Goal: Submit feedback/report problem: Submit feedback/report problem

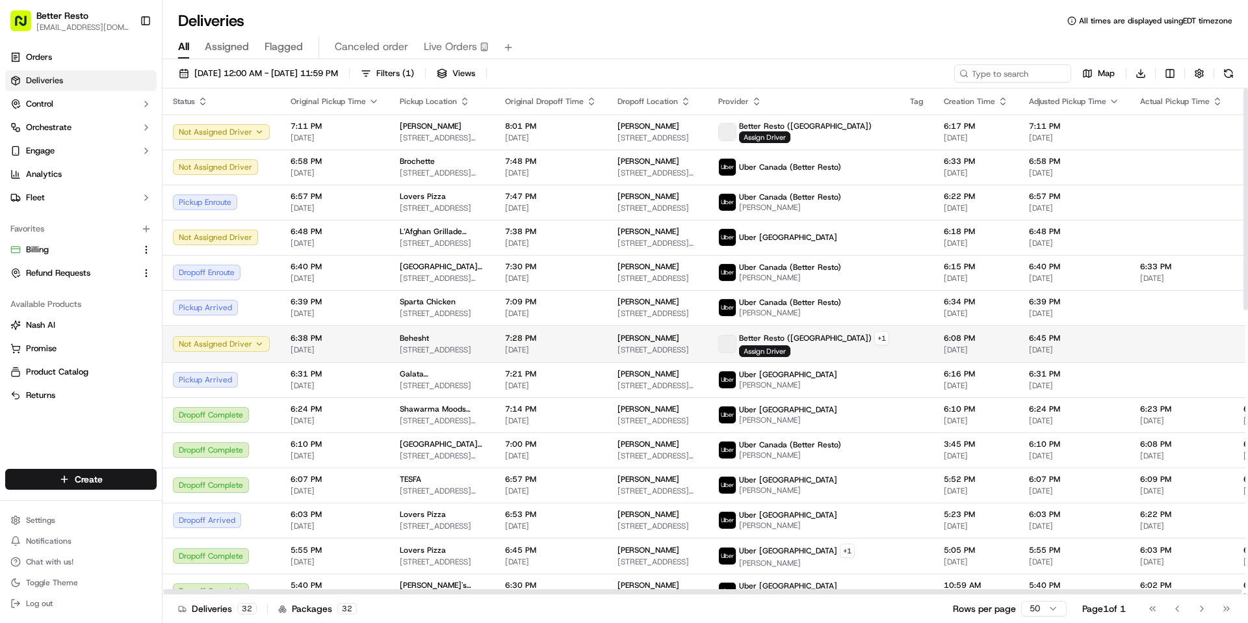
click at [495, 346] on td "7:28 PM 09/16/2025" at bounding box center [551, 343] width 112 height 37
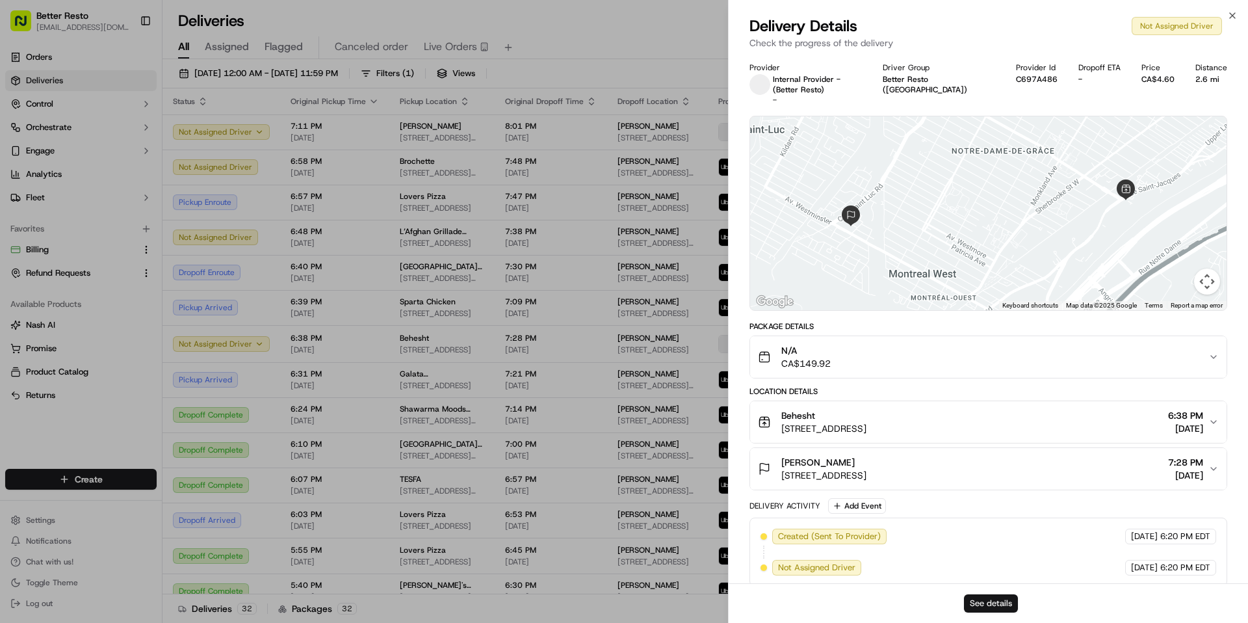
click at [984, 605] on button "See details" at bounding box center [991, 603] width 54 height 18
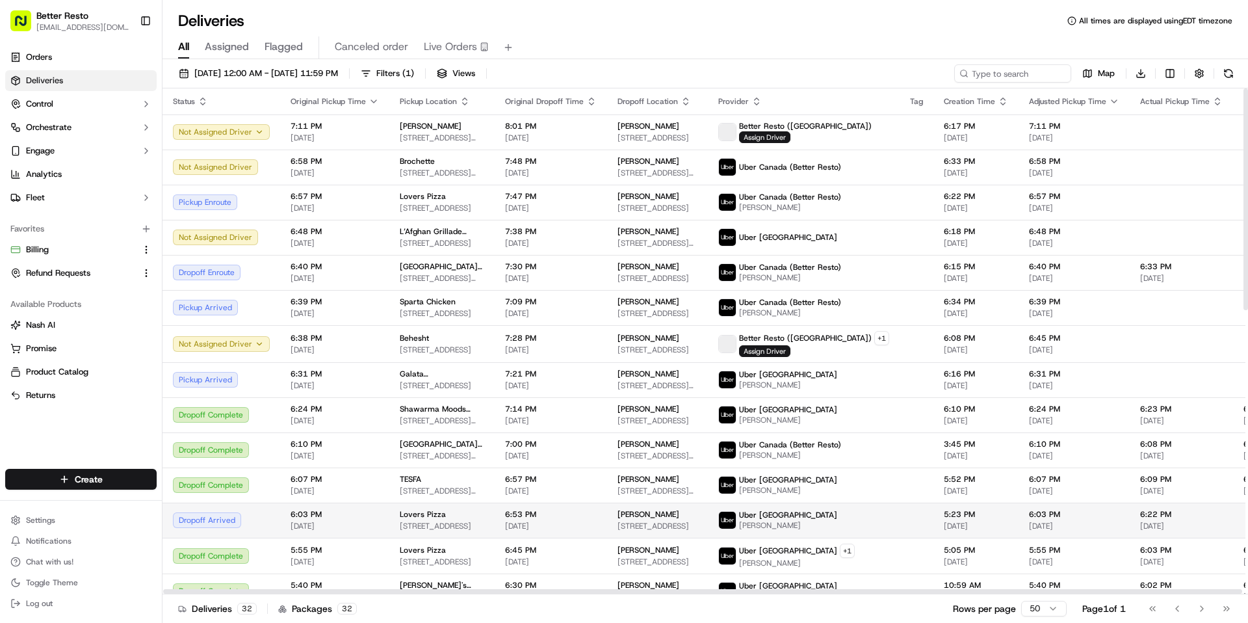
click at [355, 522] on span "[DATE]" at bounding box center [335, 526] width 88 height 10
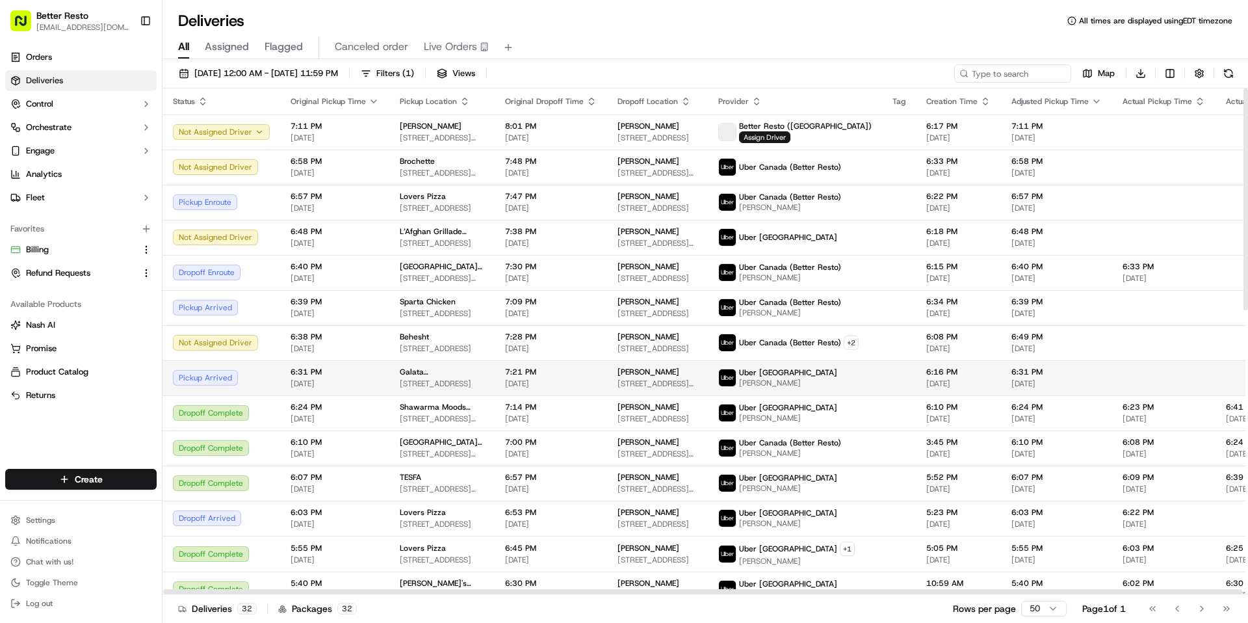
click at [259, 370] on div "Pickup Arrived" at bounding box center [221, 378] width 97 height 16
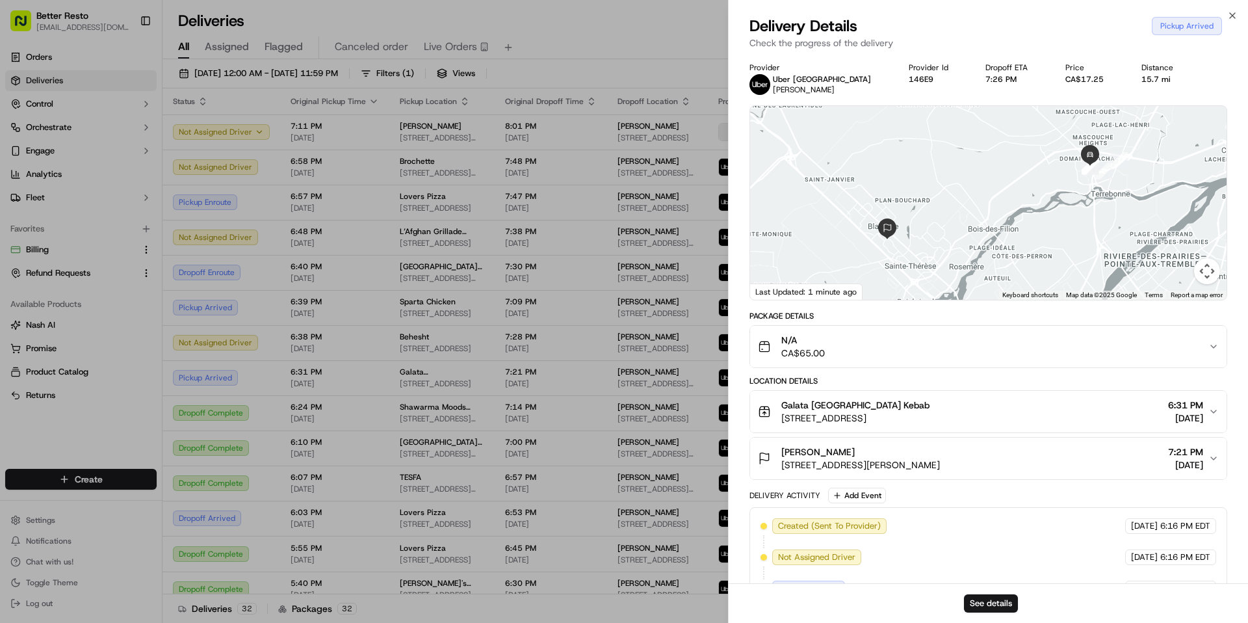
click at [959, 354] on div "N/A CA$65.00" at bounding box center [983, 347] width 451 height 26
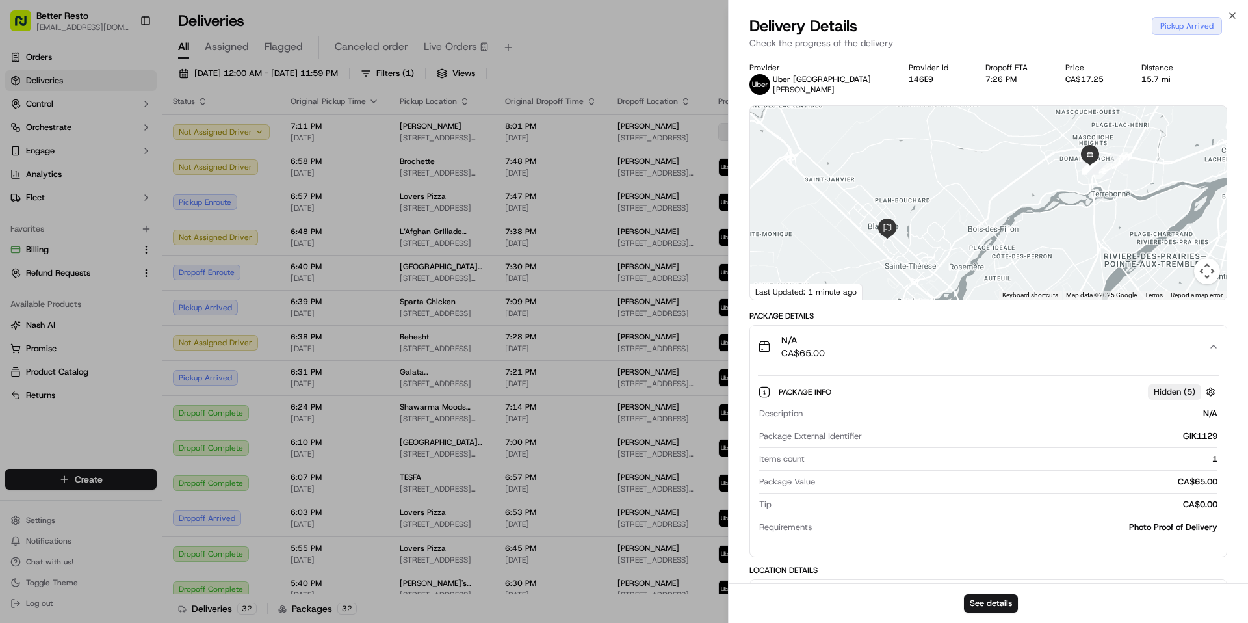
click at [959, 354] on div "N/A CA$65.00" at bounding box center [983, 347] width 451 height 26
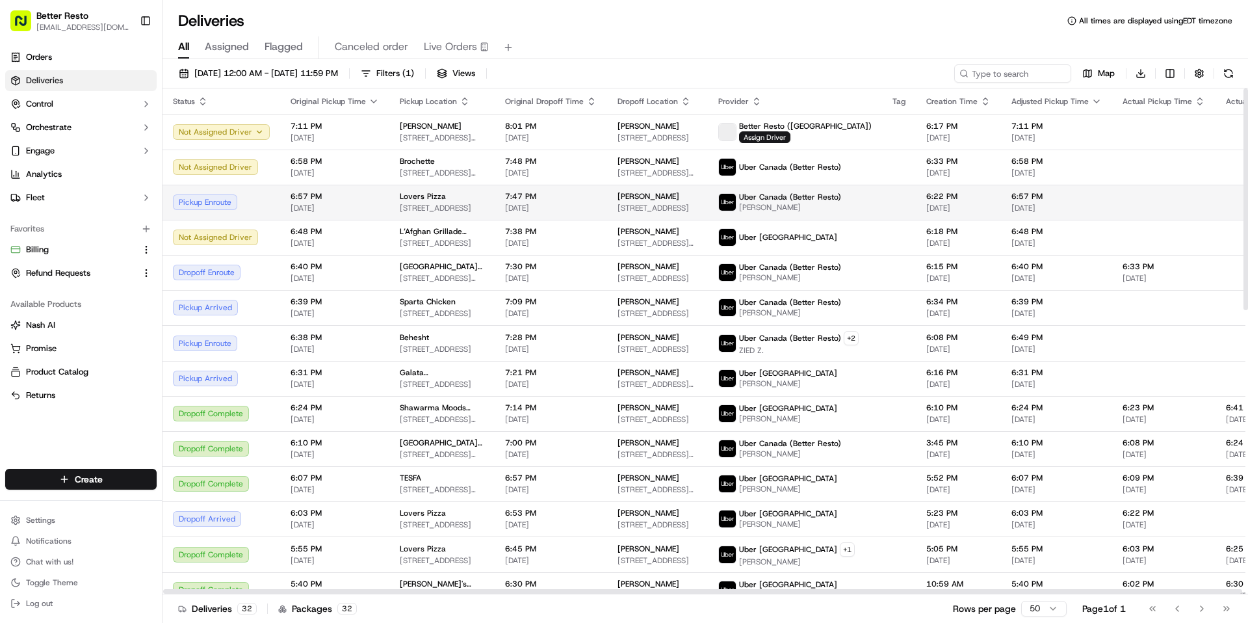
click at [447, 206] on span "6469 Chebucto Rd, Halifax, NS B3L 1L3, Canada" at bounding box center [442, 208] width 85 height 10
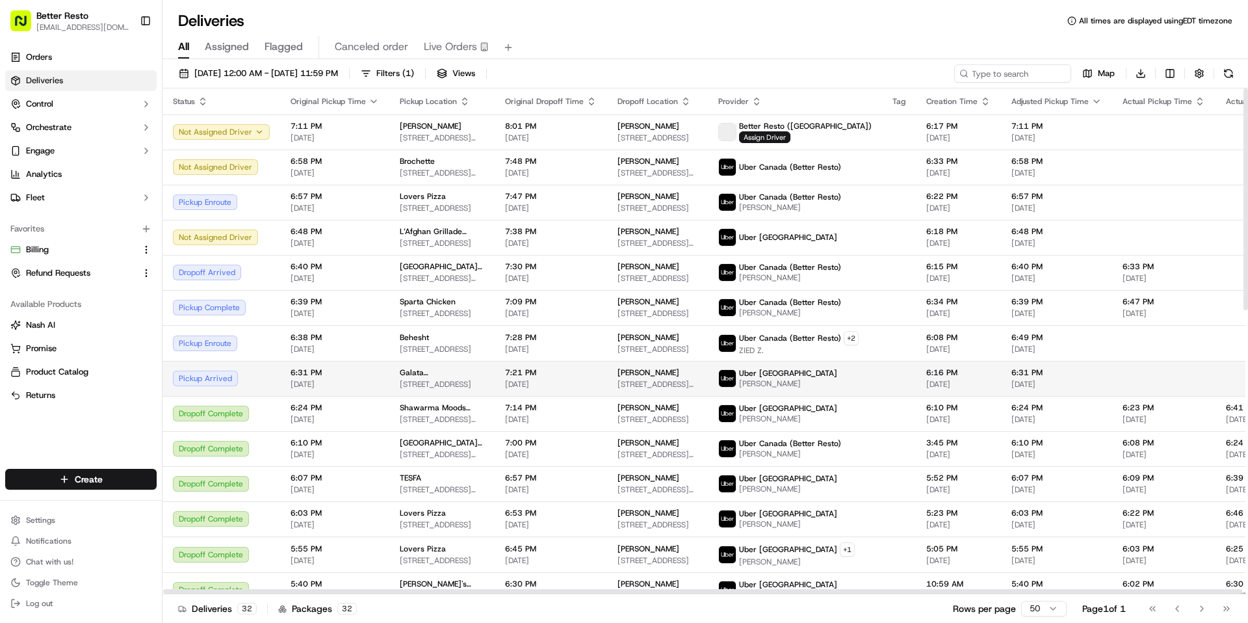
click at [383, 379] on td "6:31 PM 09/16/2025" at bounding box center [334, 378] width 109 height 35
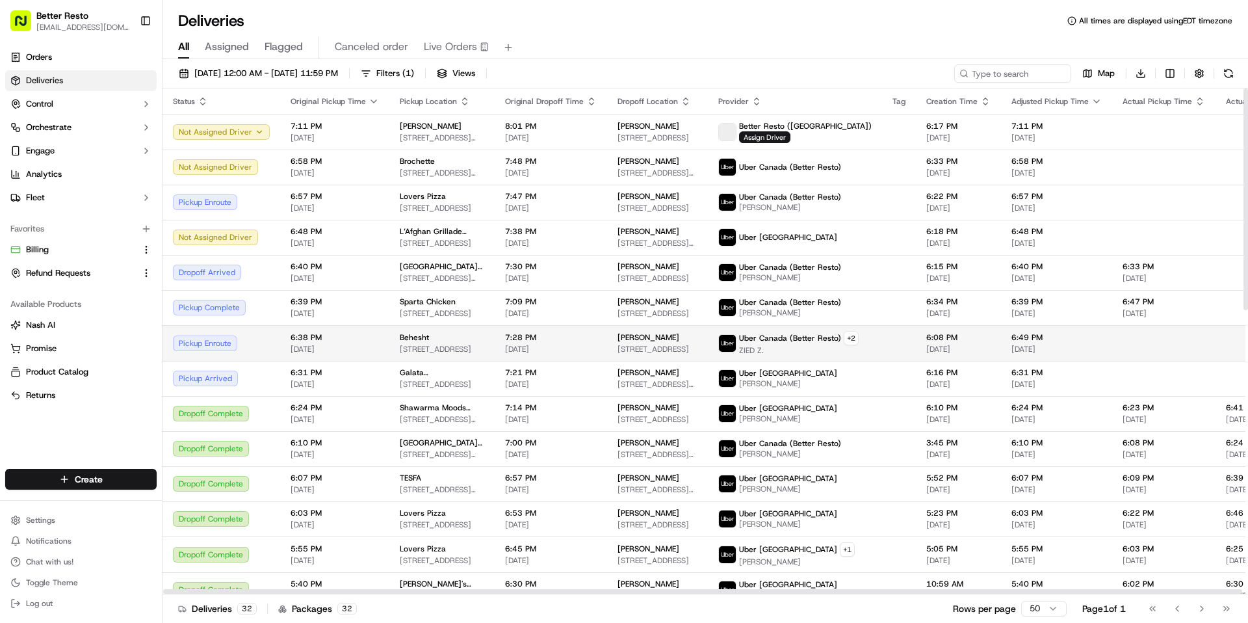
click at [406, 344] on span "6528 Rue Saint-Jacques, Montréal, QC H4B 1T6, Canada" at bounding box center [442, 349] width 85 height 10
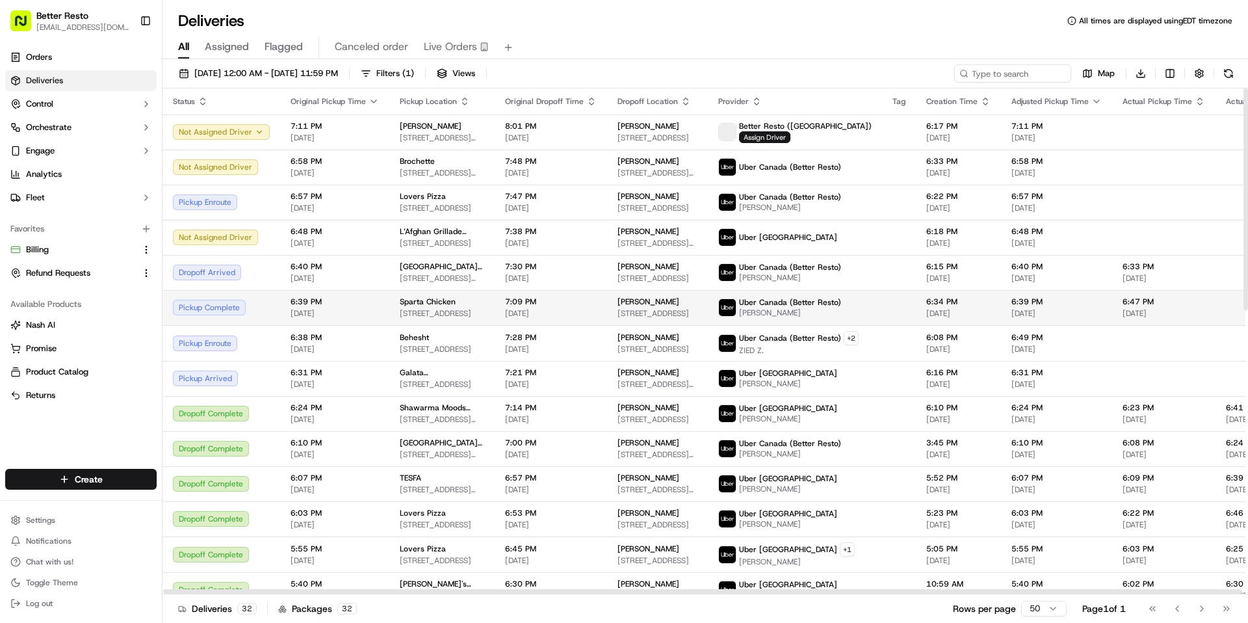
click at [446, 315] on span "1235 Rue Guy, Montrã©Al, QC H3H 2K5, Canada" at bounding box center [442, 313] width 85 height 10
click at [601, 31] on div "All Assigned Flagged Canceled order Live Orders" at bounding box center [706, 45] width 1086 height 28
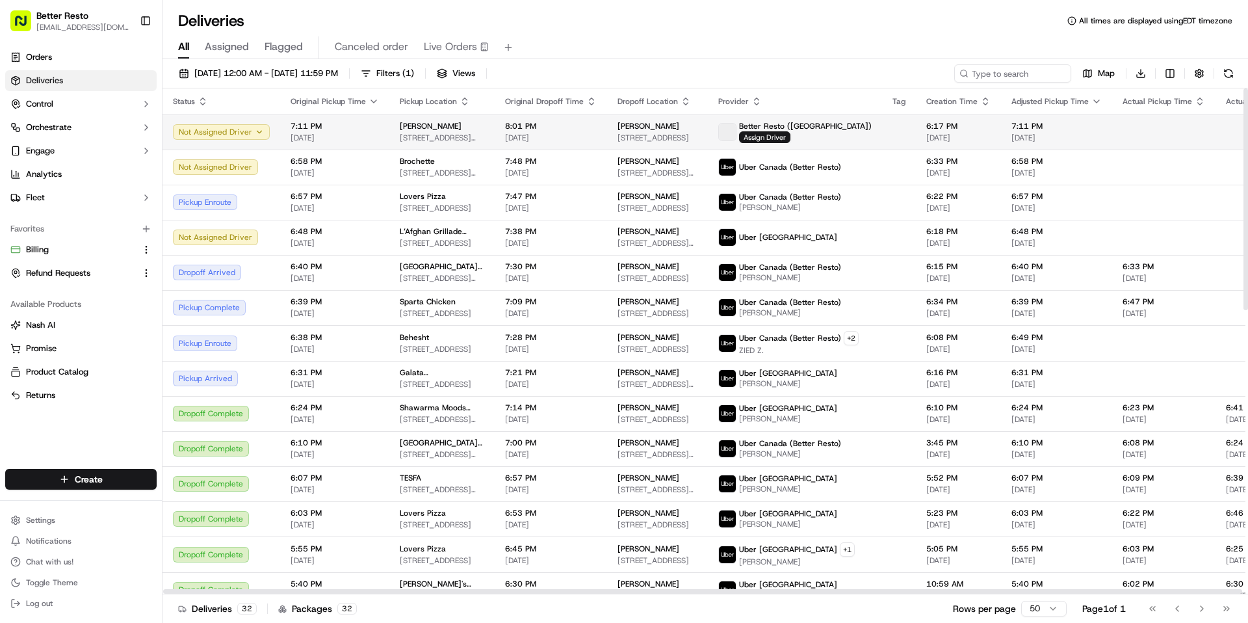
click at [525, 147] on td "8:01 PM 09/16/2025" at bounding box center [551, 131] width 112 height 35
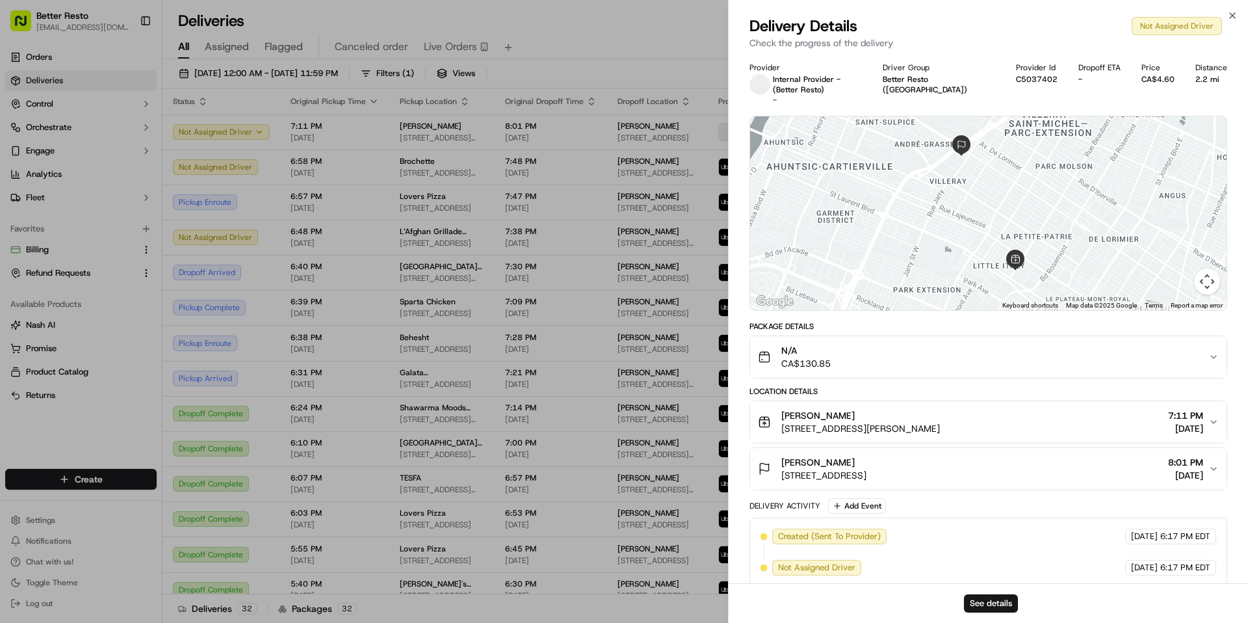
click at [925, 336] on button "N/A CA$130.85" at bounding box center [988, 357] width 477 height 42
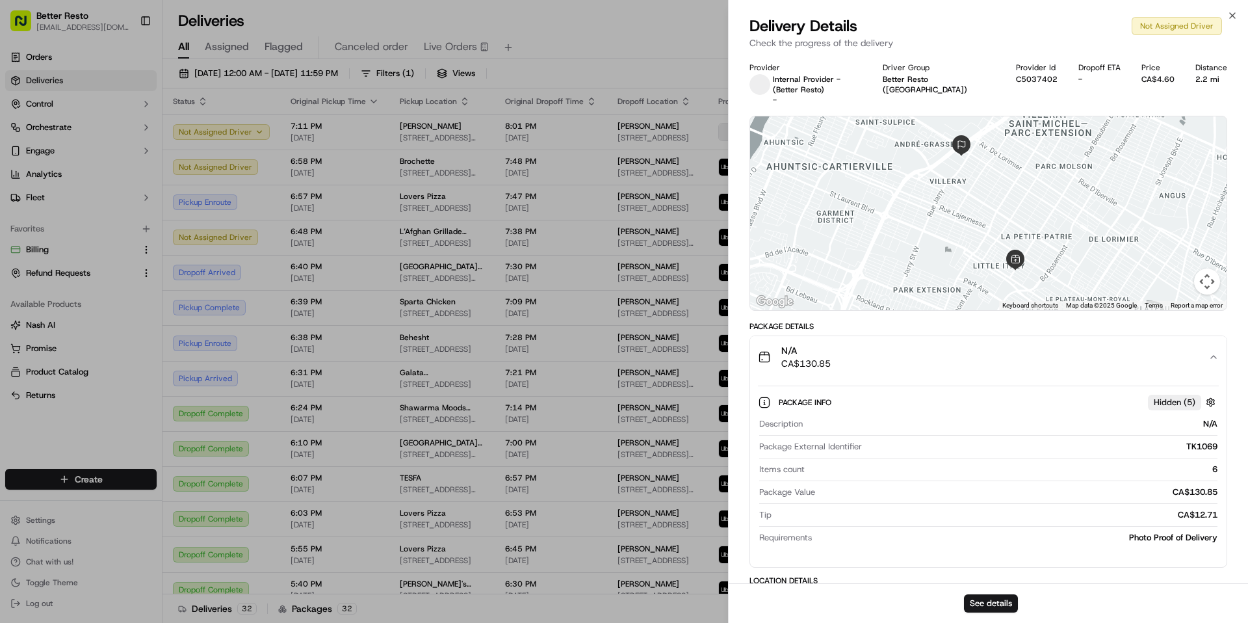
click at [925, 336] on button "N/A CA$130.85" at bounding box center [988, 357] width 477 height 42
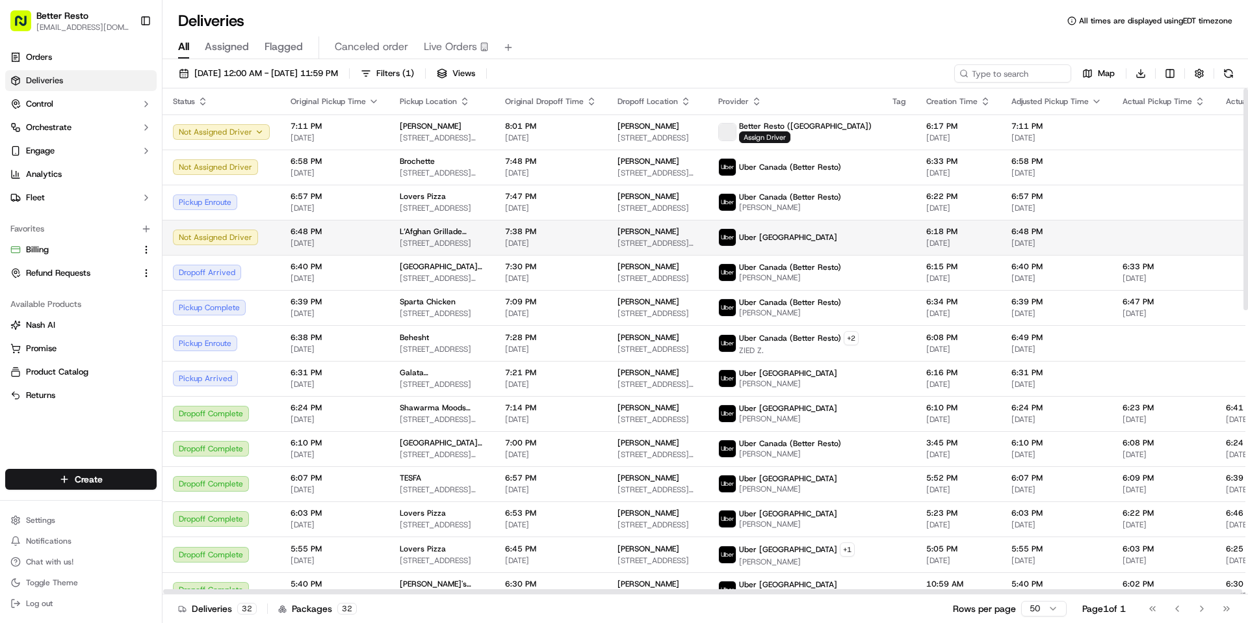
click at [495, 238] on td "7:38 PM 09/16/2025" at bounding box center [551, 237] width 112 height 35
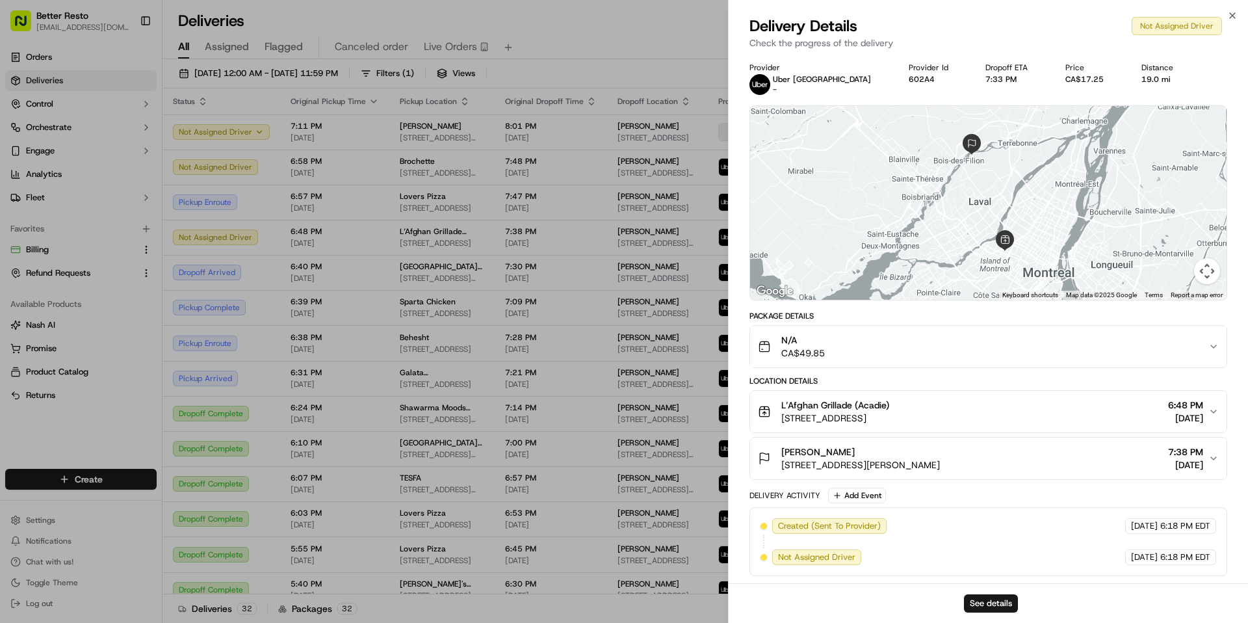
click at [958, 354] on div "N/A CA$49.85" at bounding box center [983, 347] width 451 height 26
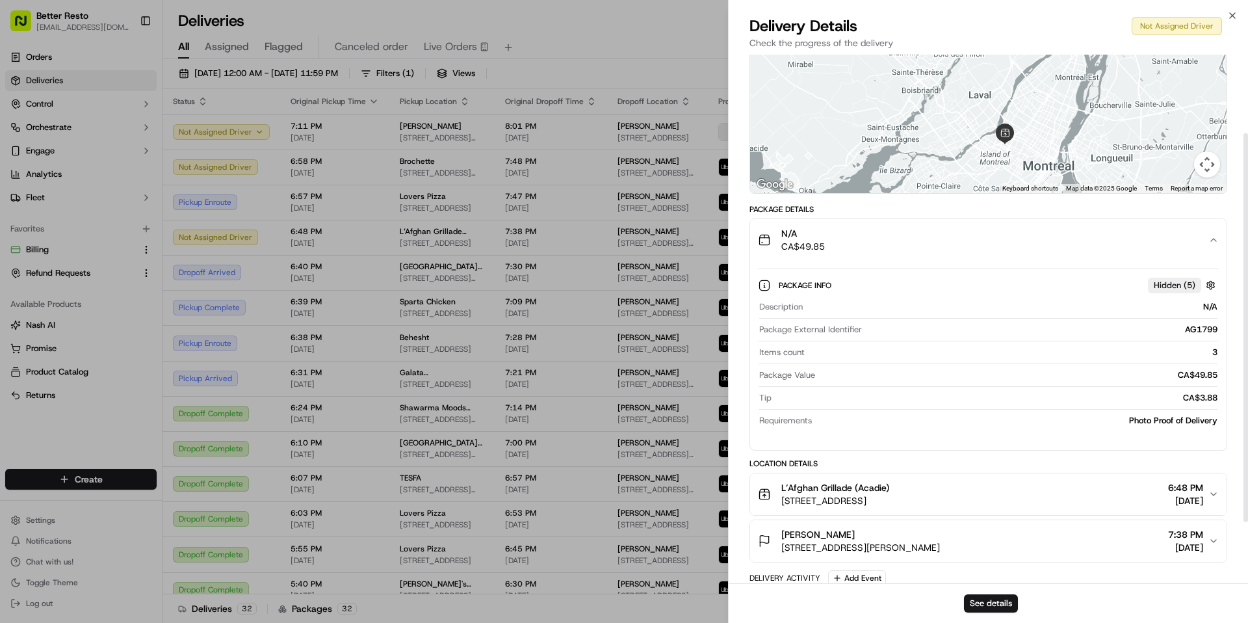
click at [971, 231] on div "N/A CA$49.85" at bounding box center [983, 240] width 451 height 26
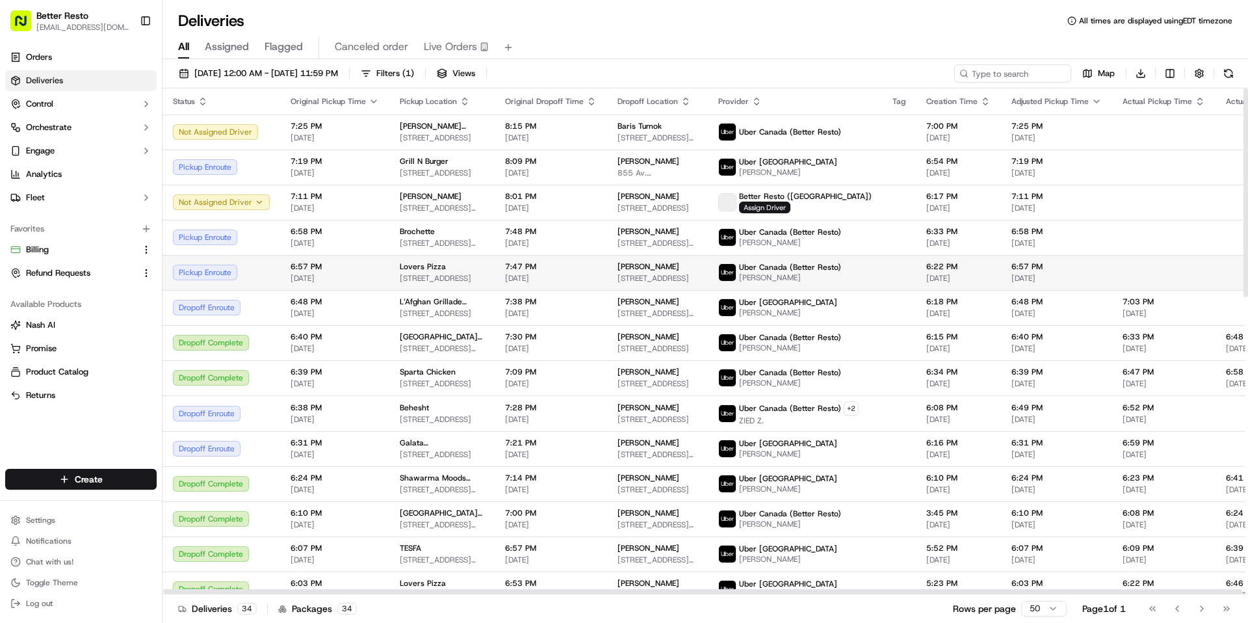
click at [469, 270] on td "Lovers Pizza 6469 Chebucto Rd, Halifax, NS B3L 1L3, Canada" at bounding box center [441, 272] width 105 height 35
click at [419, 273] on span "6469 Chebucto Rd, Halifax, NS B3L 1L3, Canada" at bounding box center [442, 278] width 85 height 10
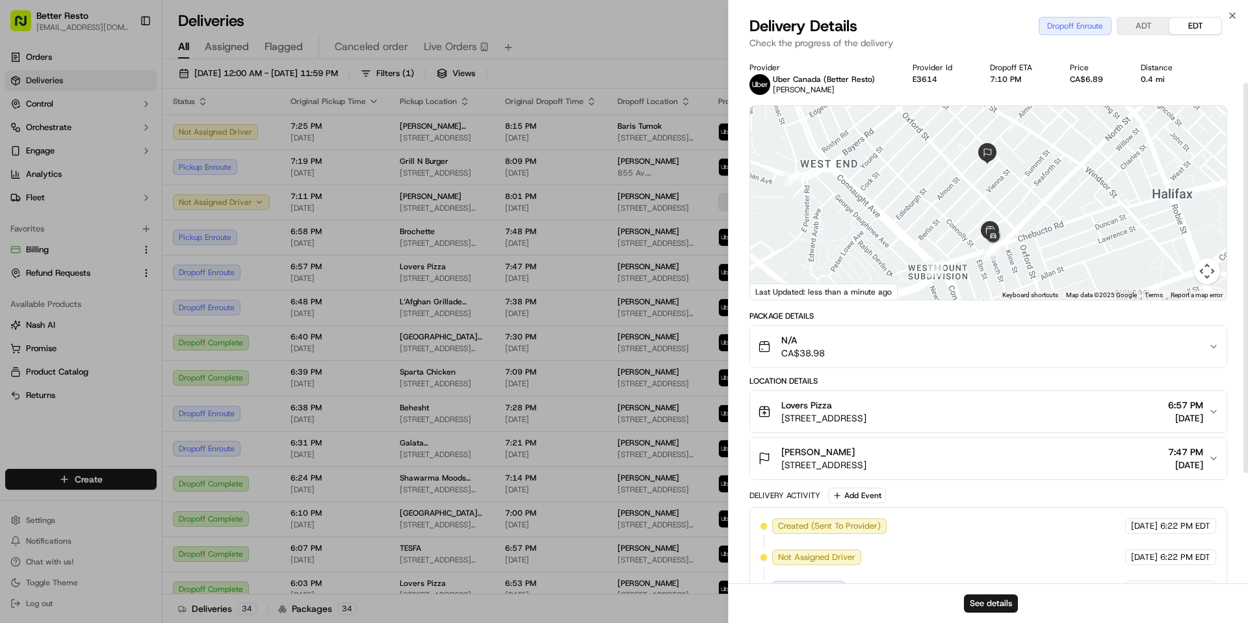
scroll to position [142, 0]
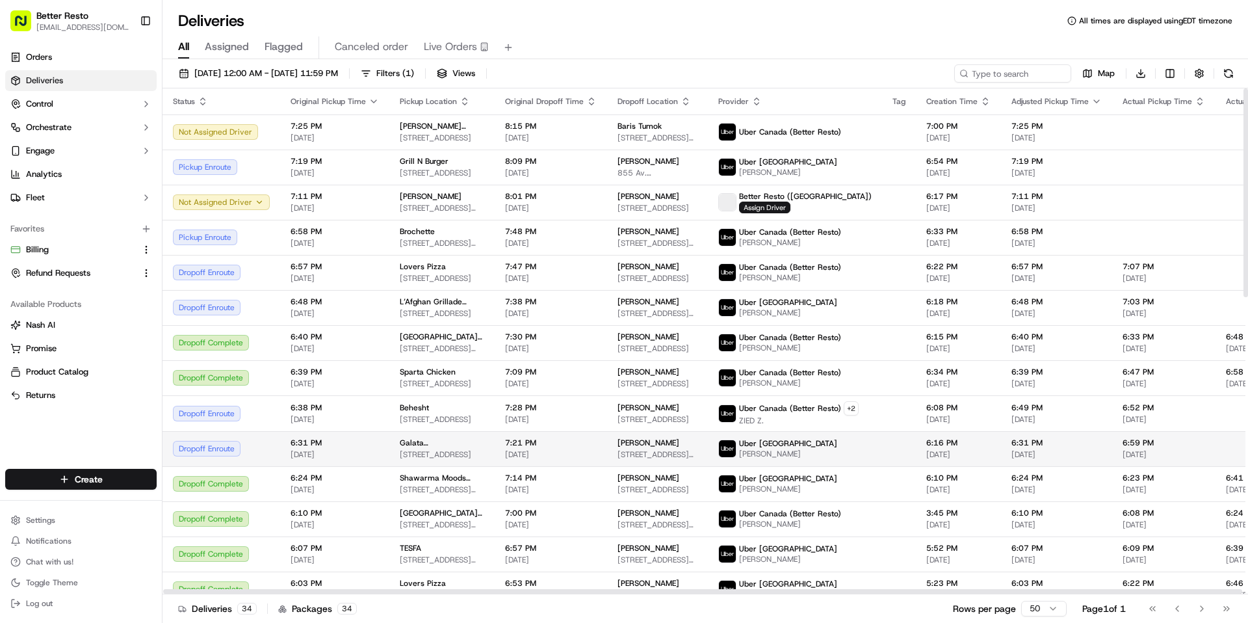
click at [404, 458] on span "1506 Chem. Gascon, Terrebonne, QC J6X 3A3, Canada" at bounding box center [442, 454] width 85 height 10
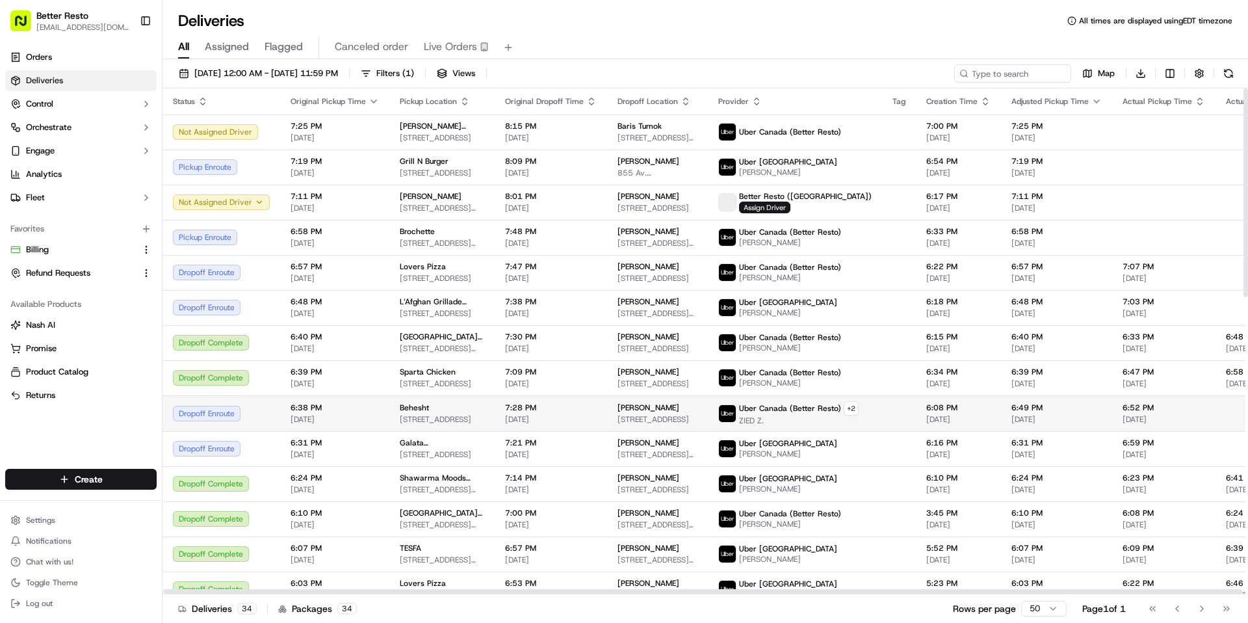
click at [380, 425] on td "6:38 PM 09/16/2025" at bounding box center [334, 413] width 109 height 36
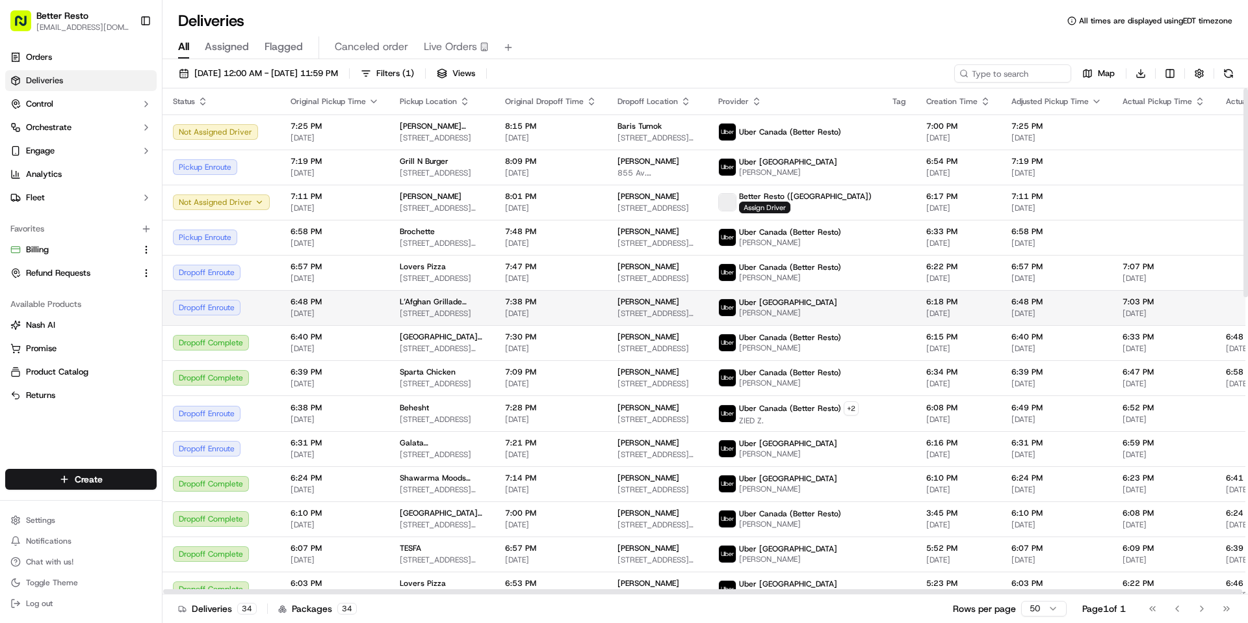
click at [337, 310] on span "[DATE]" at bounding box center [335, 313] width 88 height 10
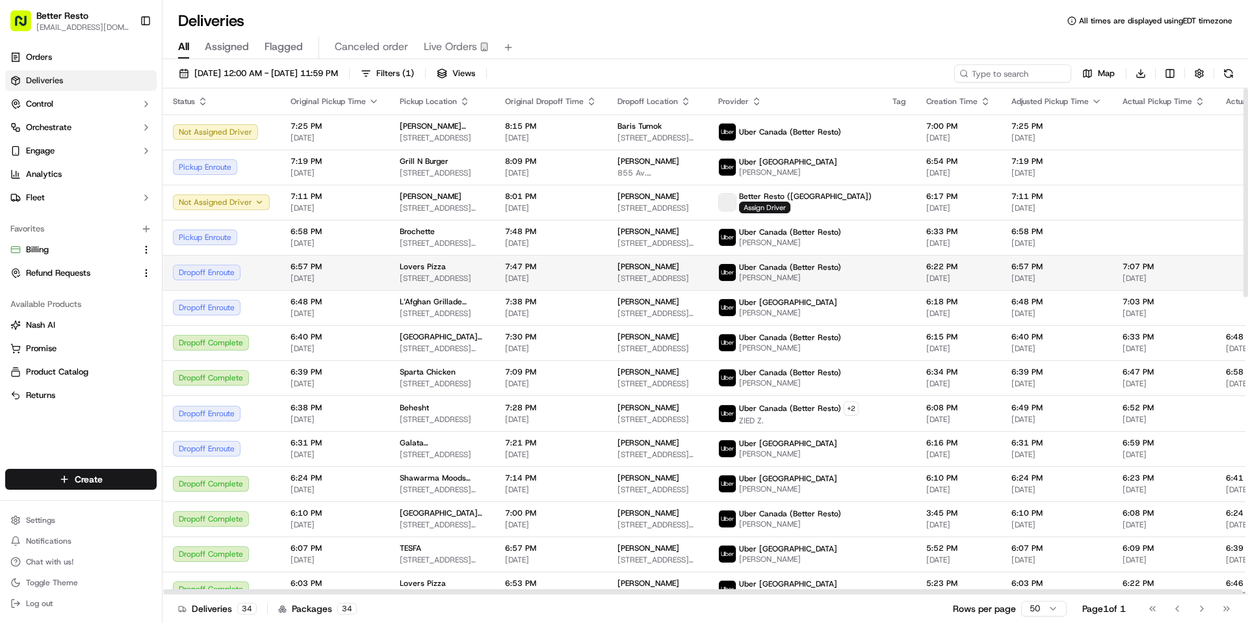
click at [334, 271] on span "6:57 PM" at bounding box center [335, 266] width 88 height 10
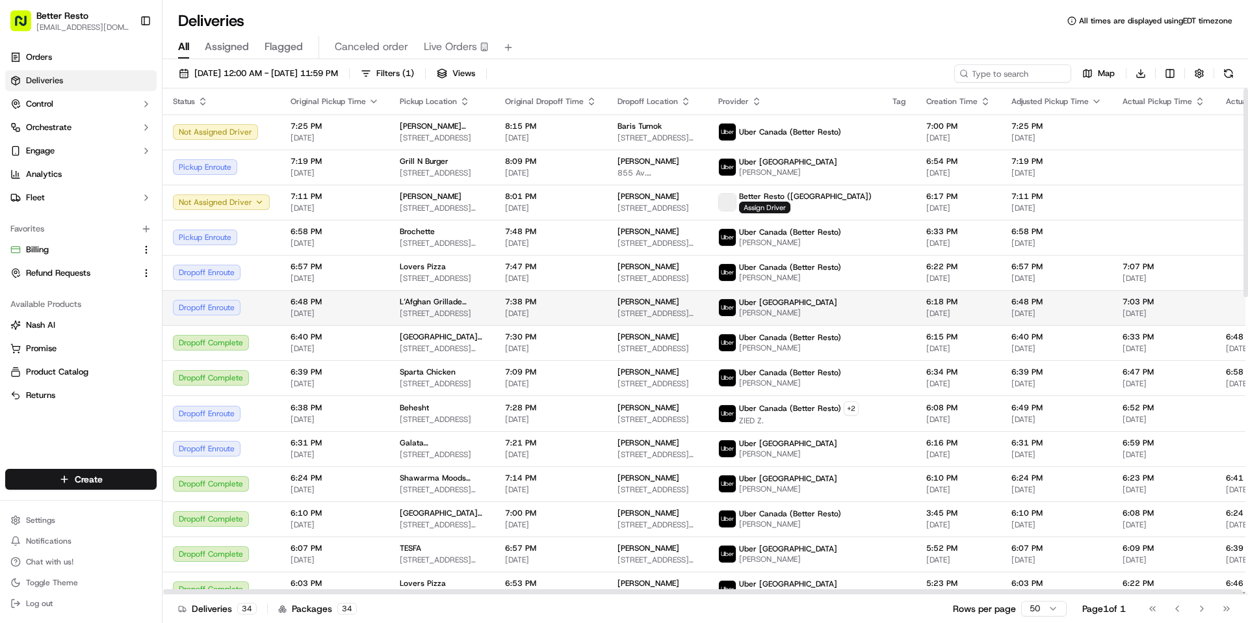
click at [348, 314] on span "[DATE]" at bounding box center [335, 313] width 88 height 10
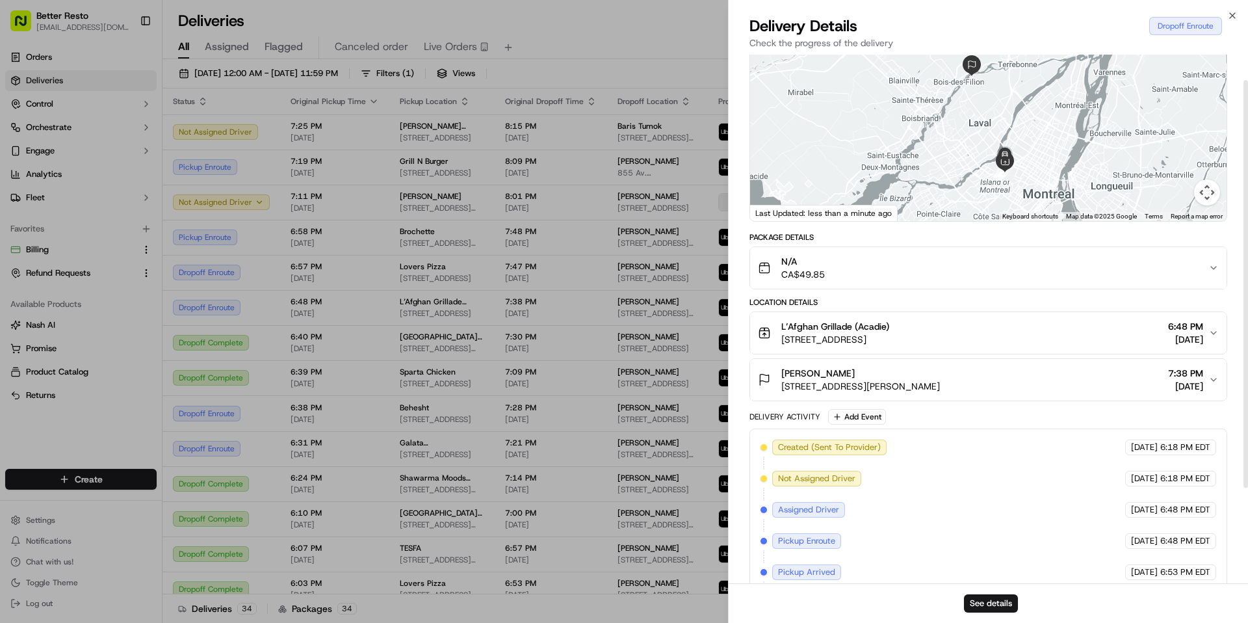
scroll to position [0, 0]
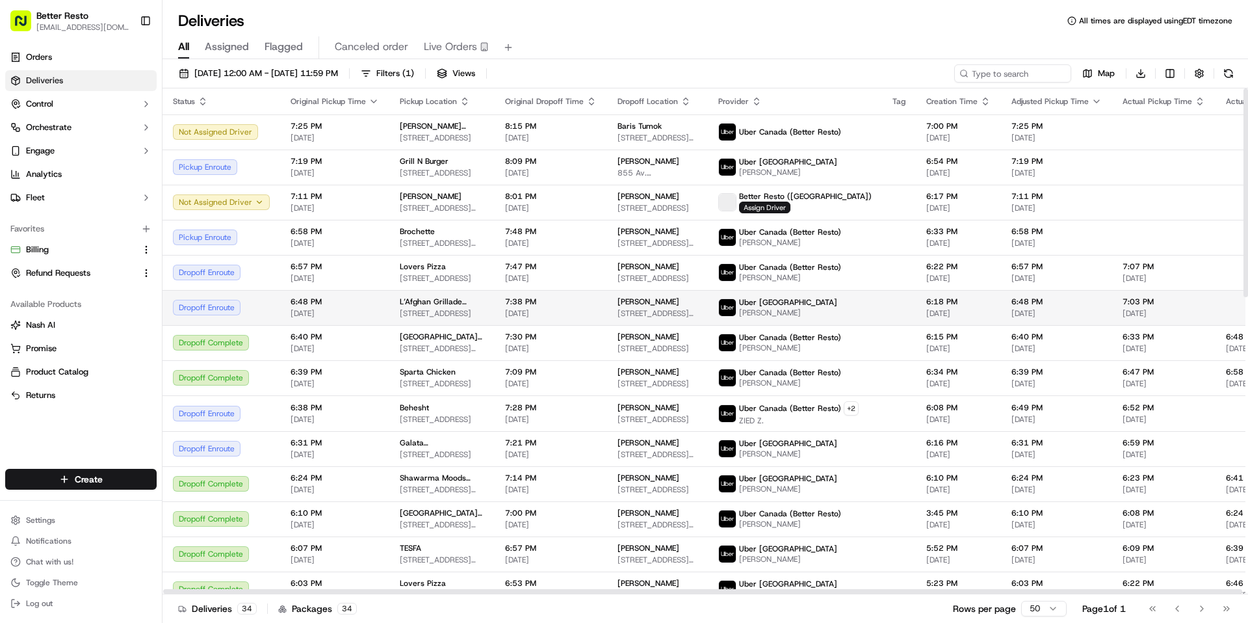
click at [378, 308] on td "6:48 PM 09/16/2025" at bounding box center [334, 307] width 109 height 35
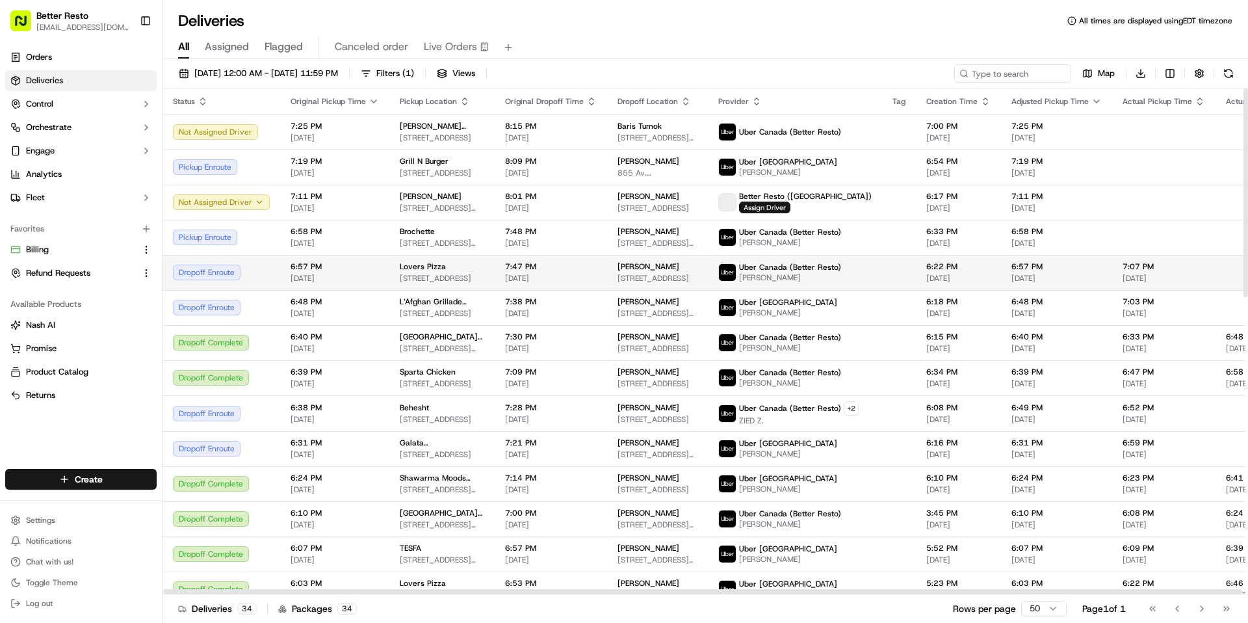
click at [369, 263] on span "6:57 PM" at bounding box center [335, 266] width 88 height 10
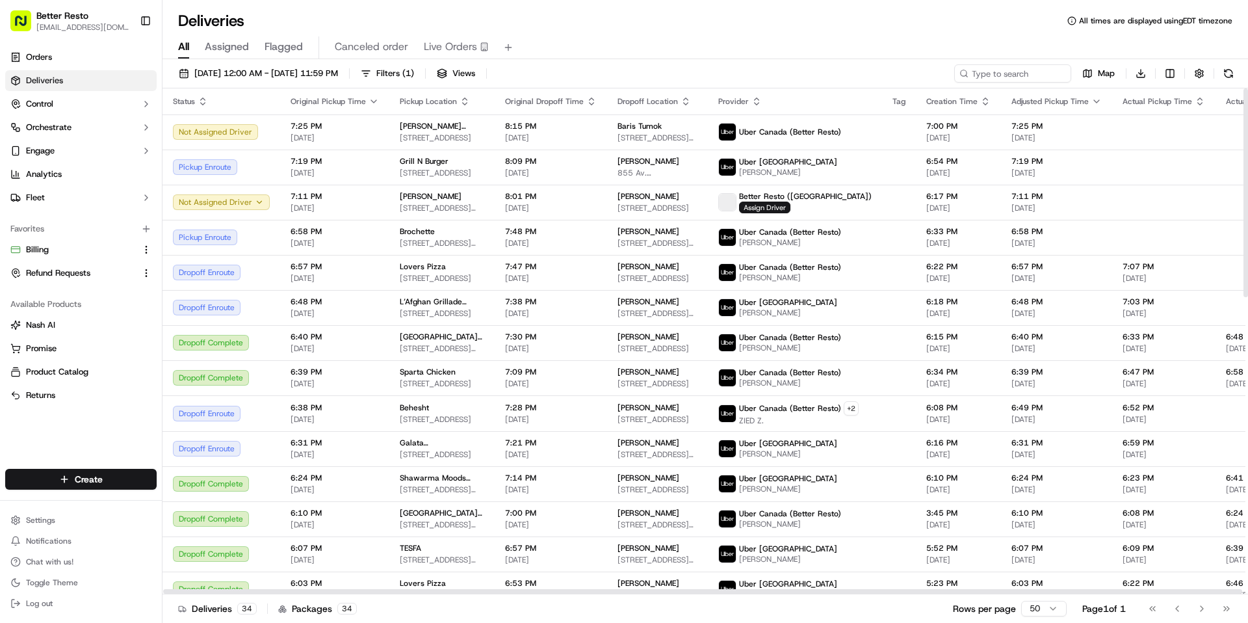
click at [371, 239] on span "[DATE]" at bounding box center [335, 243] width 88 height 10
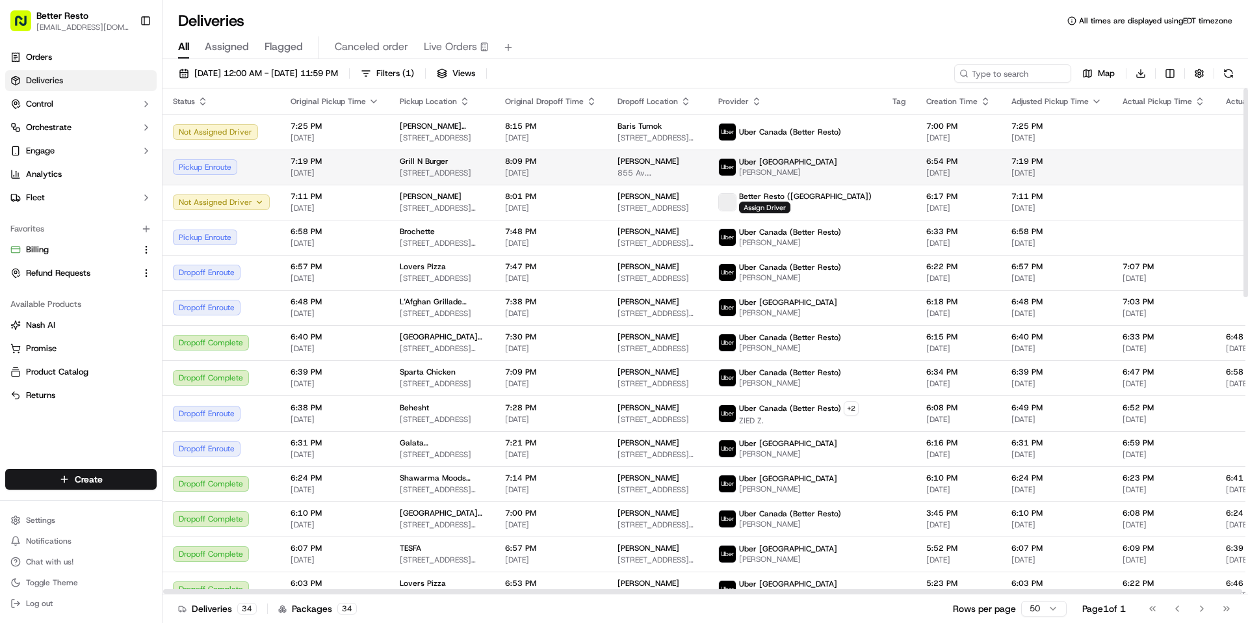
click at [371, 163] on span "7:19 PM" at bounding box center [335, 161] width 88 height 10
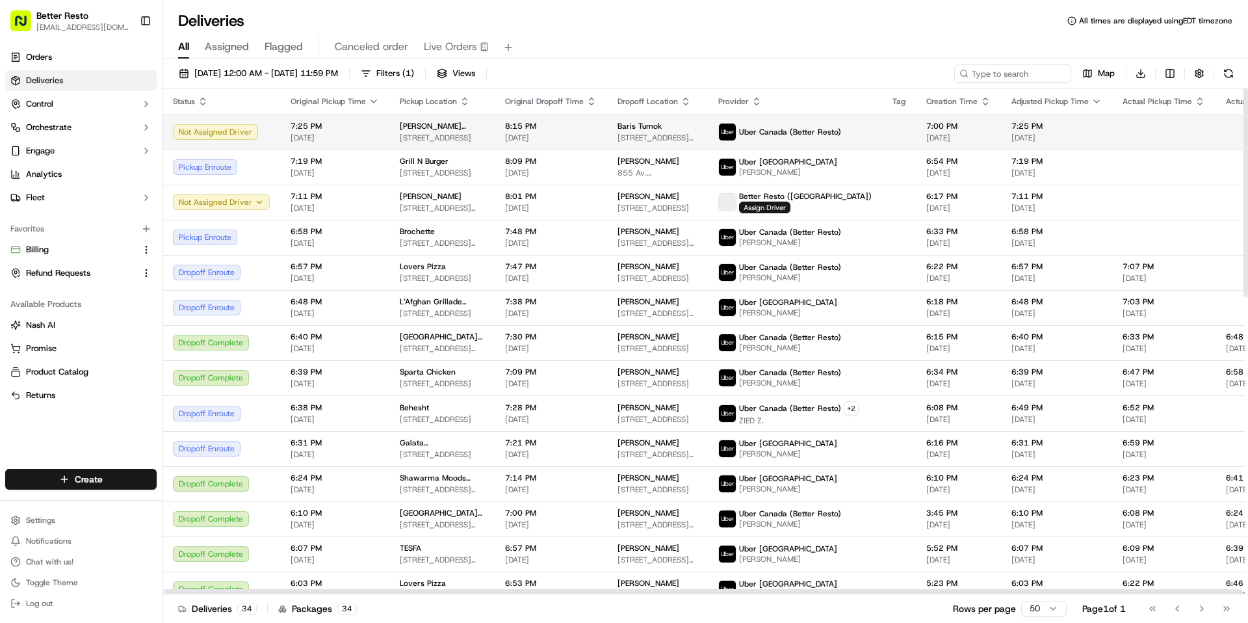
click at [373, 138] on span "[DATE]" at bounding box center [335, 138] width 88 height 10
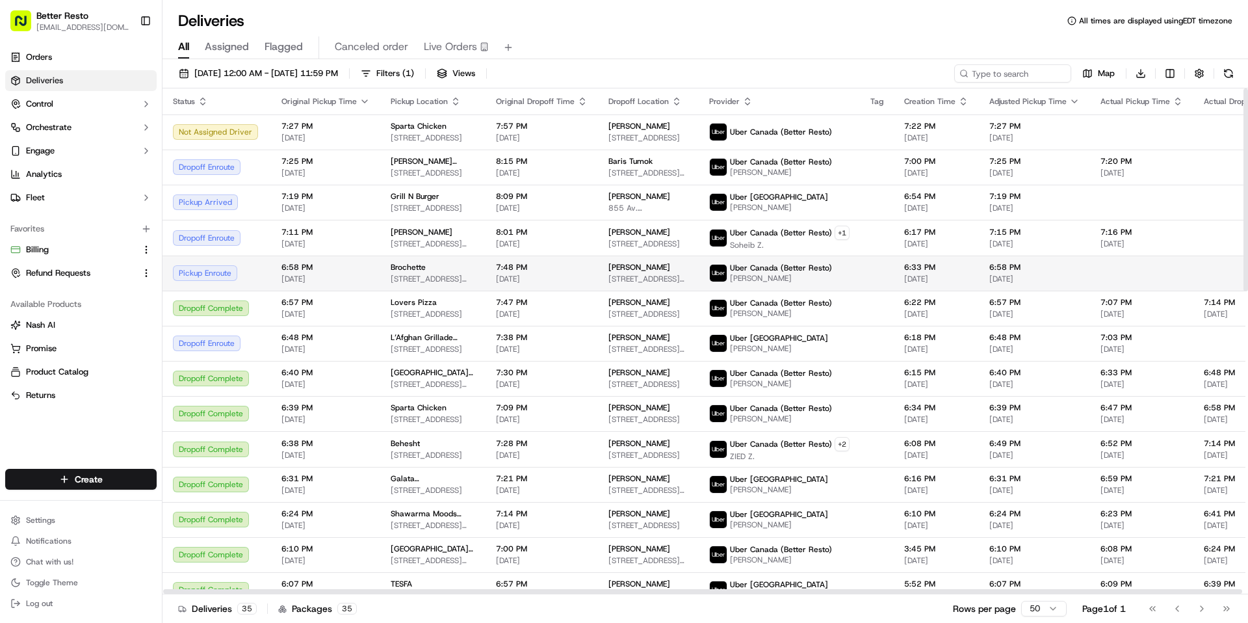
click at [428, 272] on div "Brochette 120 Rue Joseph-Carrier, Vaudreuil-Dorion, QC J7V 5V5, Canada" at bounding box center [433, 273] width 85 height 22
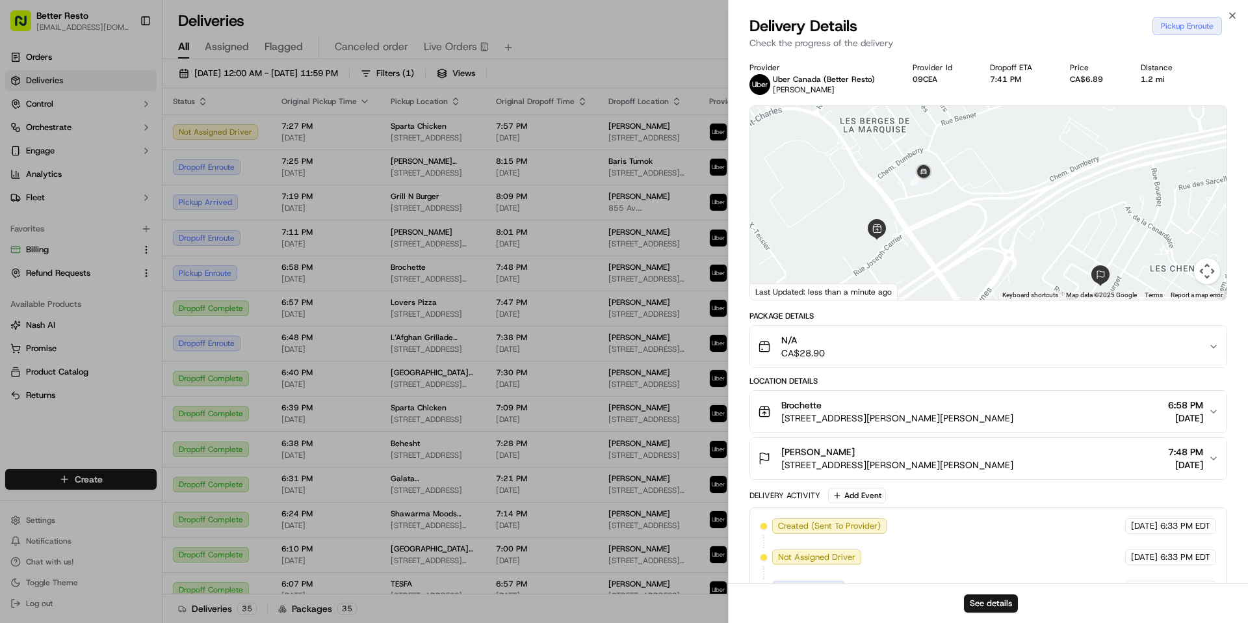
drag, startPoint x: 918, startPoint y: 153, endPoint x: 918, endPoint y: 214, distance: 61.1
click at [918, 214] on div at bounding box center [988, 203] width 477 height 194
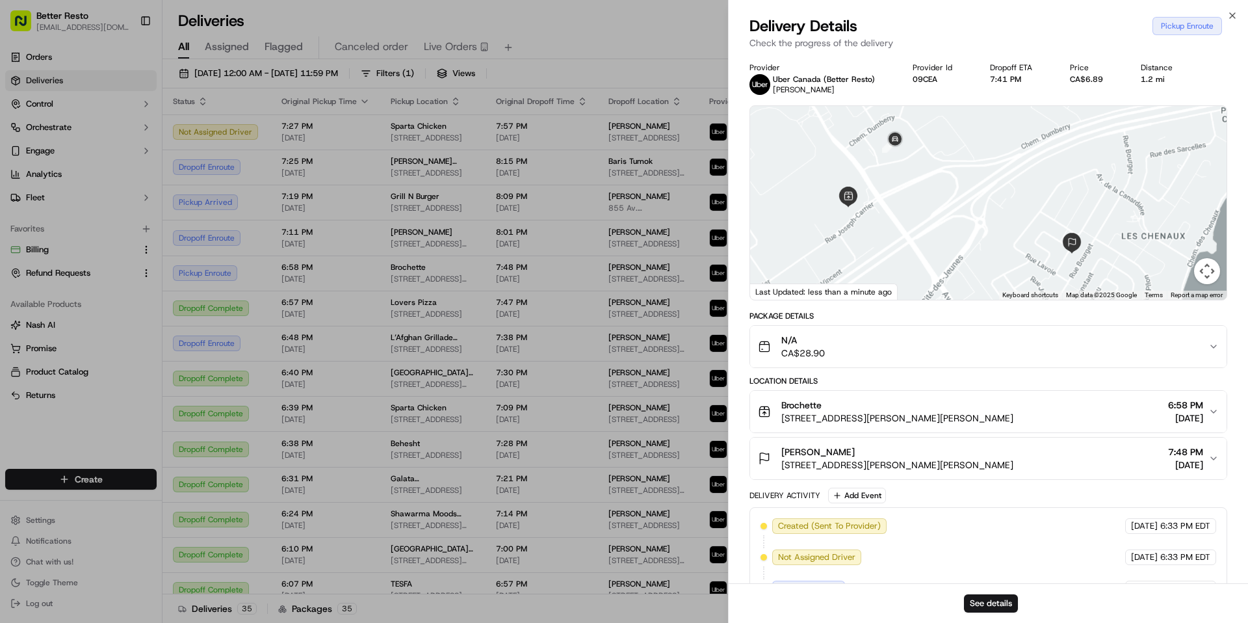
click at [958, 352] on div "N/A CA$28.90" at bounding box center [983, 347] width 451 height 26
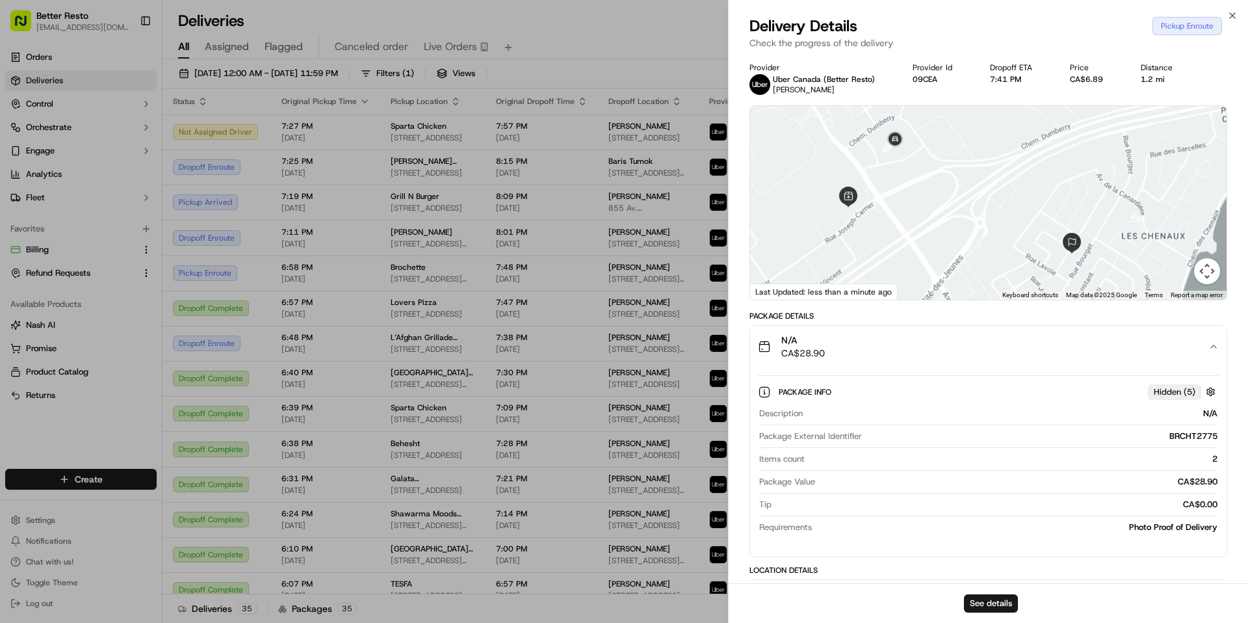
click at [958, 352] on div "N/A CA$28.90" at bounding box center [983, 347] width 451 height 26
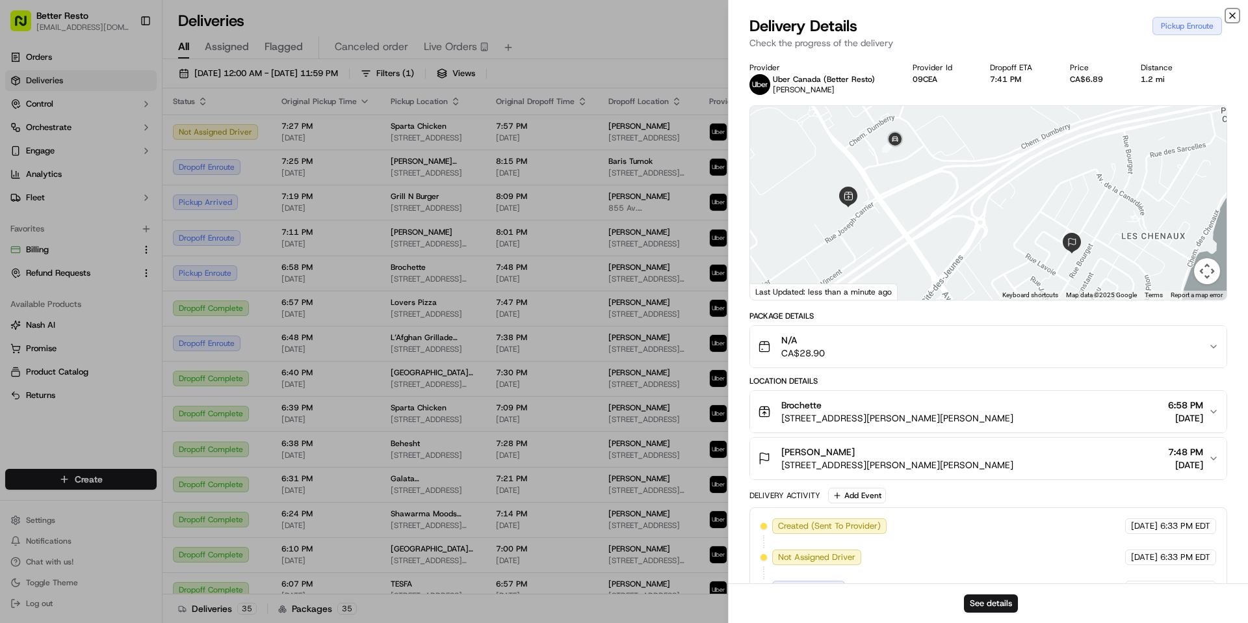
click at [1236, 16] on icon "button" at bounding box center [1233, 15] width 10 height 10
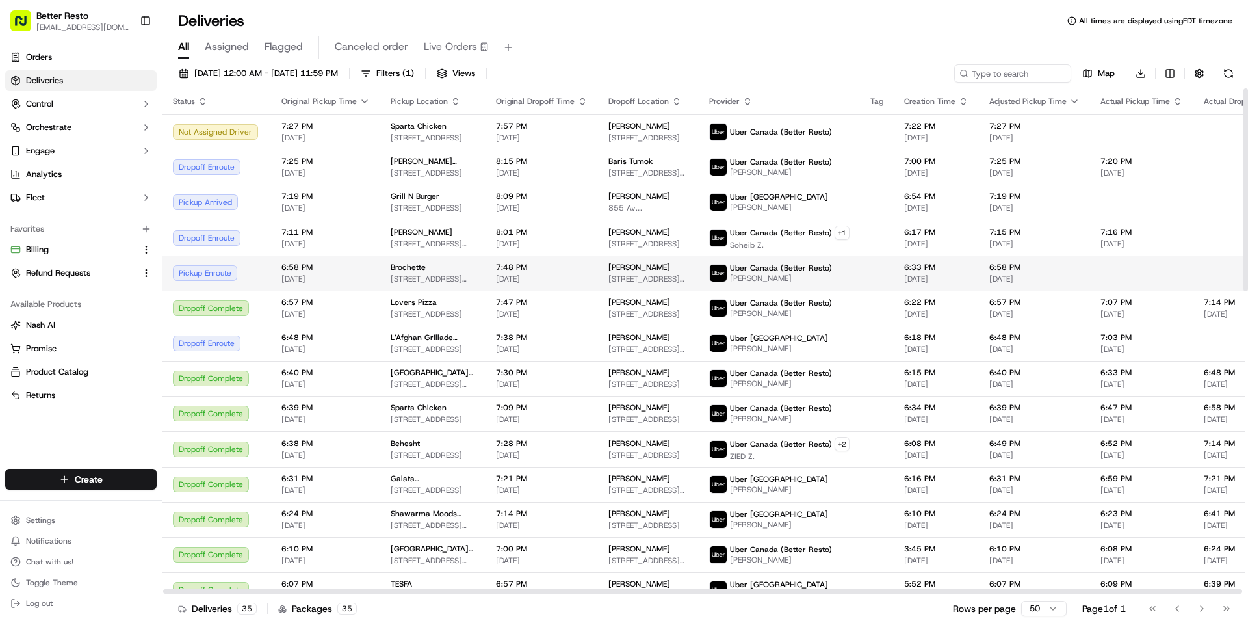
click at [456, 281] on span "[STREET_ADDRESS][PERSON_NAME][PERSON_NAME]" at bounding box center [433, 279] width 85 height 10
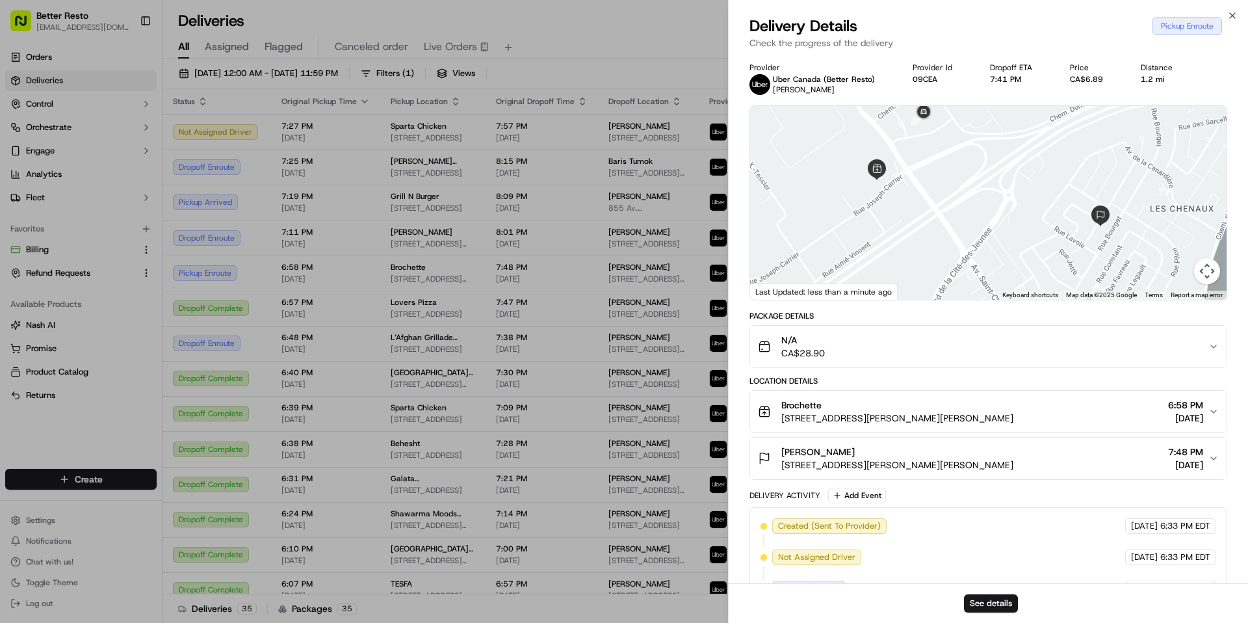
click at [1103, 343] on div "N/A CA$28.90" at bounding box center [983, 347] width 451 height 26
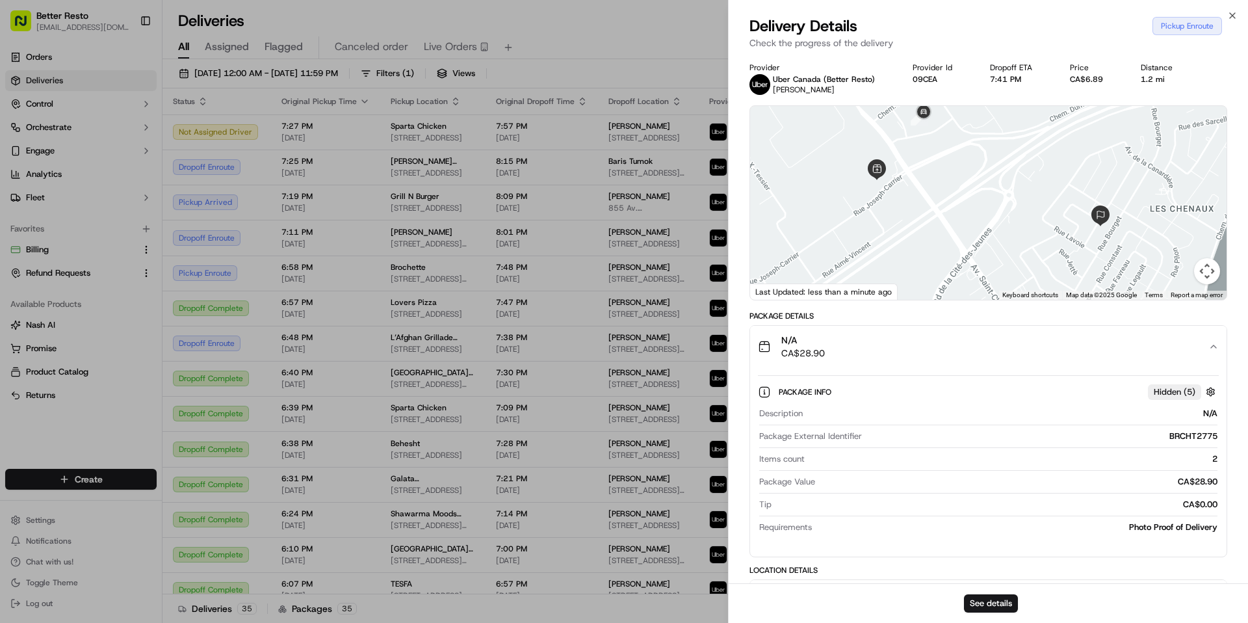
click at [1103, 343] on div "N/A CA$28.90" at bounding box center [983, 347] width 451 height 26
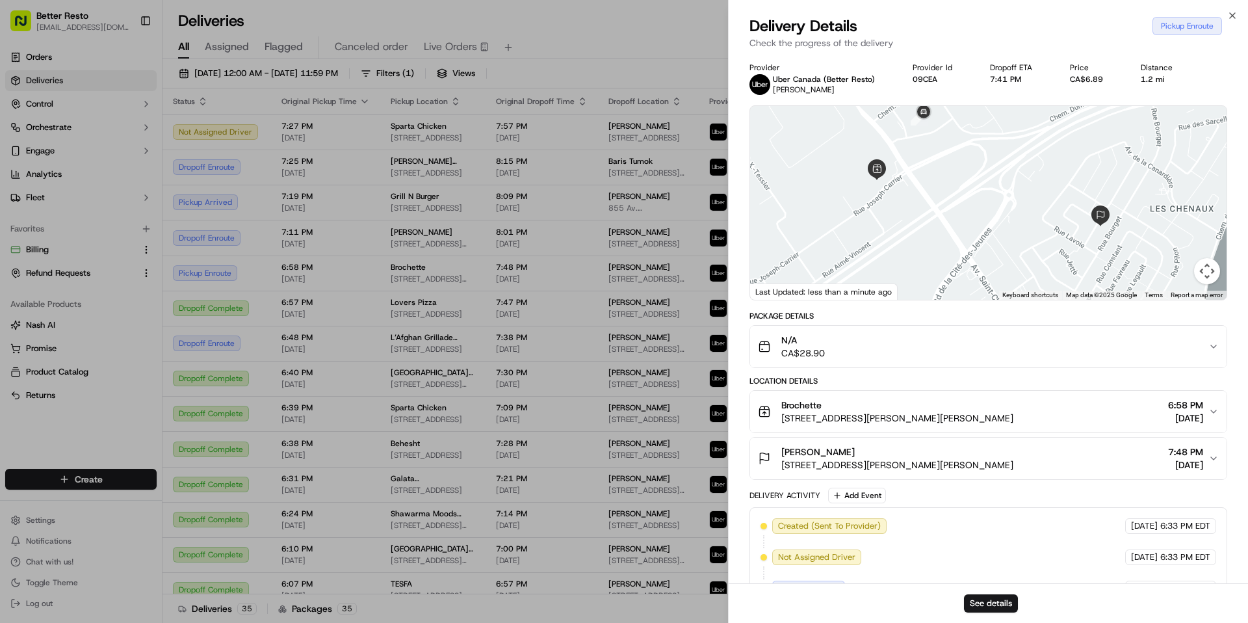
click at [1103, 343] on div "N/A CA$28.90" at bounding box center [983, 347] width 451 height 26
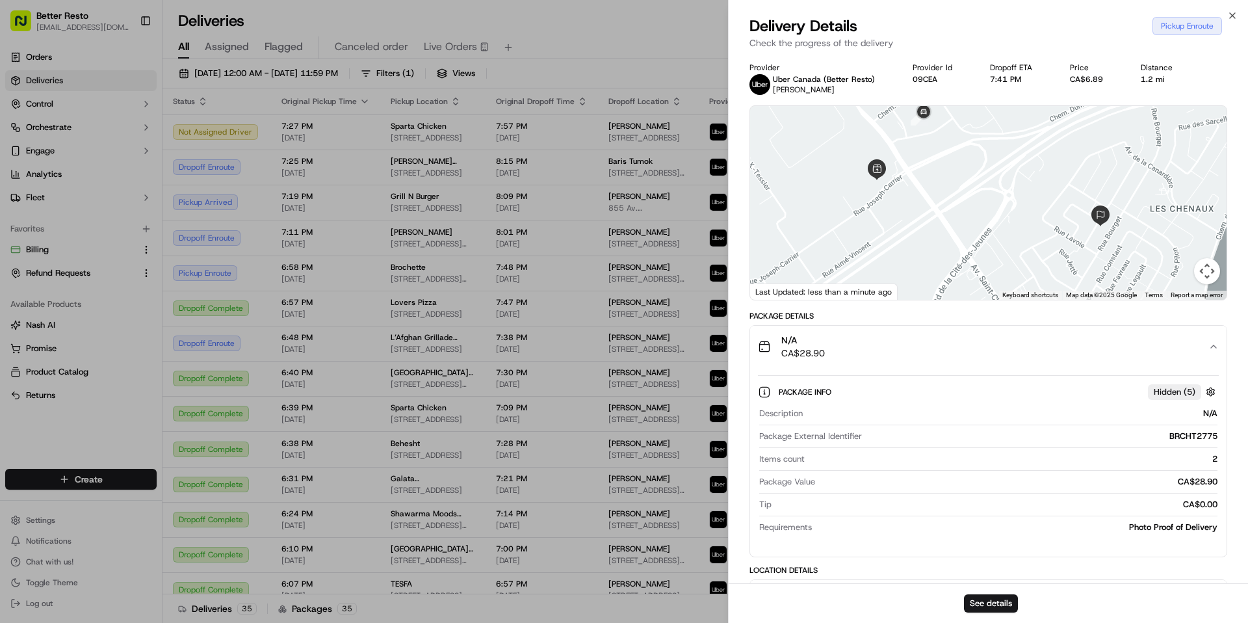
click at [1103, 343] on div "N/A CA$28.90" at bounding box center [983, 347] width 451 height 26
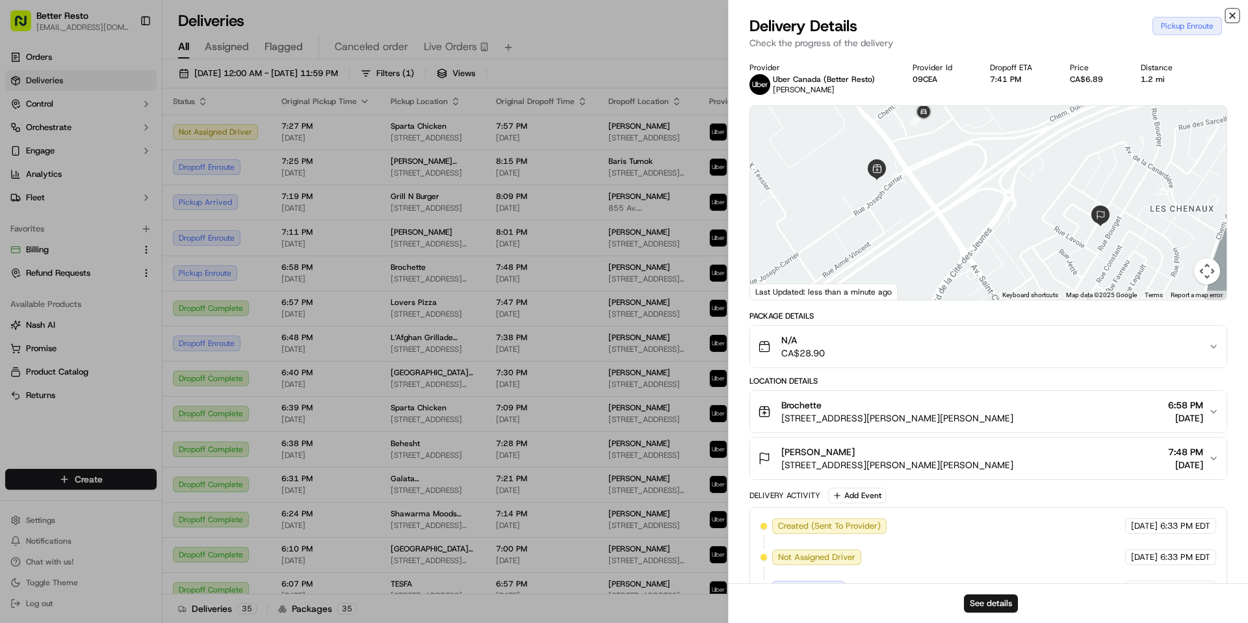
click at [1233, 14] on icon "button" at bounding box center [1232, 15] width 5 height 5
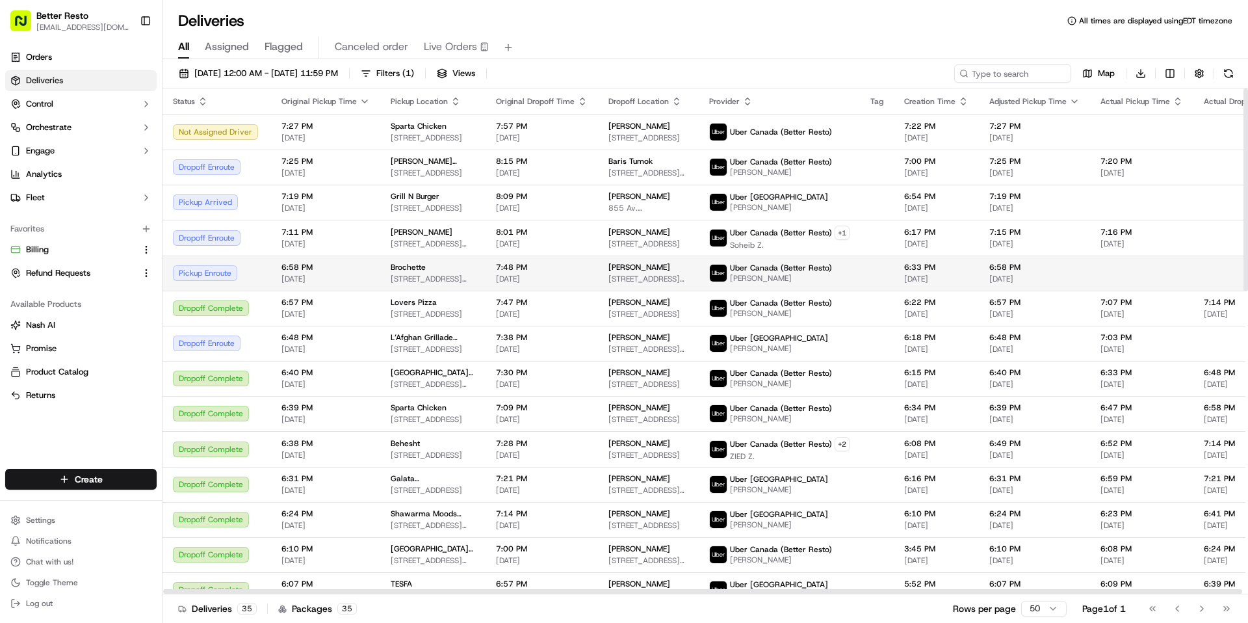
click at [393, 267] on span "Brochette" at bounding box center [408, 267] width 35 height 10
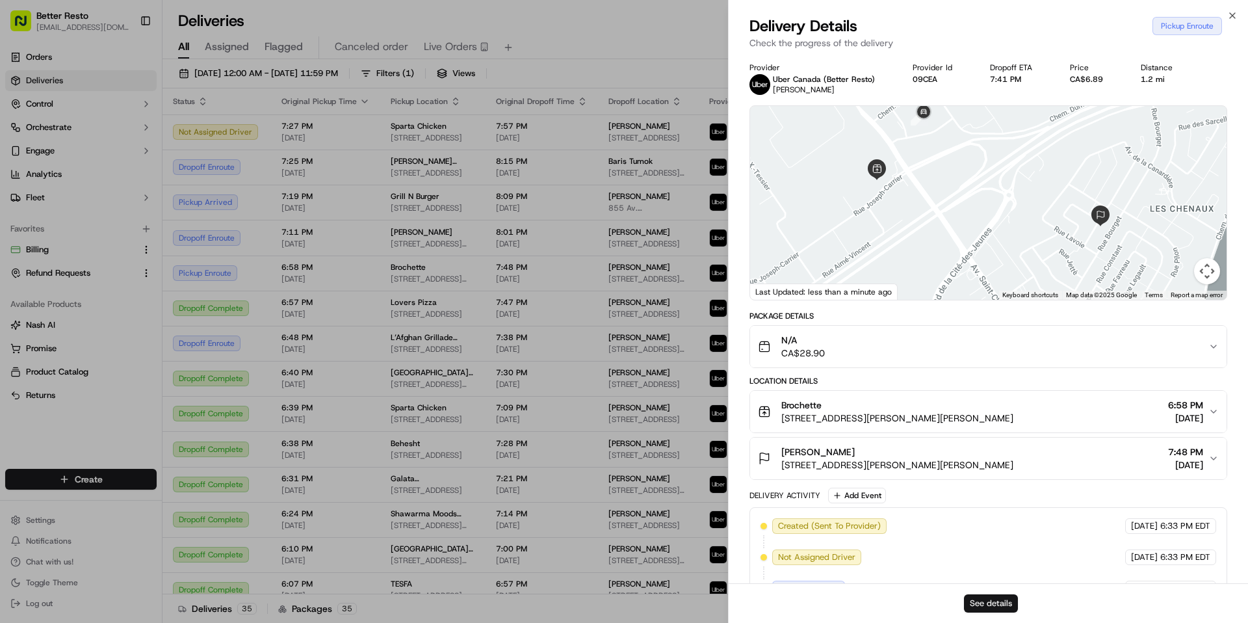
click at [998, 601] on button "See details" at bounding box center [991, 603] width 54 height 18
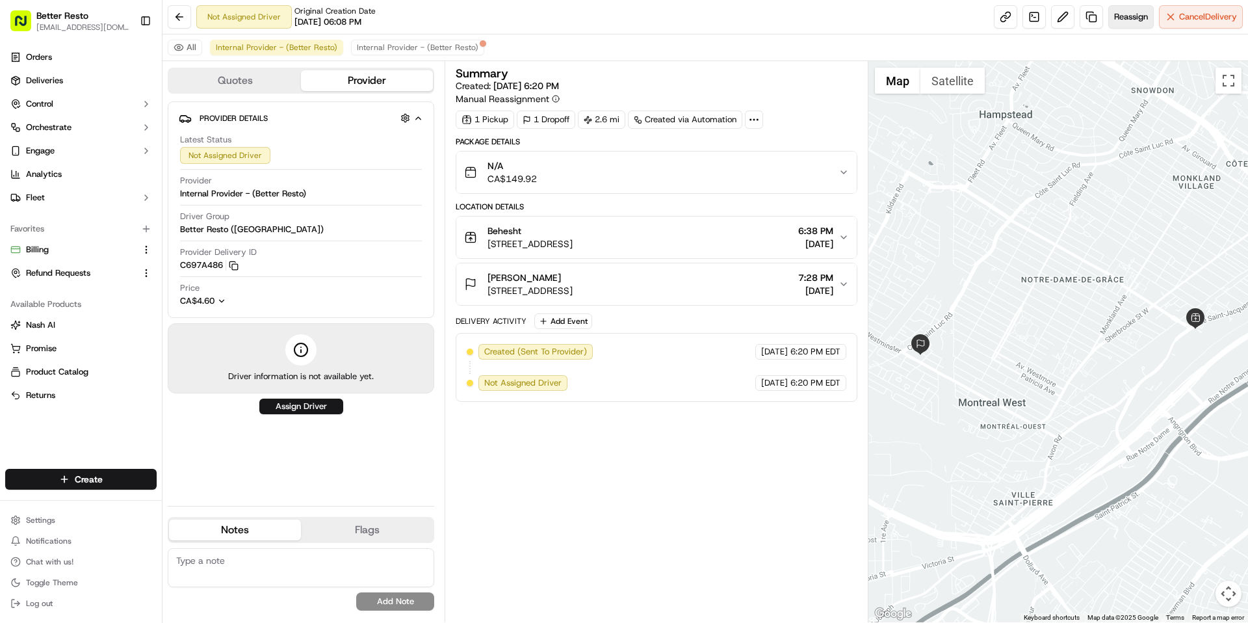
click at [1121, 18] on span "Reassign" at bounding box center [1131, 17] width 34 height 12
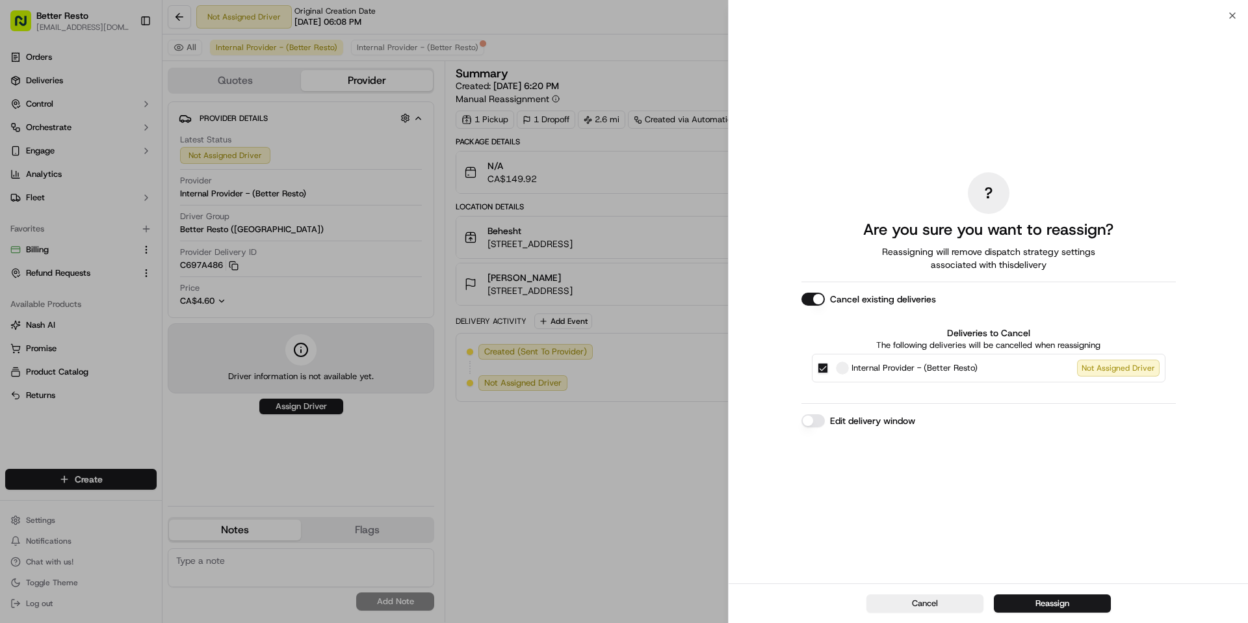
click at [816, 425] on button "Edit delivery window" at bounding box center [813, 420] width 23 height 13
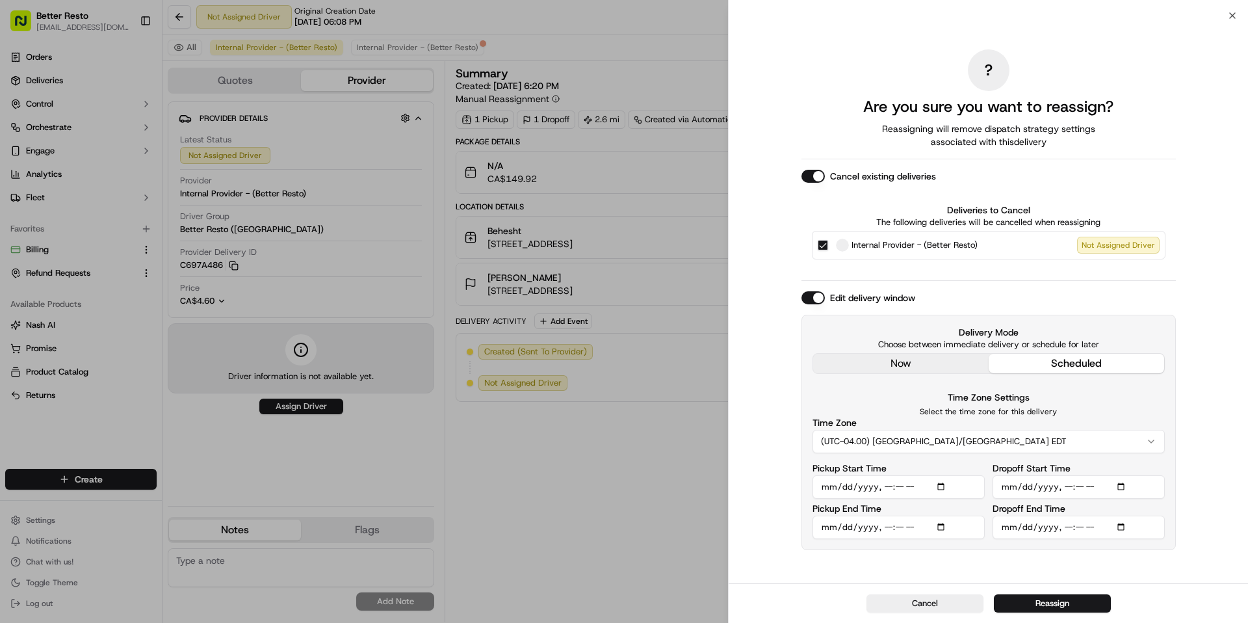
click at [895, 365] on div "? Are you sure you want to reassign? Reassigning will remove dispatch strategy …" at bounding box center [989, 299] width 374 height 562
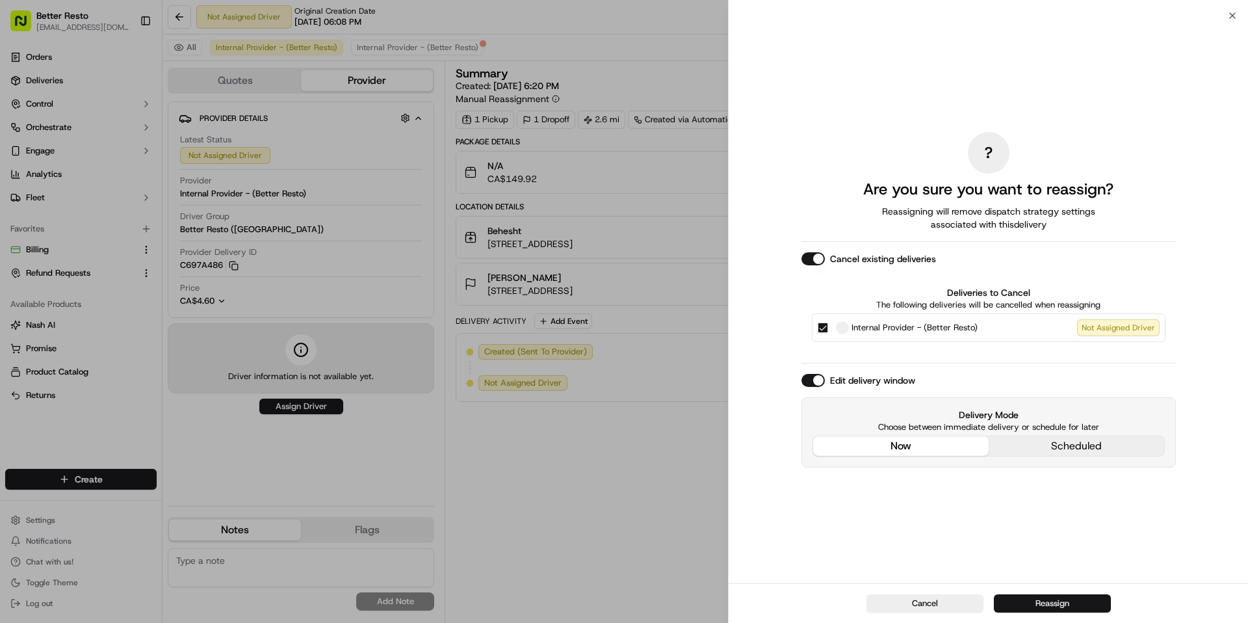
click at [1023, 603] on button "Reassign" at bounding box center [1052, 603] width 117 height 18
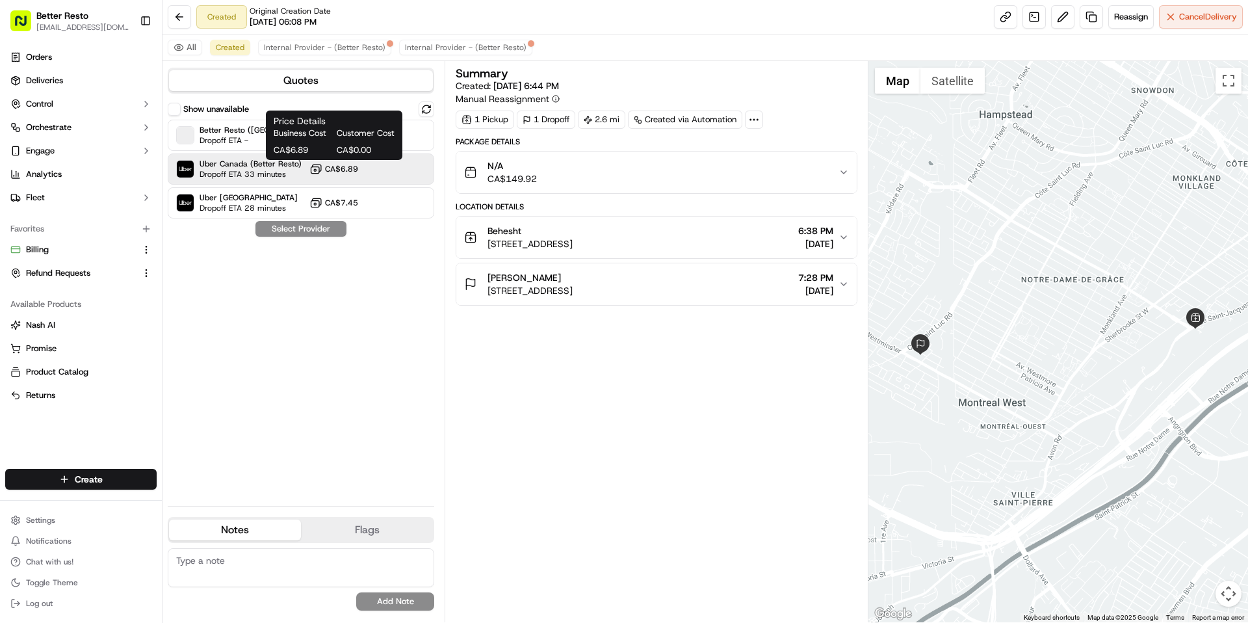
click at [320, 172] on icon at bounding box center [315, 169] width 13 height 13
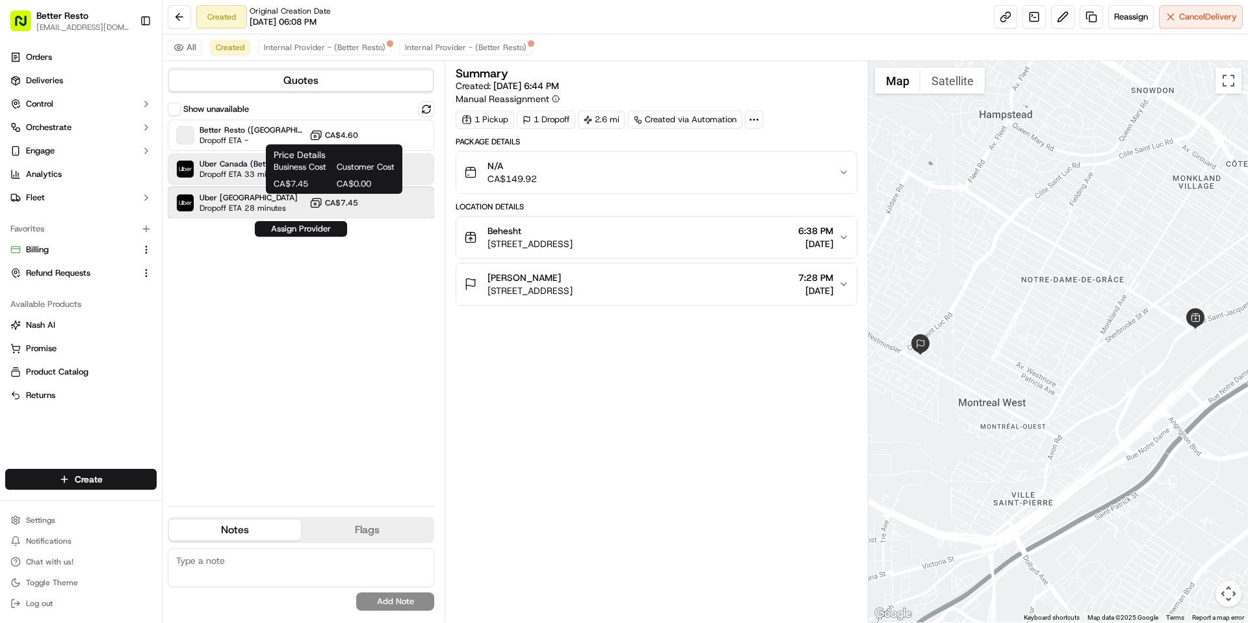
click at [313, 213] on div "Uber Canada Dropoff ETA 28 minutes CA$7.45" at bounding box center [301, 202] width 267 height 31
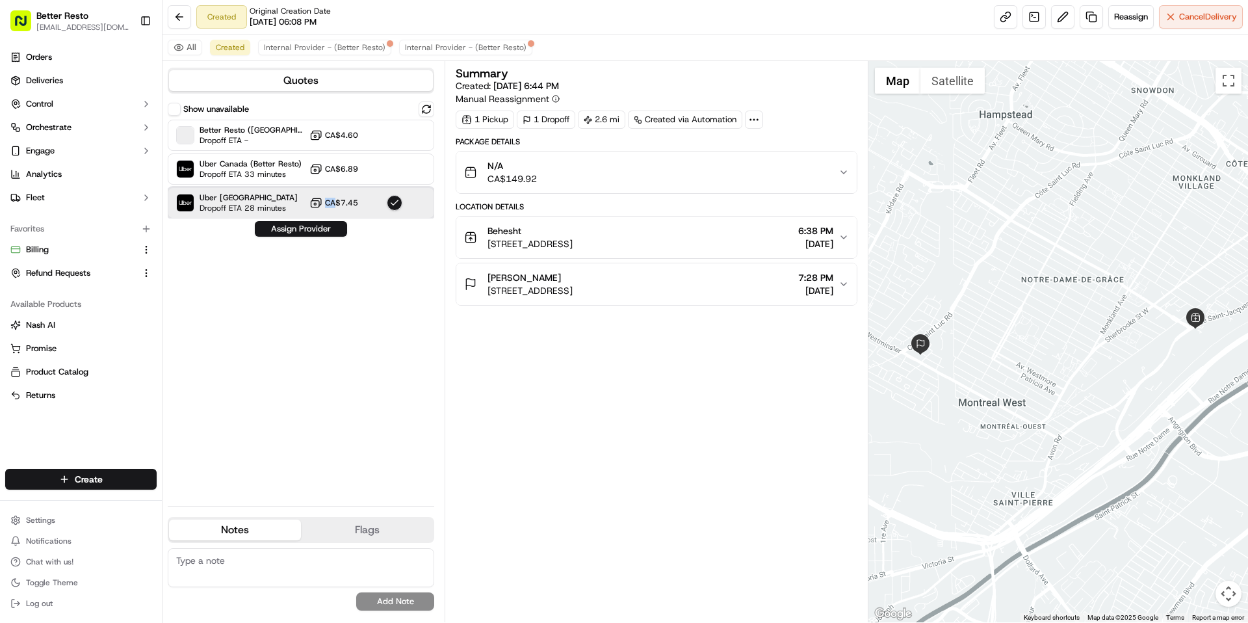
click at [313, 213] on div "Uber Canada Dropoff ETA 28 minutes CA$7.45" at bounding box center [301, 202] width 267 height 31
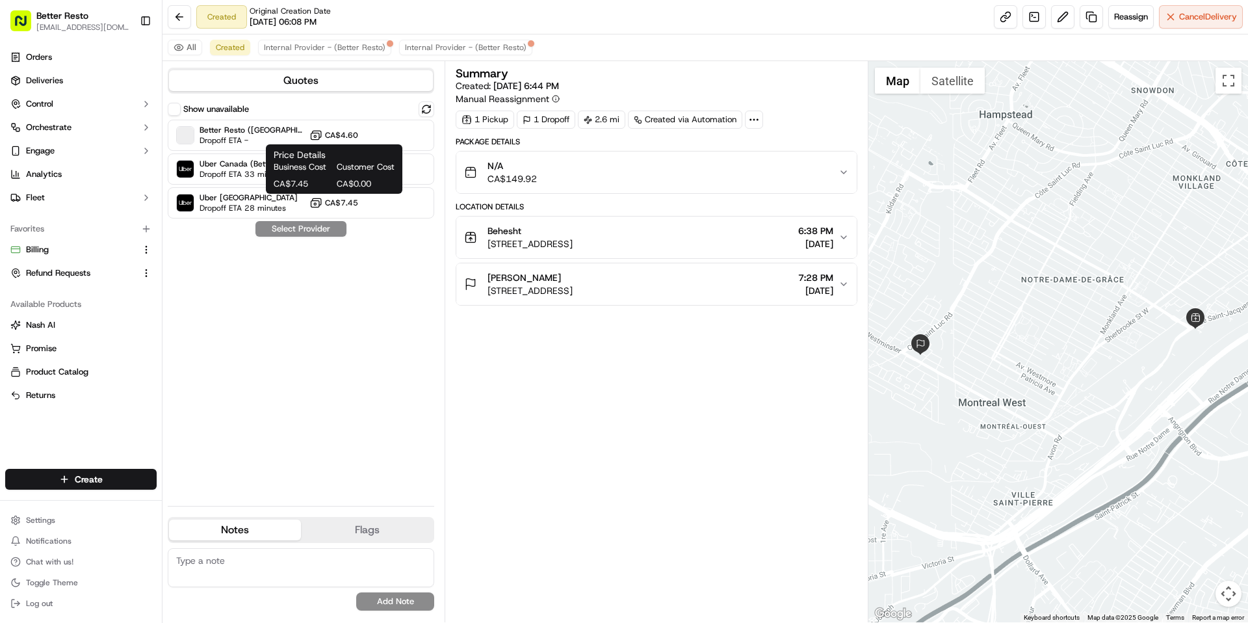
click at [317, 181] on span "CA$7.45" at bounding box center [303, 184] width 58 height 12
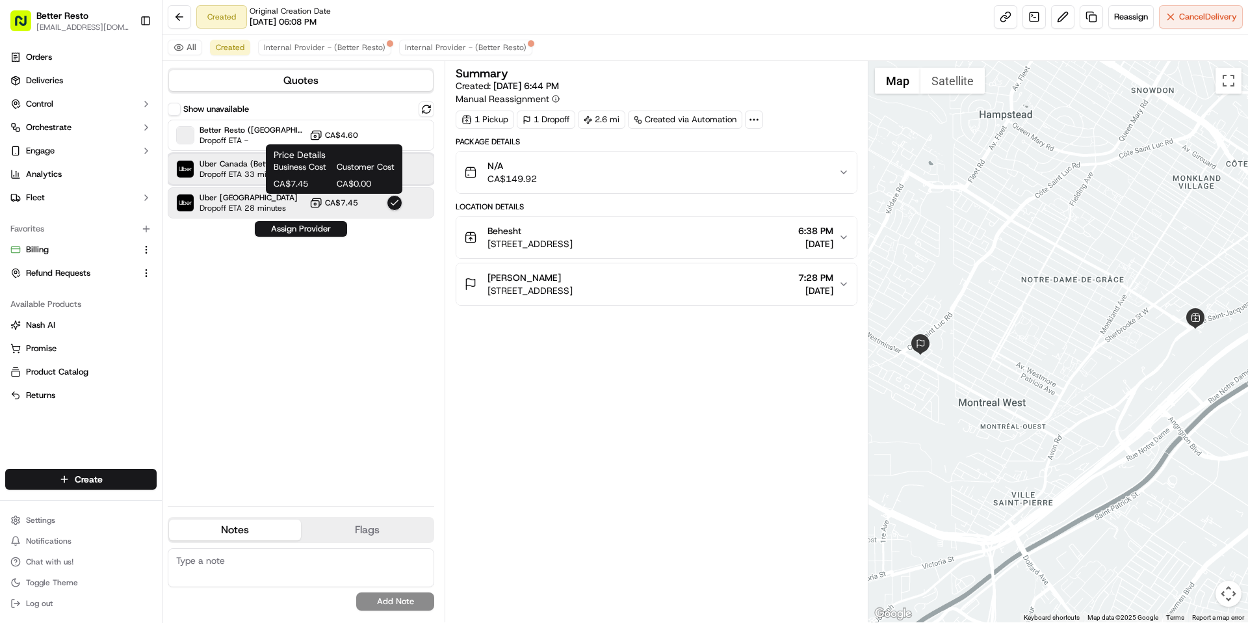
click at [237, 171] on span "Dropoff ETA 33 minutes" at bounding box center [245, 174] width 91 height 10
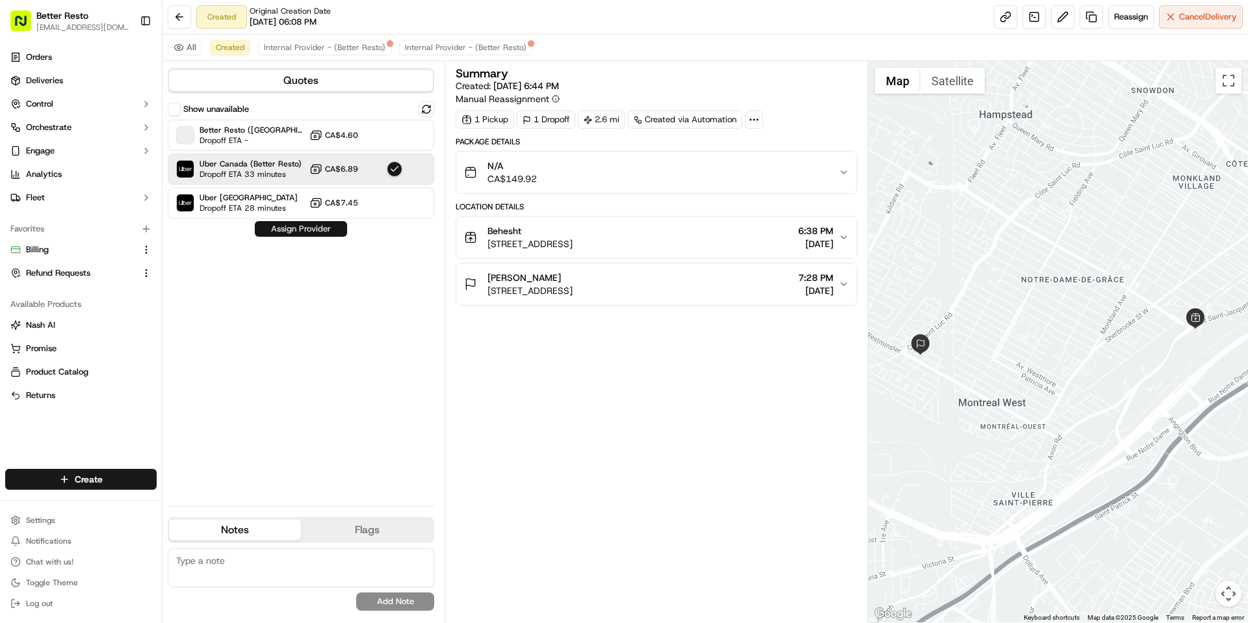
click at [310, 234] on button "Assign Provider" at bounding box center [301, 229] width 92 height 16
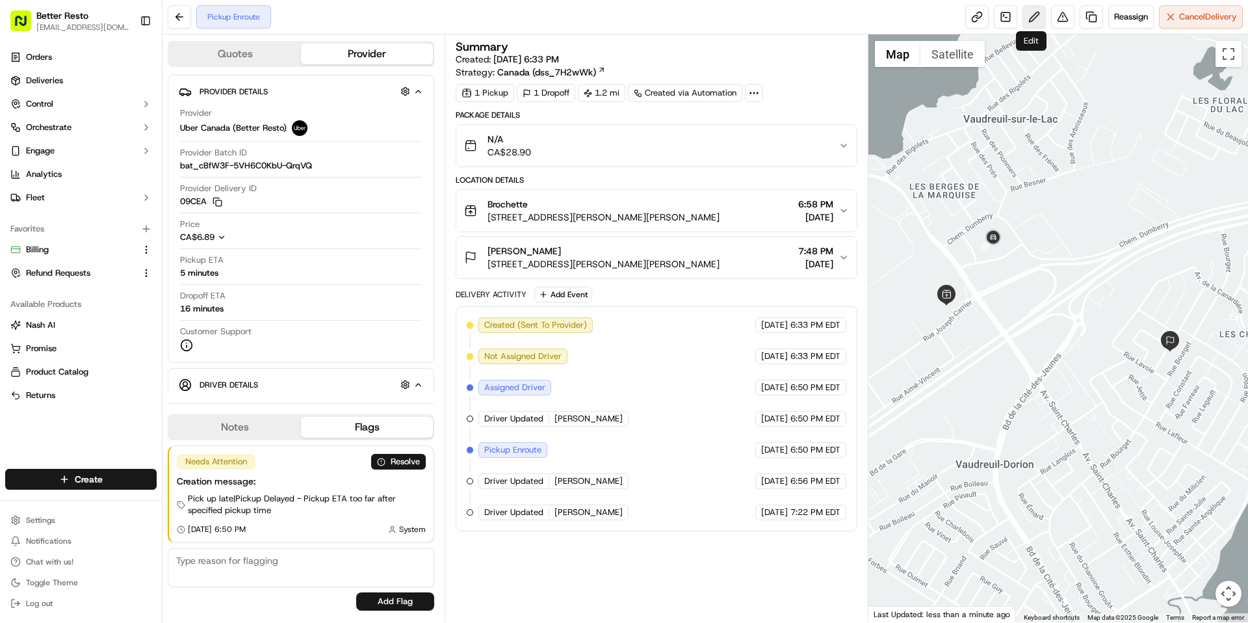
click at [1035, 18] on button at bounding box center [1034, 16] width 23 height 23
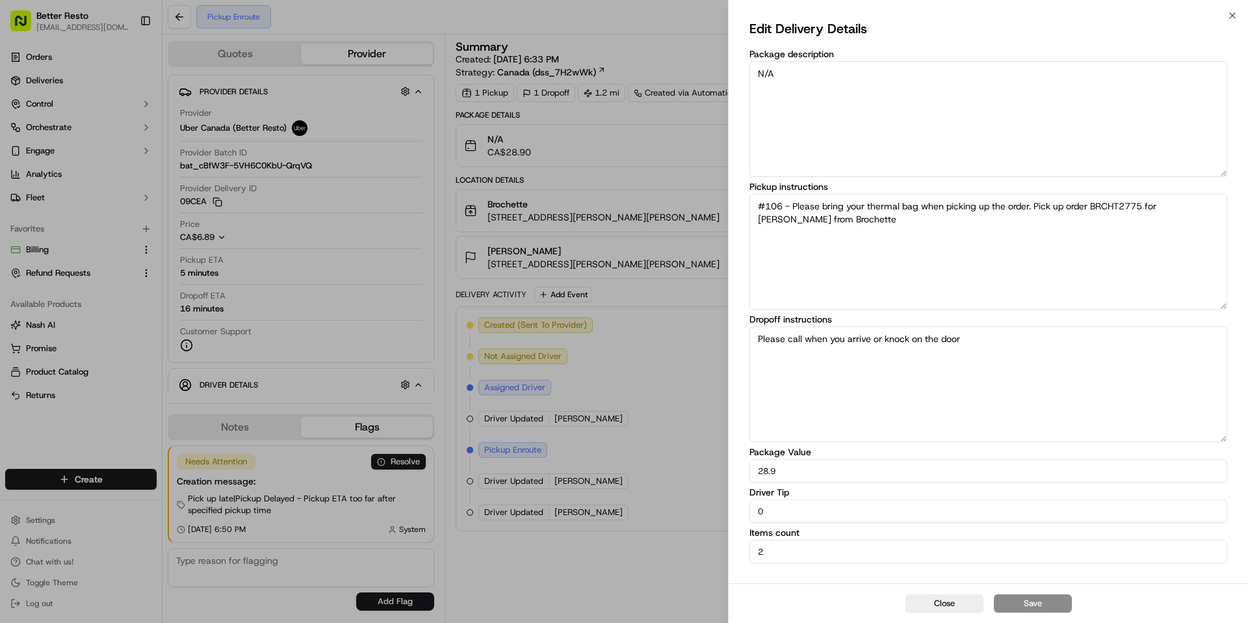
click at [776, 513] on input "0" at bounding box center [989, 510] width 478 height 23
type input "5"
click at [1038, 604] on button "Save" at bounding box center [1033, 603] width 78 height 18
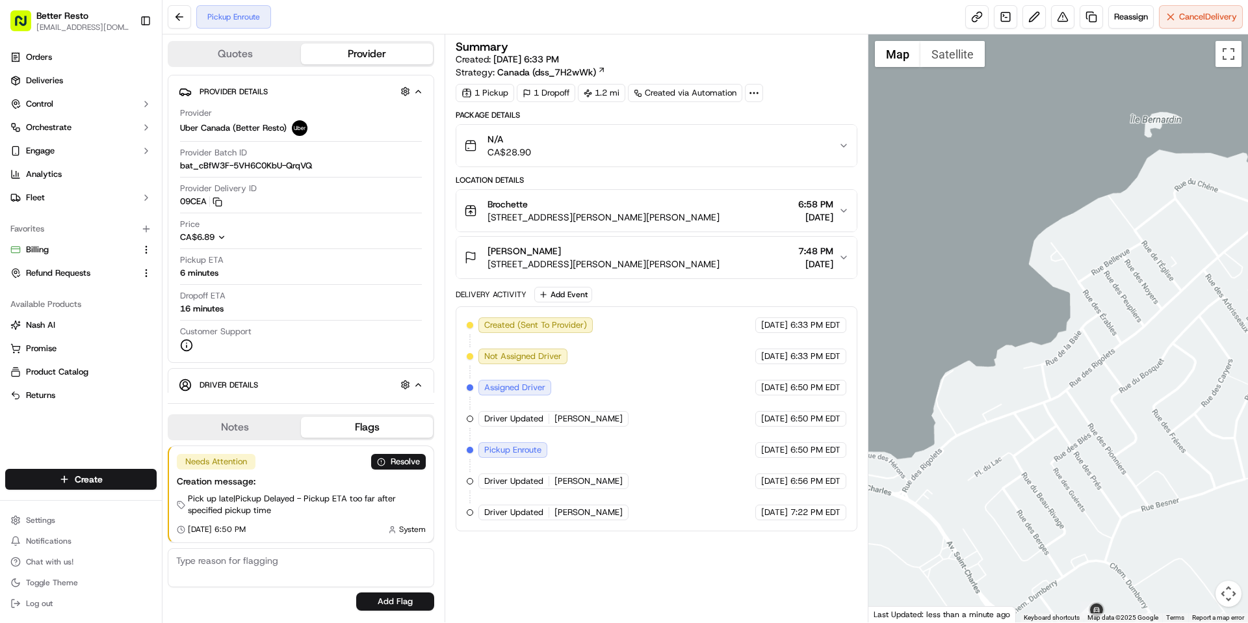
drag, startPoint x: 1004, startPoint y: 460, endPoint x: 1004, endPoint y: 381, distance: 79.3
click at [1004, 382] on div at bounding box center [1059, 328] width 380 height 588
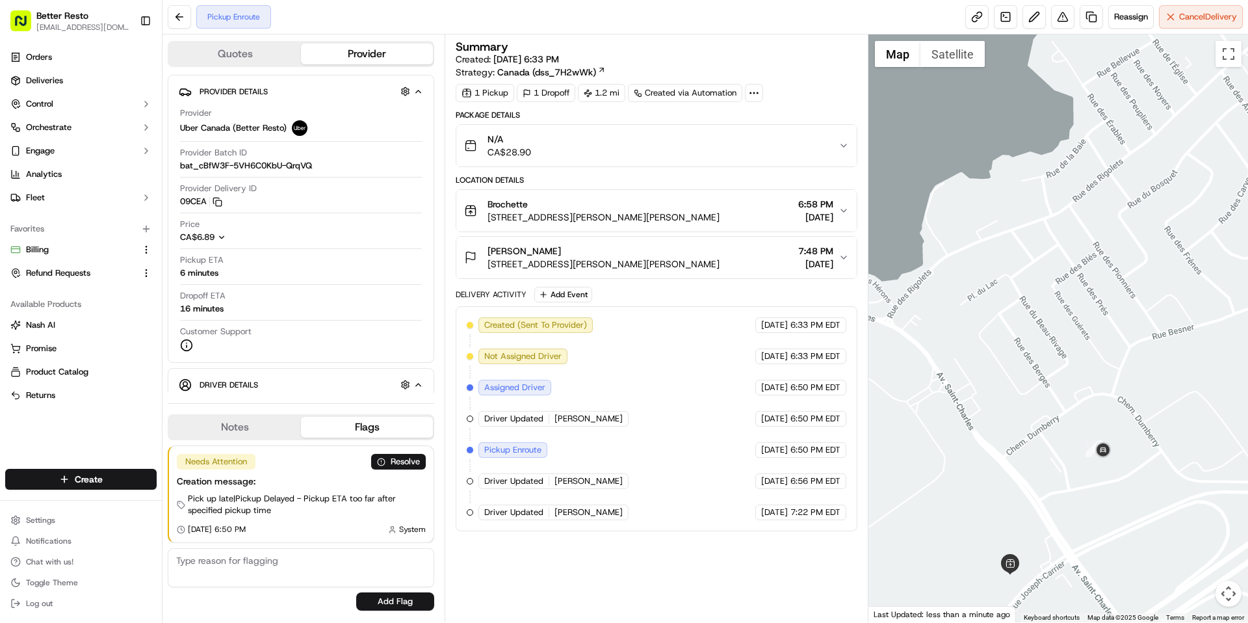
drag, startPoint x: 1020, startPoint y: 494, endPoint x: 1020, endPoint y: 403, distance: 91.0
click at [1020, 439] on div at bounding box center [1059, 328] width 380 height 588
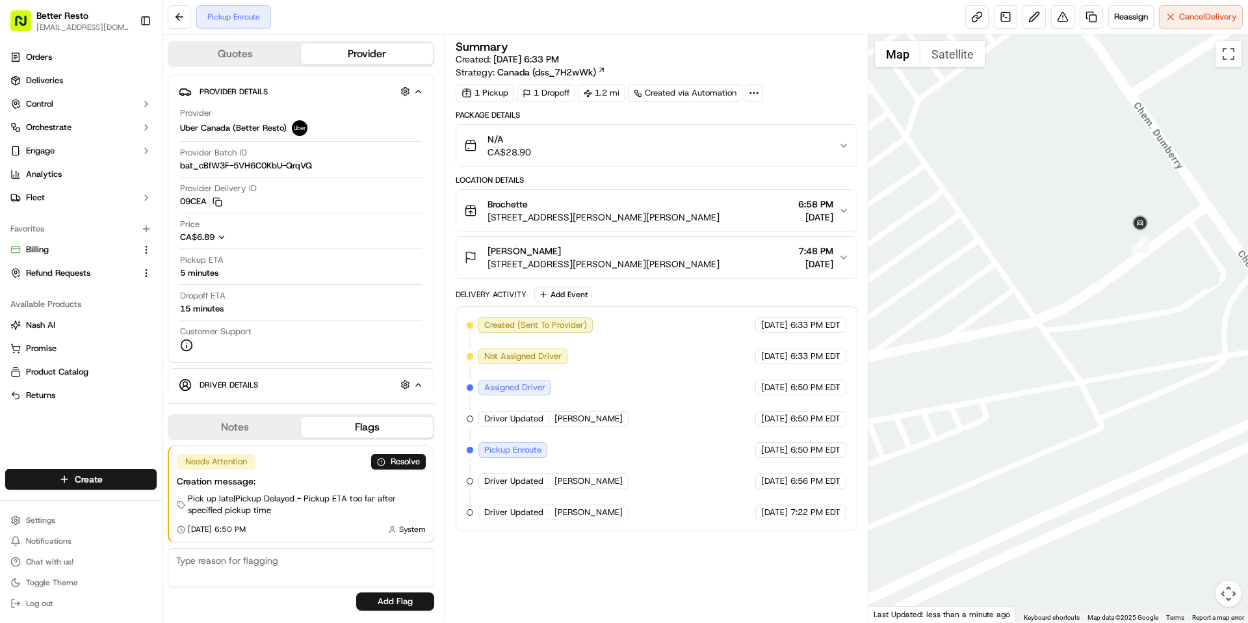
drag, startPoint x: 1107, startPoint y: 291, endPoint x: 983, endPoint y: 280, distance: 124.7
click at [983, 280] on div at bounding box center [1059, 328] width 380 height 588
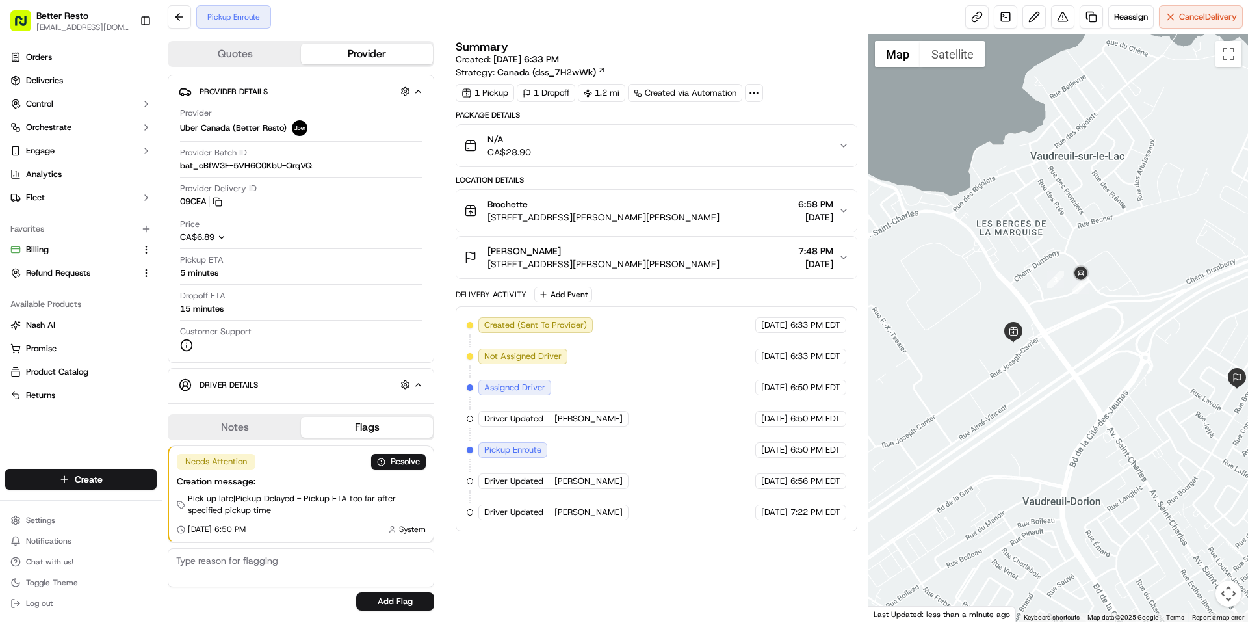
click at [672, 208] on div "Brochette" at bounding box center [604, 204] width 232 height 13
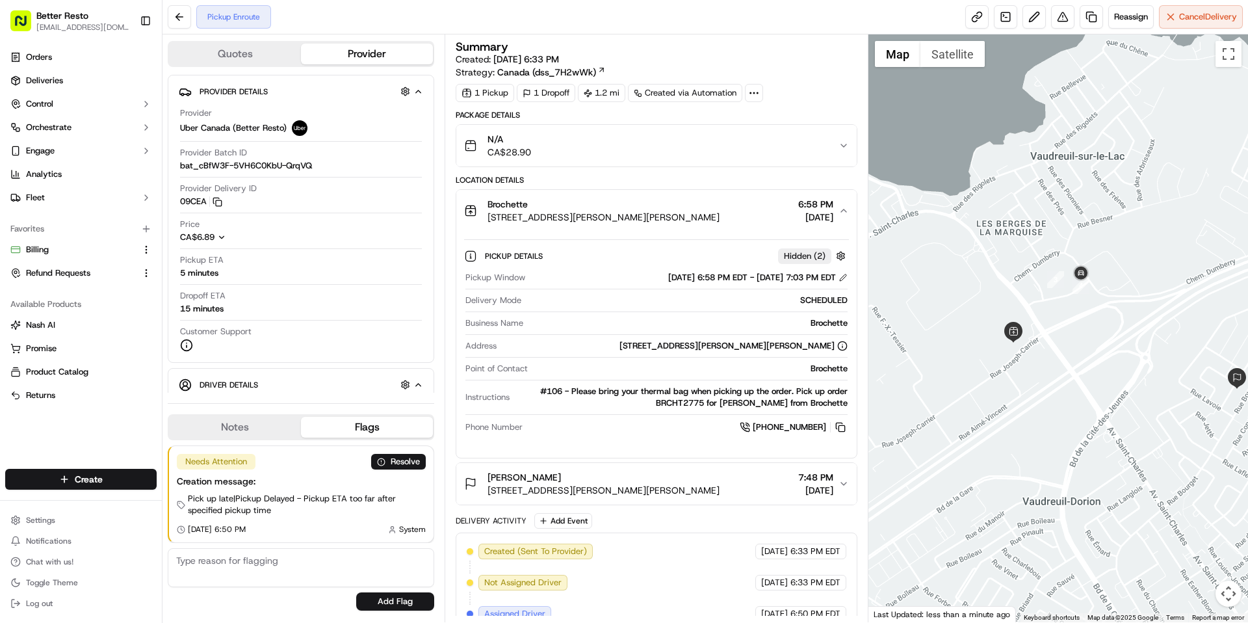
click at [672, 208] on div "Brochette" at bounding box center [604, 204] width 232 height 13
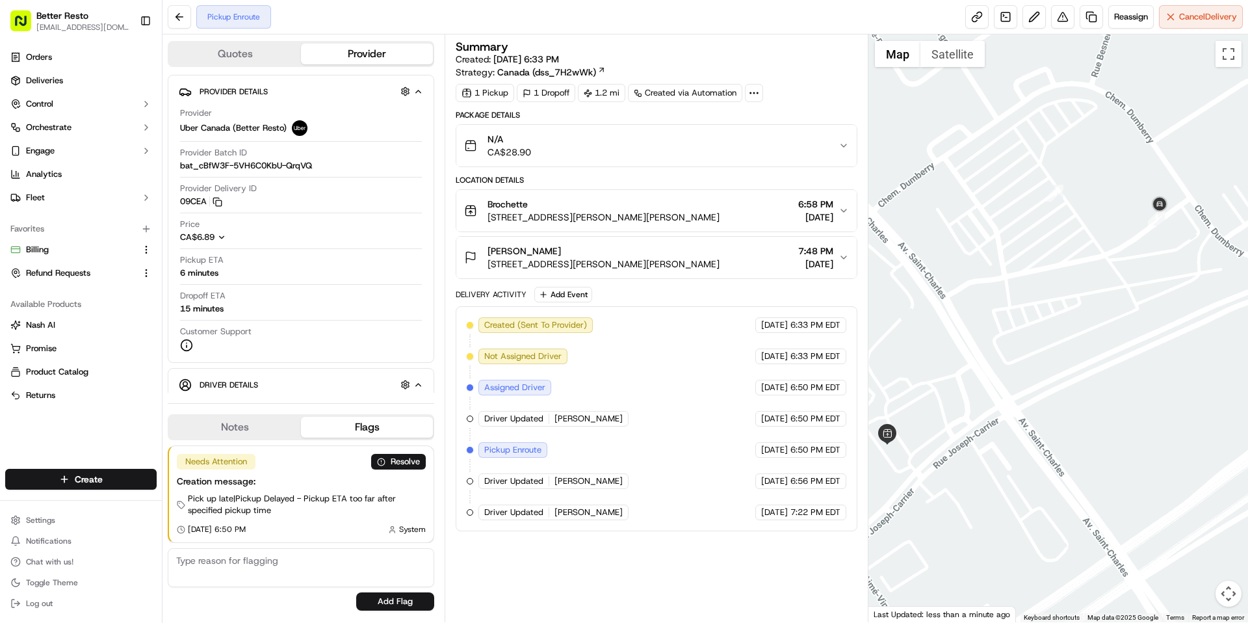
drag, startPoint x: 1075, startPoint y: 311, endPoint x: 1189, endPoint y: 276, distance: 119.1
click at [1188, 281] on div at bounding box center [1059, 328] width 380 height 588
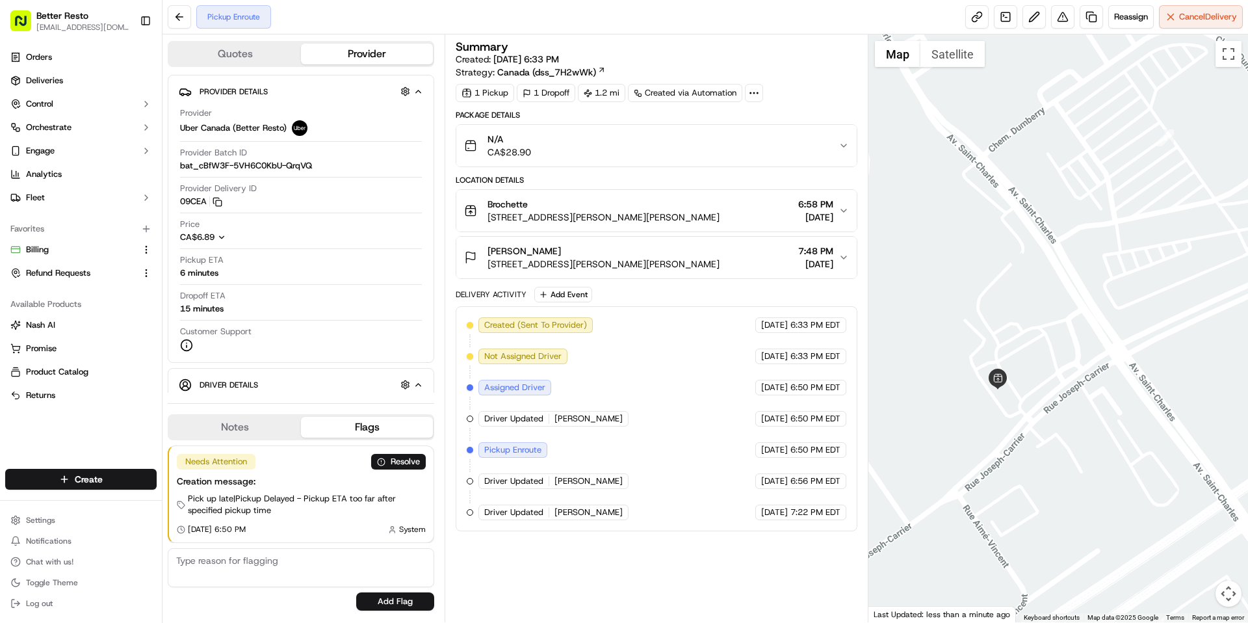
drag, startPoint x: 1146, startPoint y: 284, endPoint x: 1082, endPoint y: 326, distance: 76.6
click at [1082, 324] on div at bounding box center [1059, 328] width 380 height 588
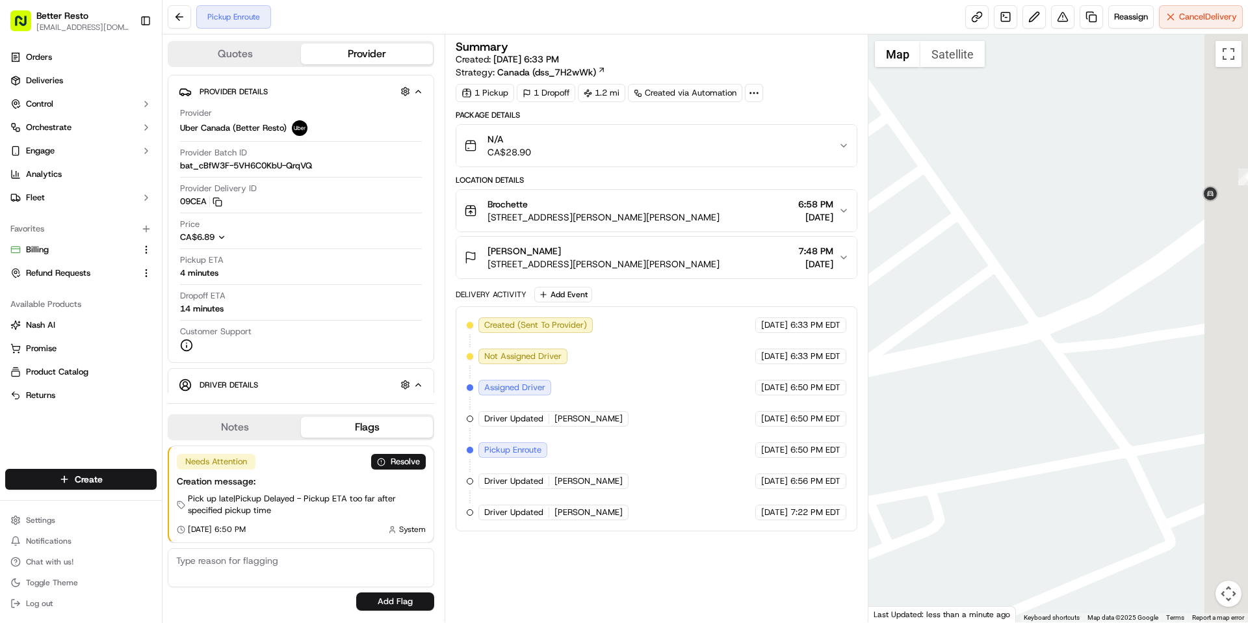
drag, startPoint x: 1161, startPoint y: 319, endPoint x: 1031, endPoint y: 246, distance: 149.9
click at [1031, 246] on div at bounding box center [1059, 328] width 380 height 588
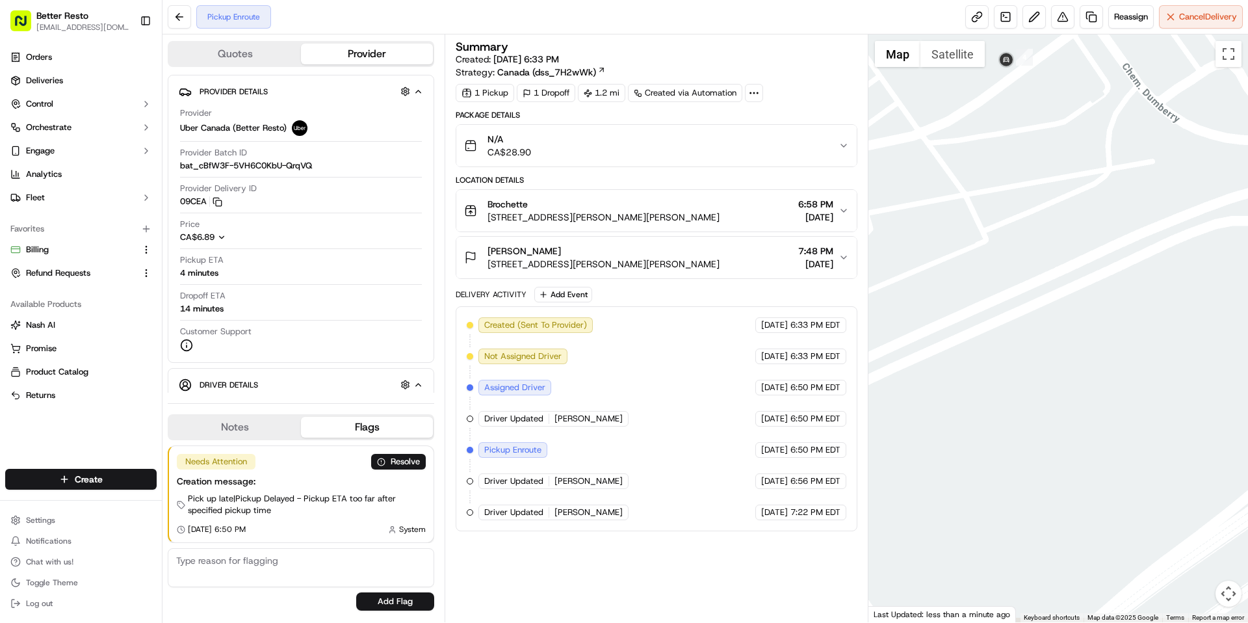
drag, startPoint x: 1034, startPoint y: 246, endPoint x: 1057, endPoint y: 173, distance: 76.3
click at [1057, 173] on div at bounding box center [1059, 328] width 380 height 588
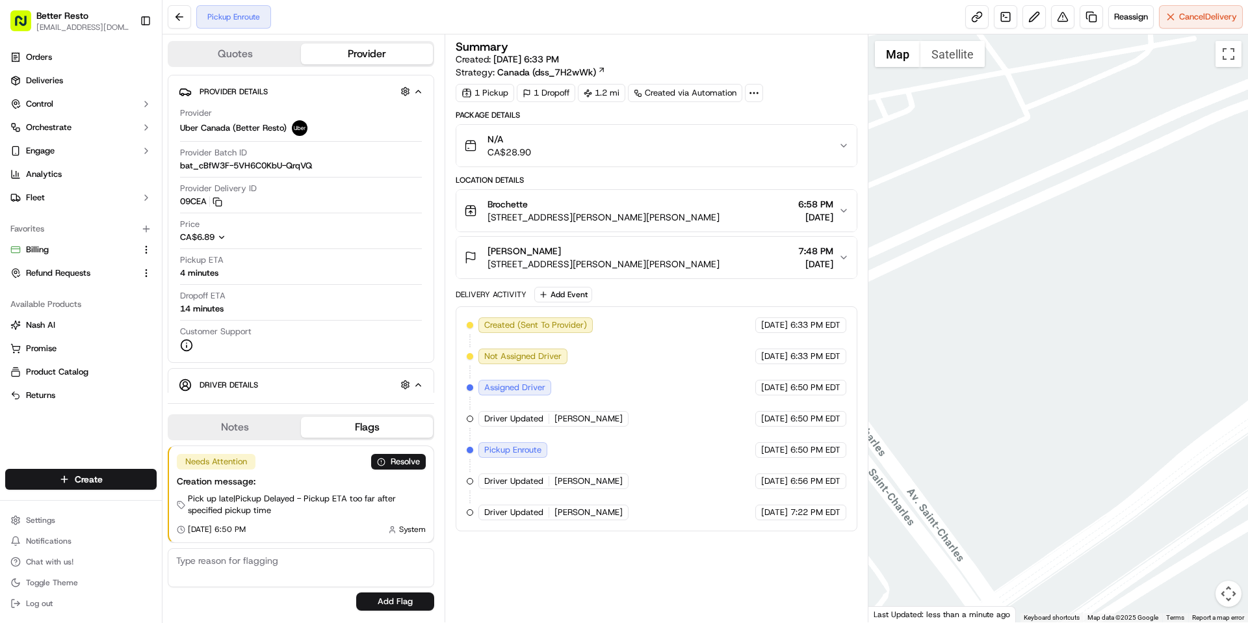
drag, startPoint x: 1057, startPoint y: 173, endPoint x: 1144, endPoint y: 395, distance: 239.1
click at [1144, 395] on div at bounding box center [1059, 328] width 380 height 588
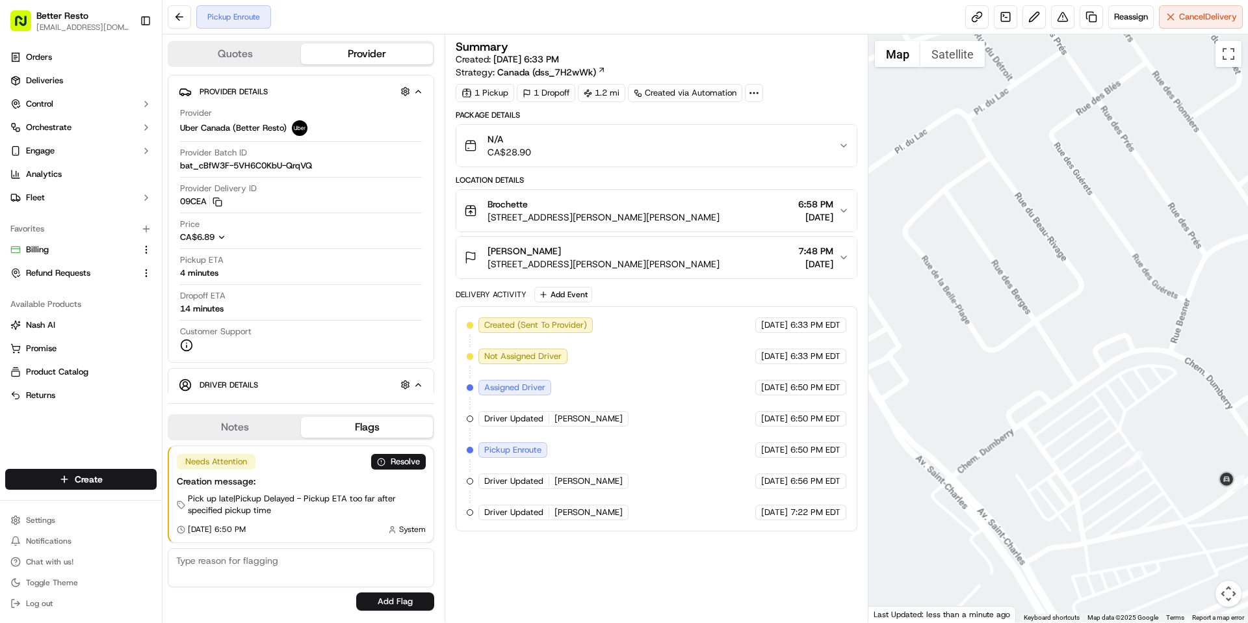
drag, startPoint x: 1144, startPoint y: 395, endPoint x: 1102, endPoint y: 303, distance: 101.5
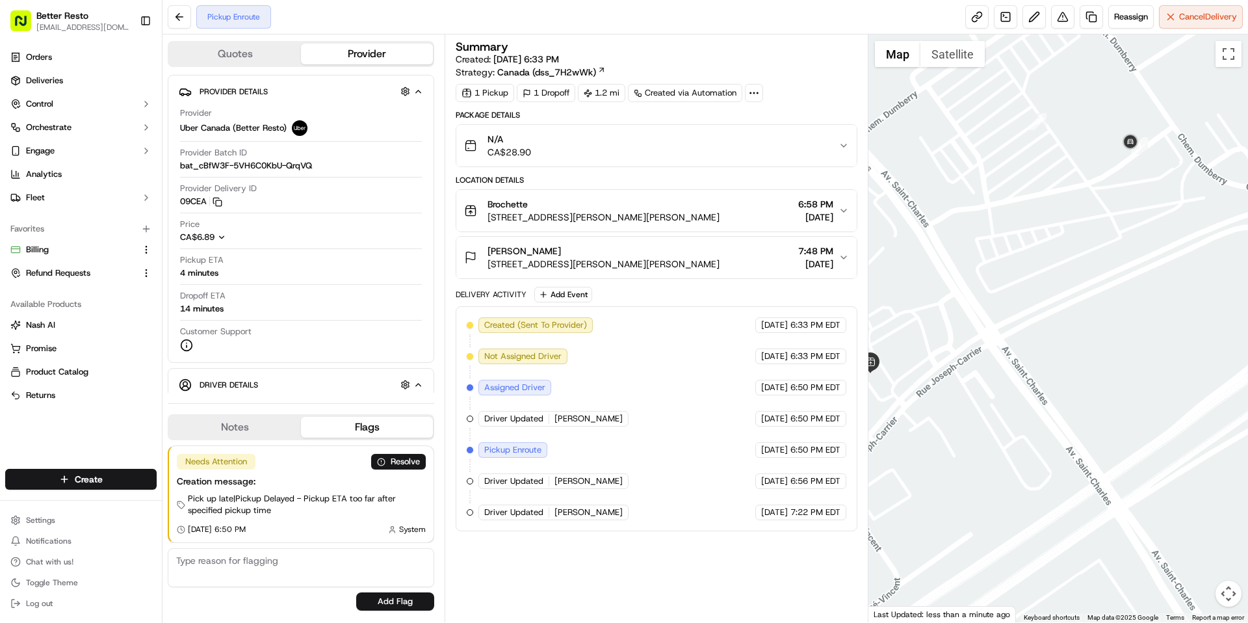
drag, startPoint x: 1105, startPoint y: 305, endPoint x: 1235, endPoint y: 395, distance: 158.4
click at [1235, 395] on div at bounding box center [1059, 328] width 380 height 588
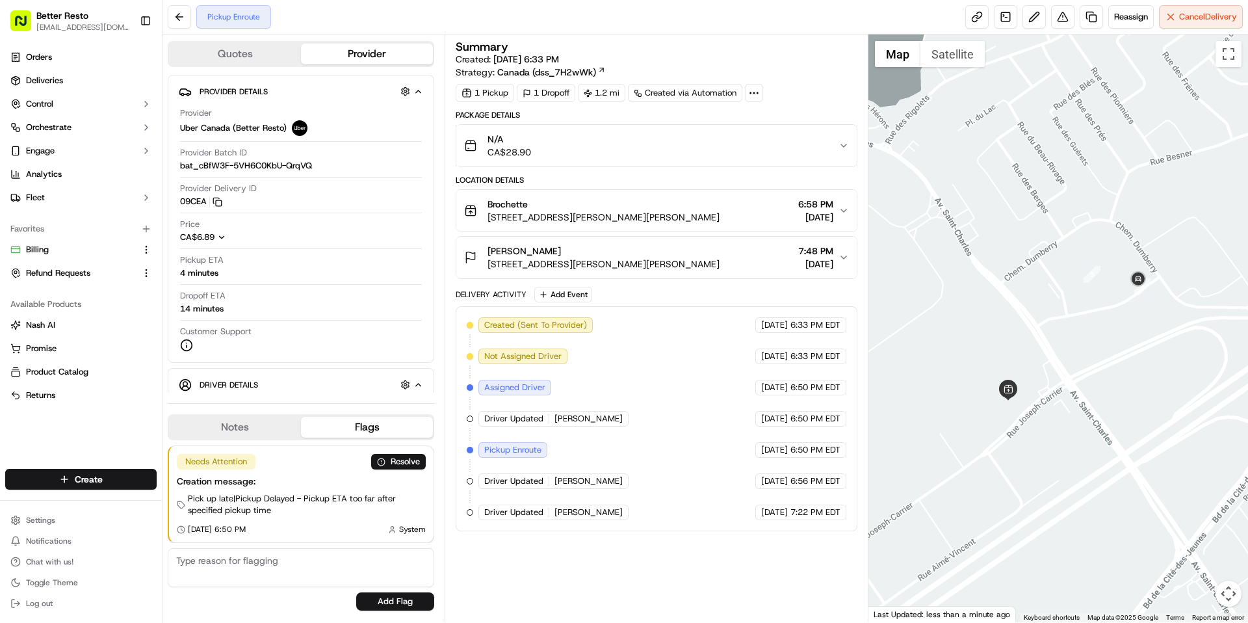
drag, startPoint x: 1222, startPoint y: 395, endPoint x: 1151, endPoint y: 392, distance: 70.9
click at [1150, 392] on div at bounding box center [1059, 328] width 380 height 588
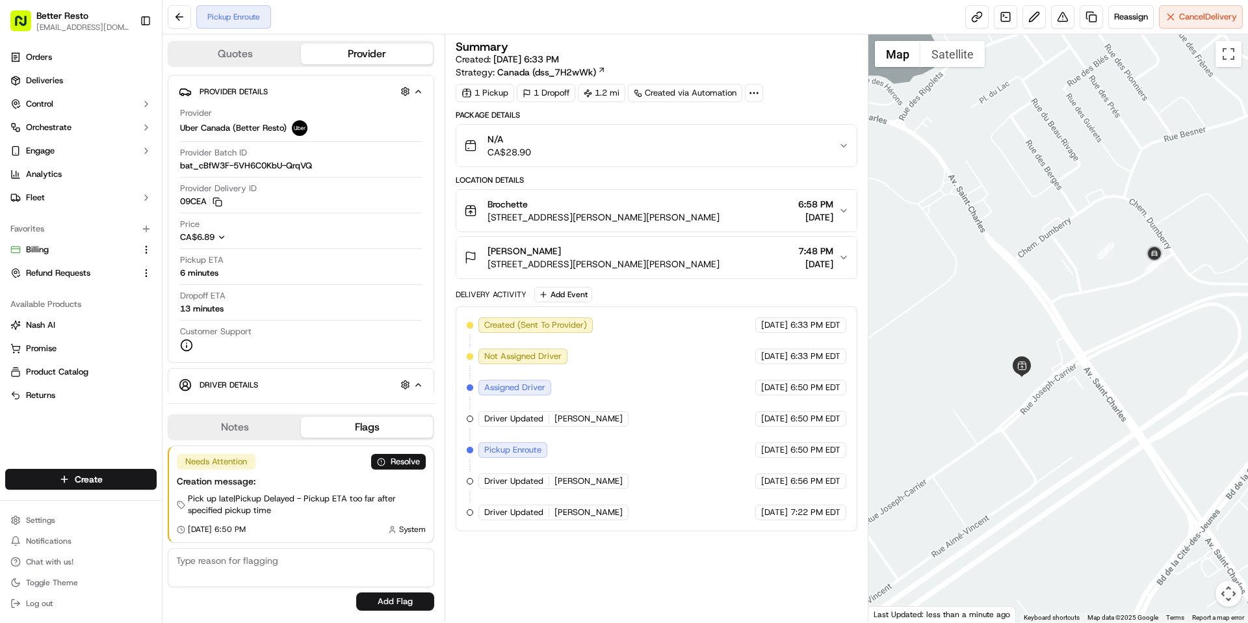
drag, startPoint x: 1070, startPoint y: 347, endPoint x: 1081, endPoint y: 331, distance: 20.0
click at [1082, 328] on div at bounding box center [1059, 328] width 380 height 588
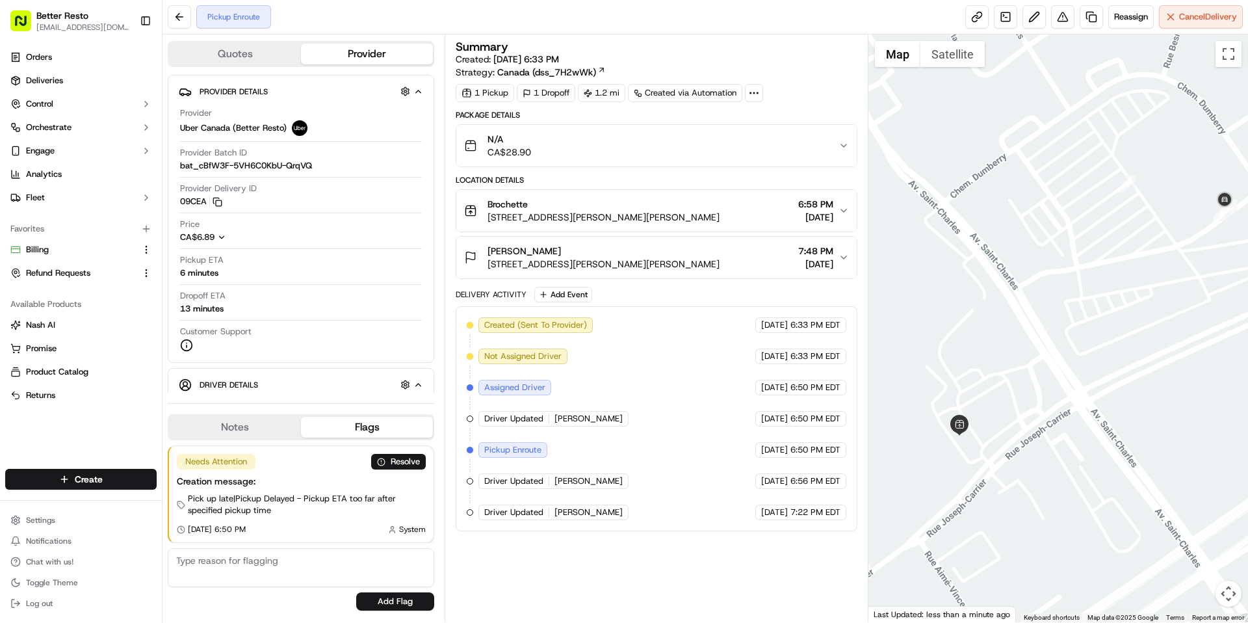
drag, startPoint x: 1081, startPoint y: 330, endPoint x: 1045, endPoint y: 368, distance: 52.0
click at [1045, 368] on div at bounding box center [1059, 328] width 380 height 588
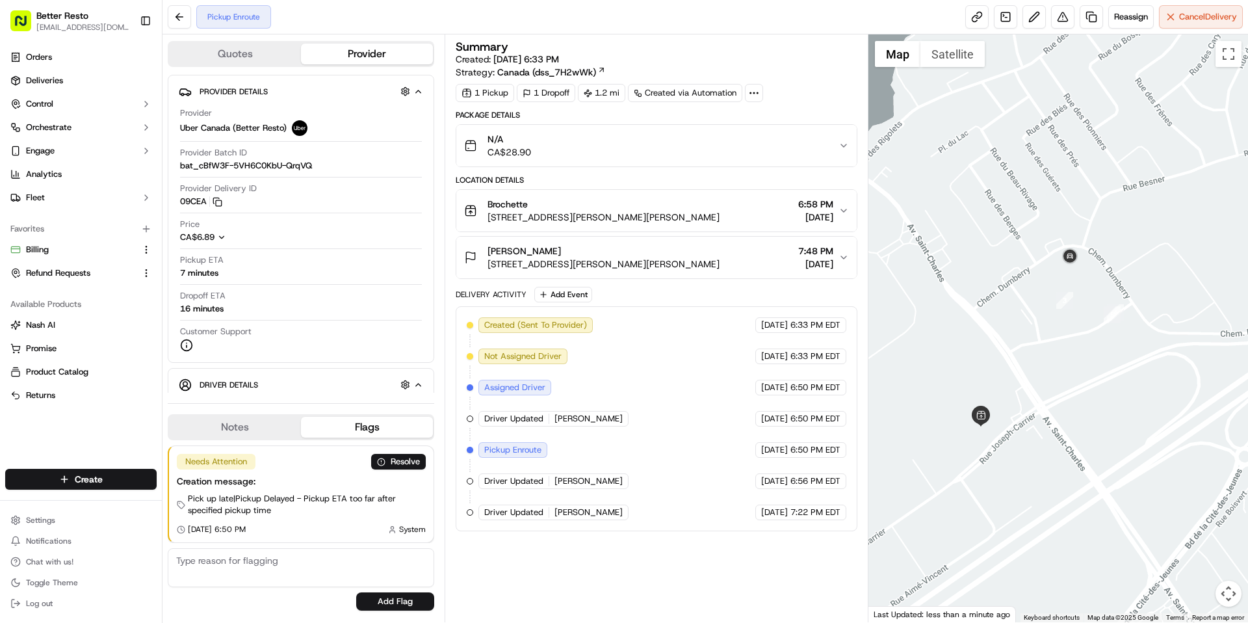
click at [815, 254] on span "7:48 PM" at bounding box center [815, 250] width 35 height 13
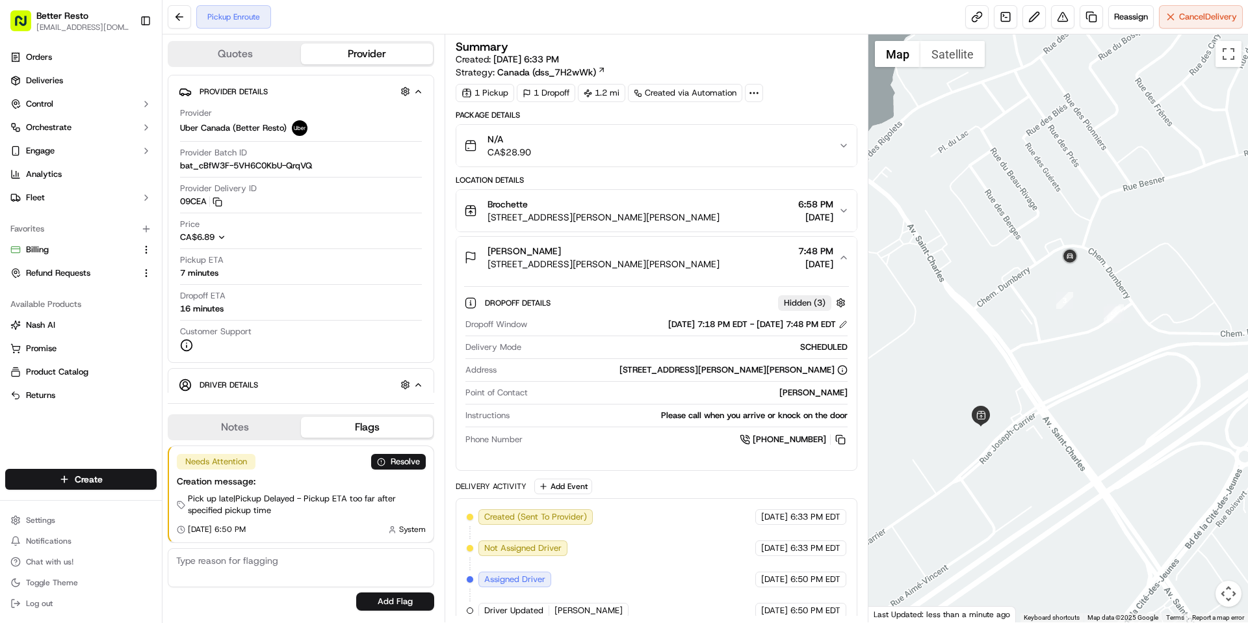
click at [815, 254] on span "7:48 PM" at bounding box center [815, 250] width 35 height 13
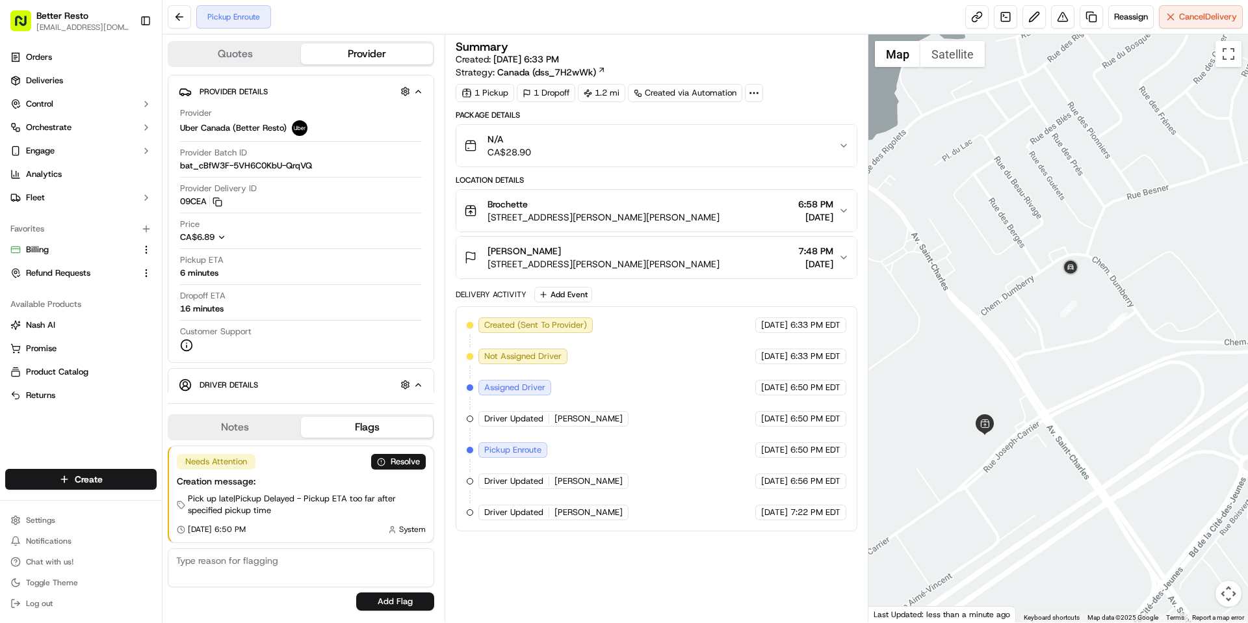
drag, startPoint x: 1058, startPoint y: 311, endPoint x: 1051, endPoint y: 384, distance: 73.2
click at [1051, 385] on div at bounding box center [1059, 328] width 380 height 588
drag, startPoint x: 900, startPoint y: 100, endPoint x: 936, endPoint y: 246, distance: 150.6
click at [917, 182] on div at bounding box center [1059, 328] width 380 height 588
click at [936, 247] on div at bounding box center [1059, 328] width 380 height 588
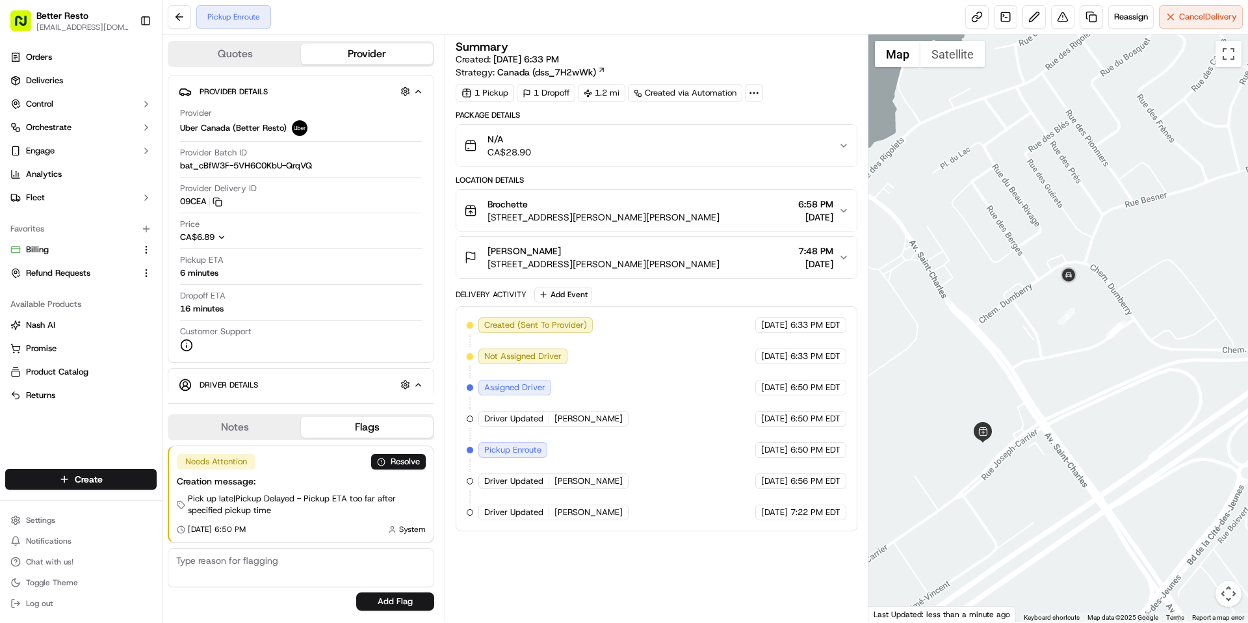
drag, startPoint x: 1017, startPoint y: 324, endPoint x: 1027, endPoint y: 297, distance: 29.2
click at [1028, 302] on div at bounding box center [1059, 328] width 380 height 588
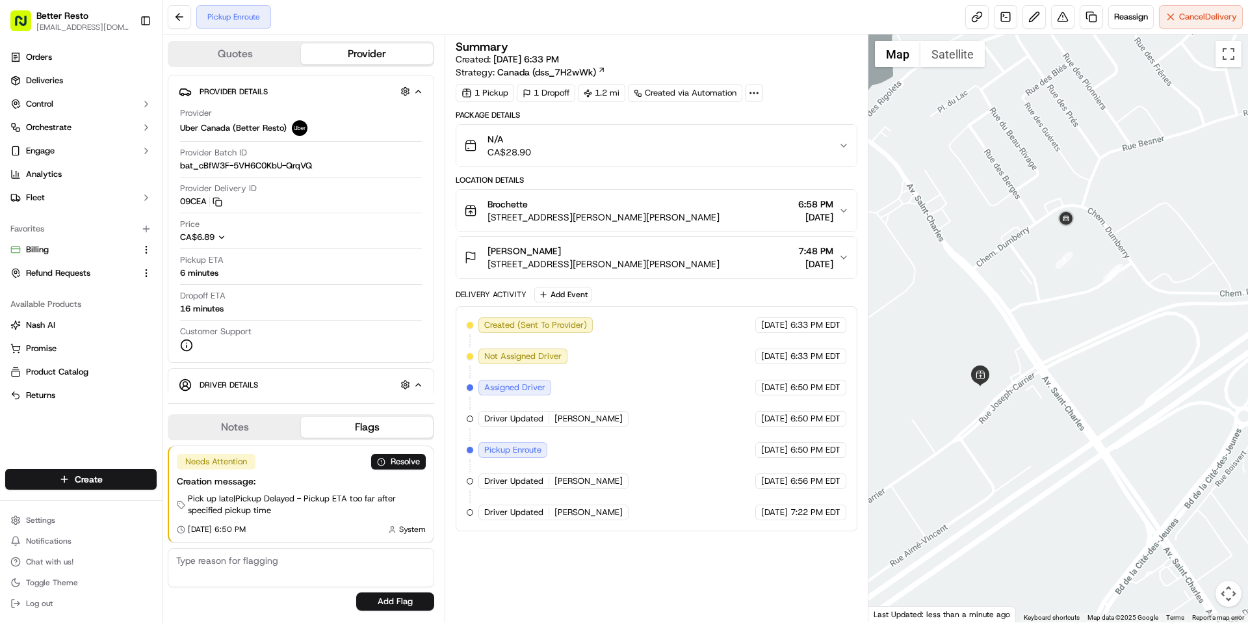
drag, startPoint x: 1027, startPoint y: 295, endPoint x: 1025, endPoint y: 239, distance: 56.6
click at [1025, 239] on div at bounding box center [1059, 328] width 380 height 588
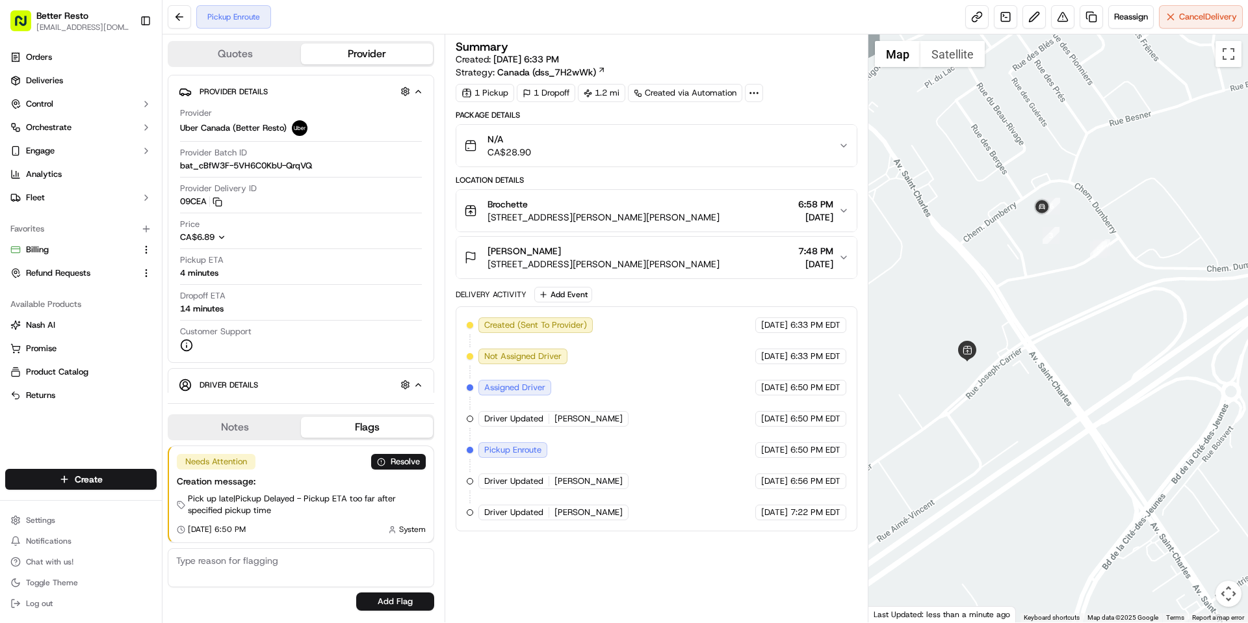
drag, startPoint x: 960, startPoint y: 298, endPoint x: 1027, endPoint y: 300, distance: 67.0
click at [1027, 300] on div at bounding box center [1059, 328] width 380 height 588
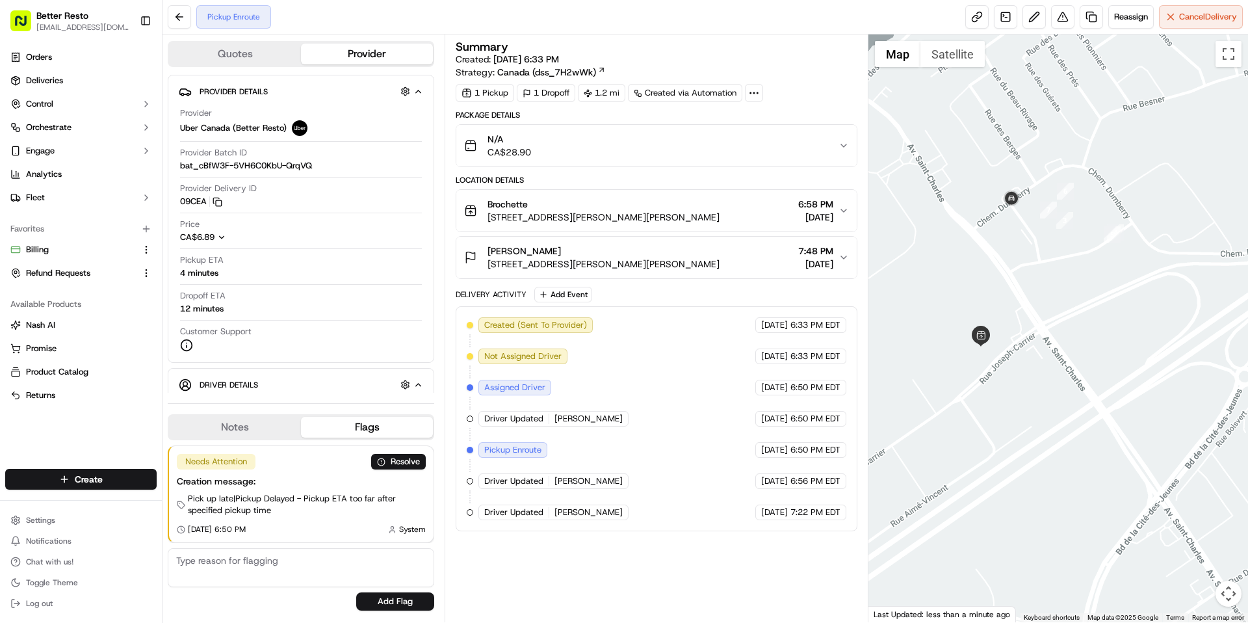
click at [687, 133] on div "N/A CA$28.90" at bounding box center [651, 146] width 374 height 26
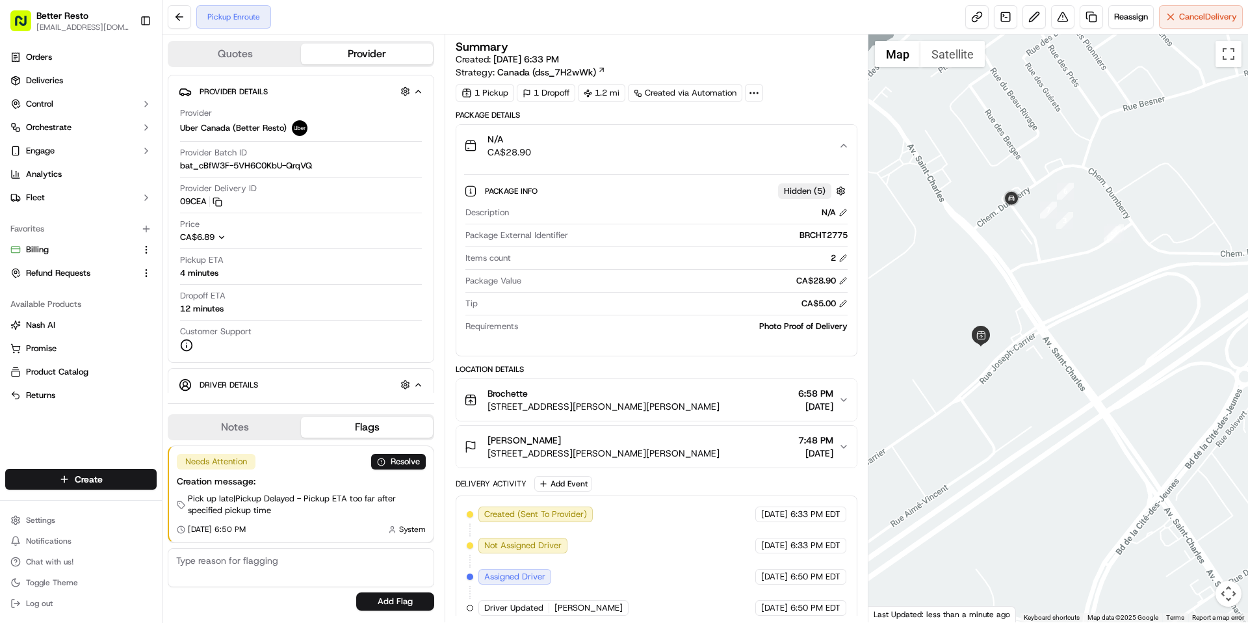
click at [682, 145] on div "N/A CA$28.90" at bounding box center [651, 146] width 374 height 26
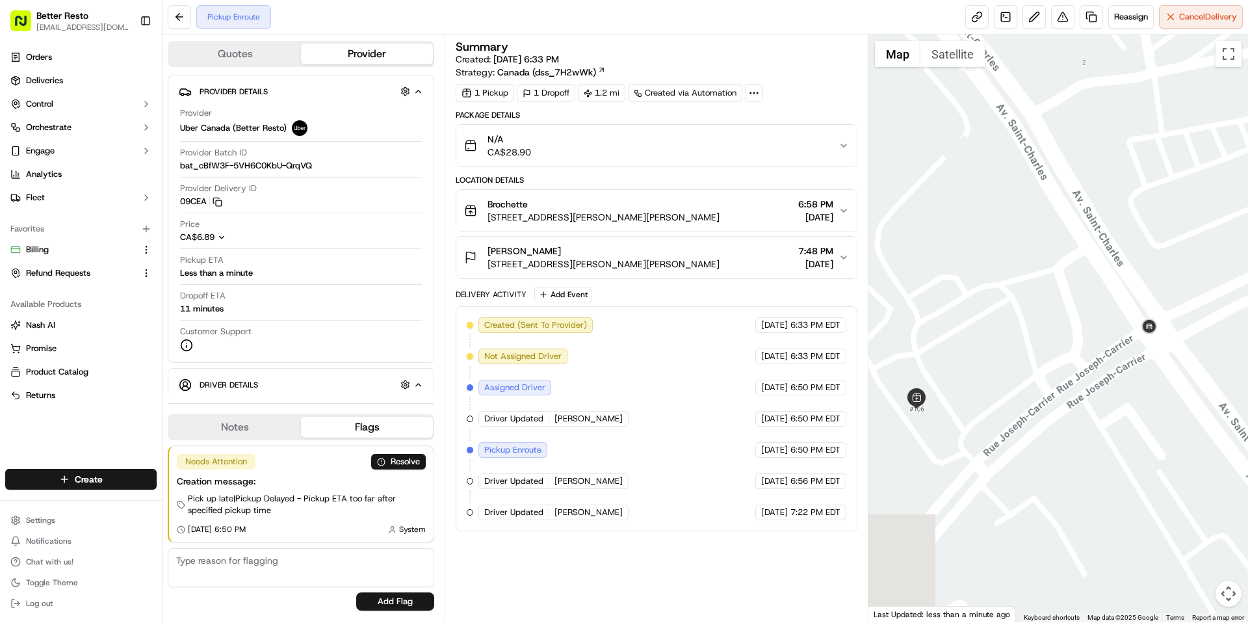
drag, startPoint x: 971, startPoint y: 297, endPoint x: 1133, endPoint y: 352, distance: 170.9
click at [1134, 350] on div at bounding box center [1059, 328] width 380 height 588
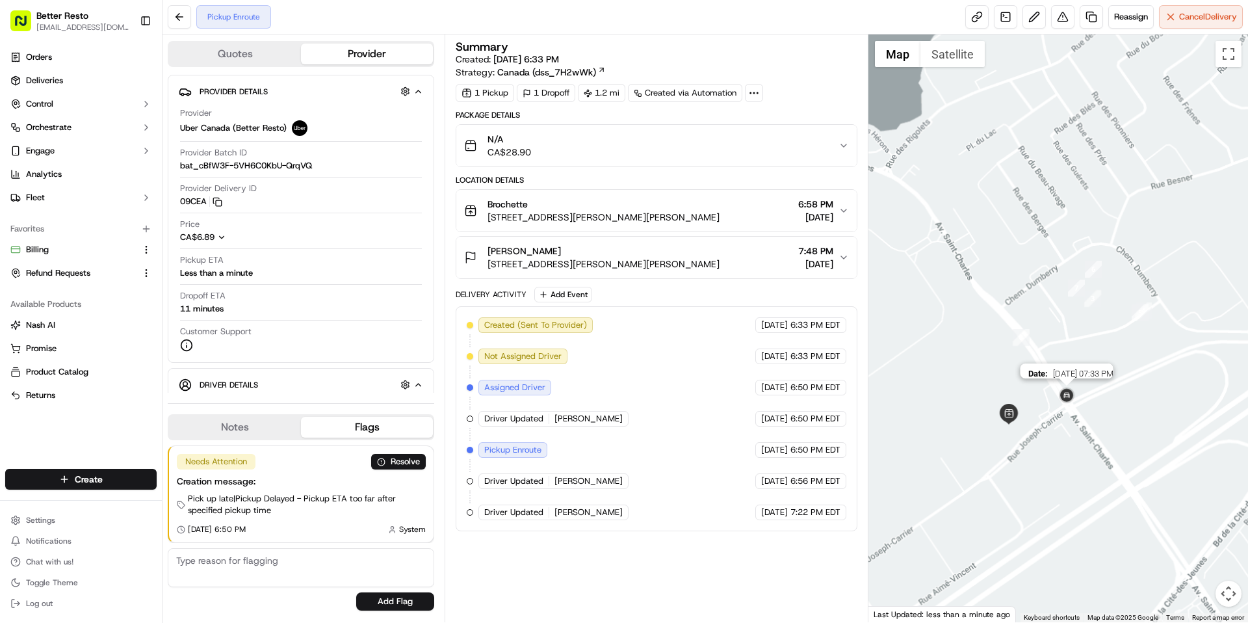
drag, startPoint x: 1156, startPoint y: 349, endPoint x: 1064, endPoint y: 398, distance: 103.8
click at [1064, 397] on img at bounding box center [1067, 396] width 21 height 21
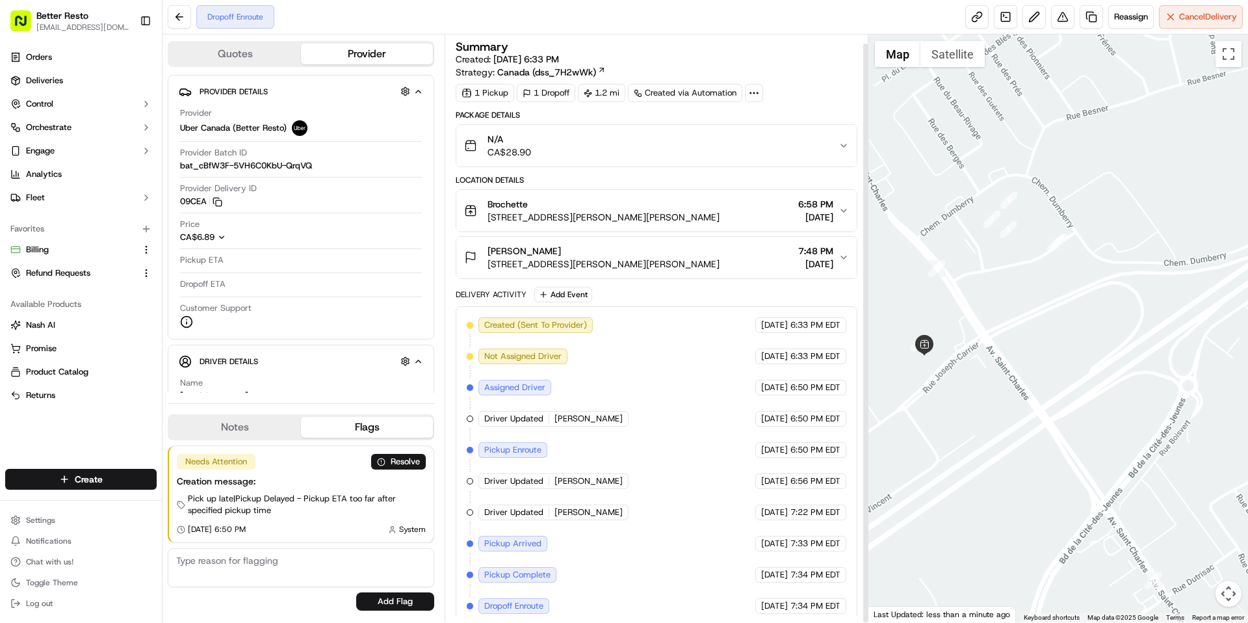
scroll to position [9, 0]
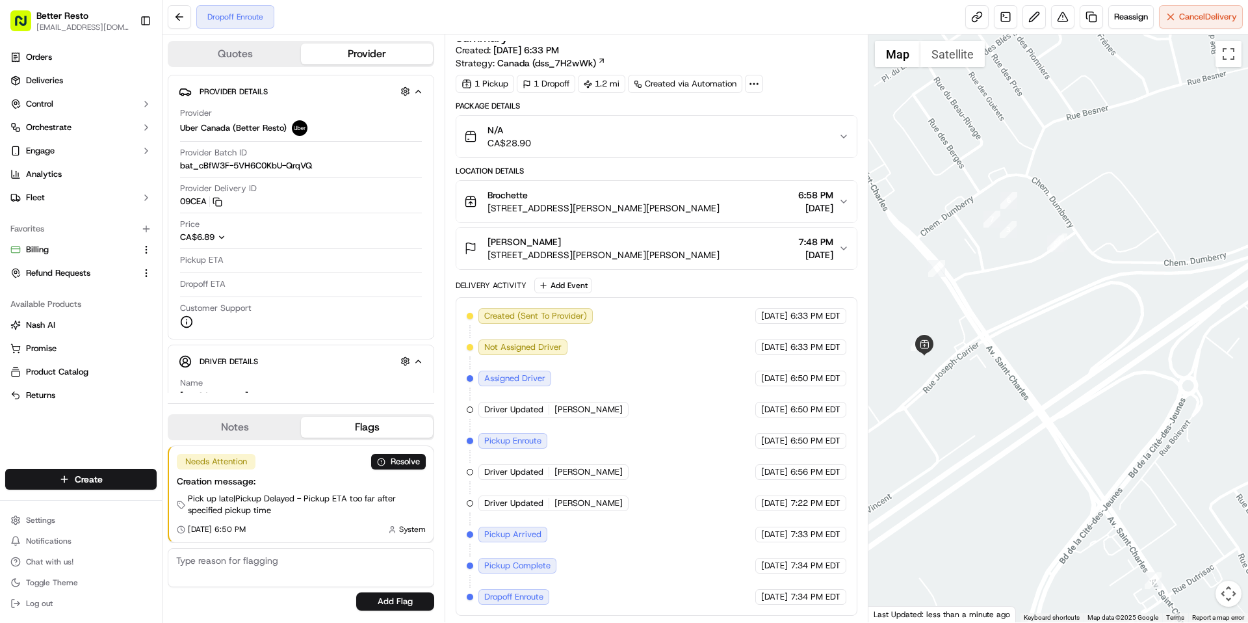
click at [738, 253] on div "[PERSON_NAME] S [STREET_ADDRESS][PERSON_NAME][PERSON_NAME] 7:48 PM [DATE]" at bounding box center [651, 248] width 374 height 26
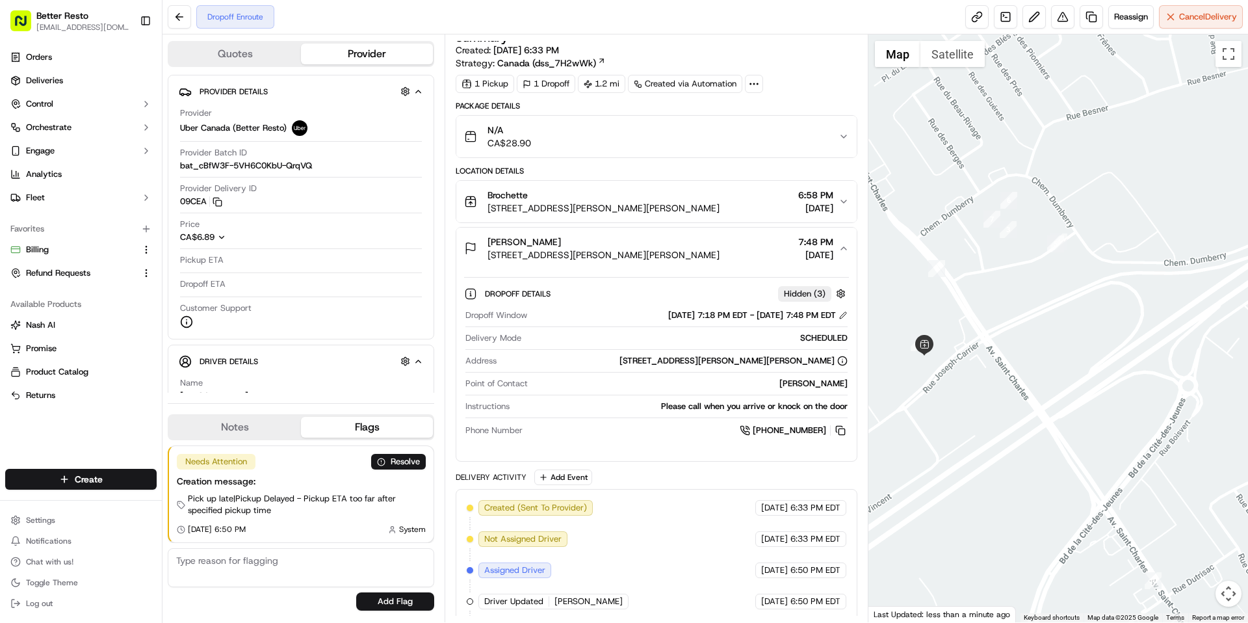
click at [738, 253] on div "[PERSON_NAME] S [STREET_ADDRESS][PERSON_NAME][PERSON_NAME] 7:48 PM [DATE]" at bounding box center [651, 248] width 374 height 26
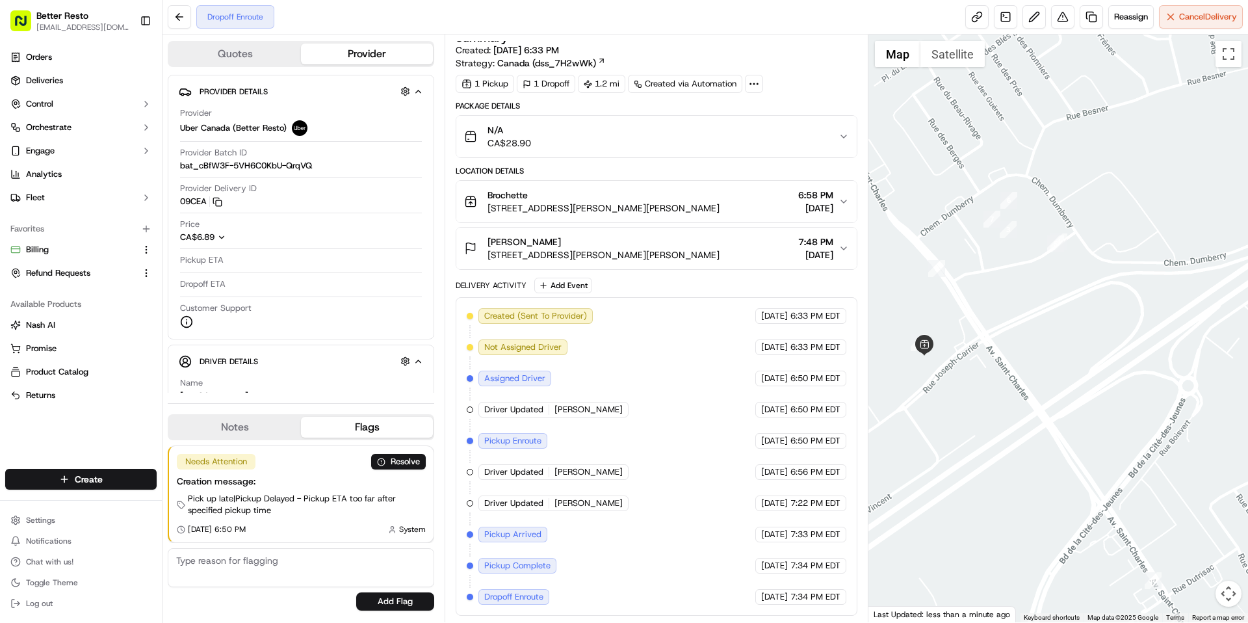
click at [759, 187] on button "Brochette [STREET_ADDRESS][PERSON_NAME][PERSON_NAME] 6:58 PM [DATE]" at bounding box center [656, 202] width 400 height 42
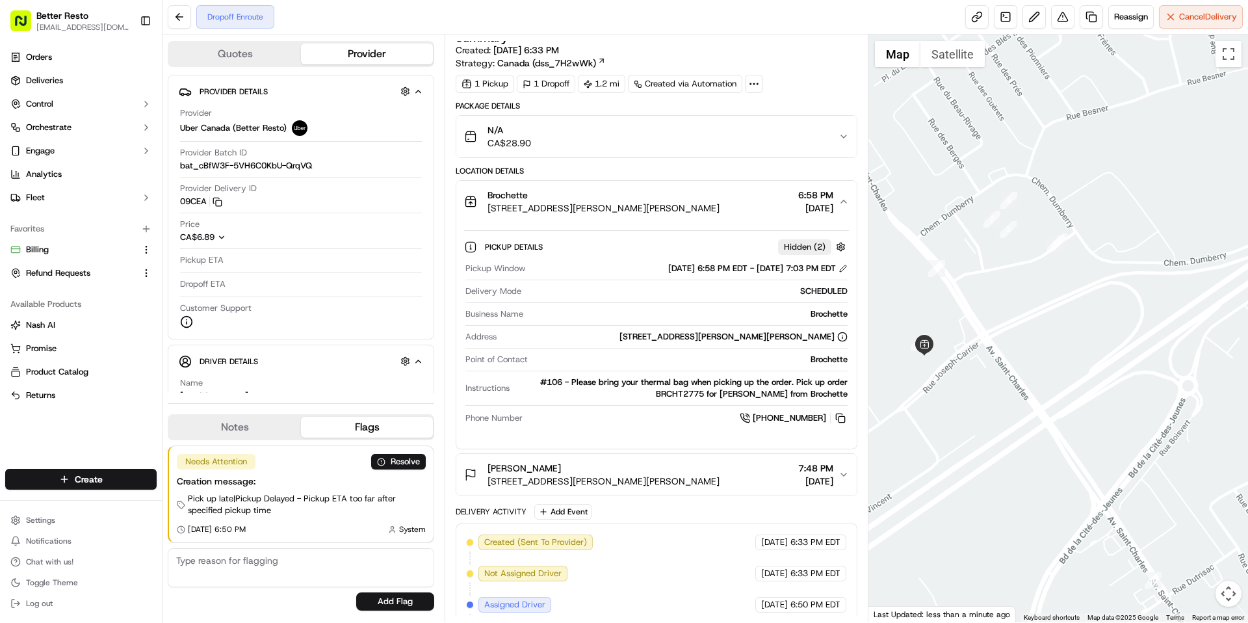
click at [759, 187] on button "Brochette [STREET_ADDRESS][PERSON_NAME][PERSON_NAME] 6:58 PM [DATE]" at bounding box center [656, 202] width 400 height 42
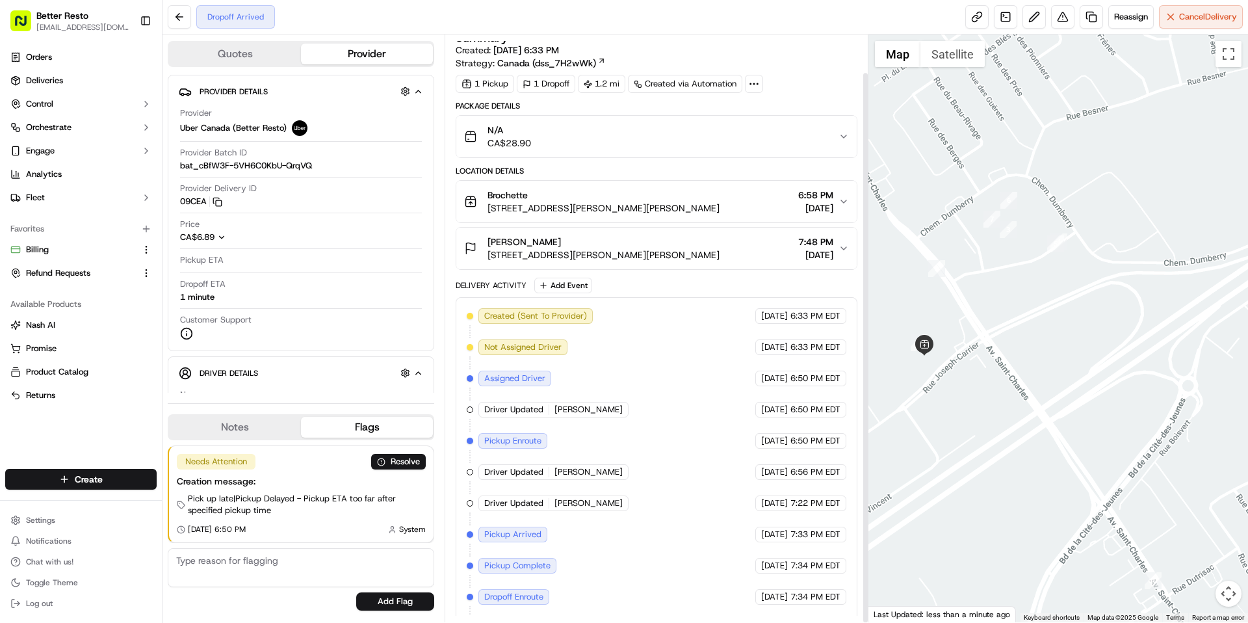
scroll to position [40, 0]
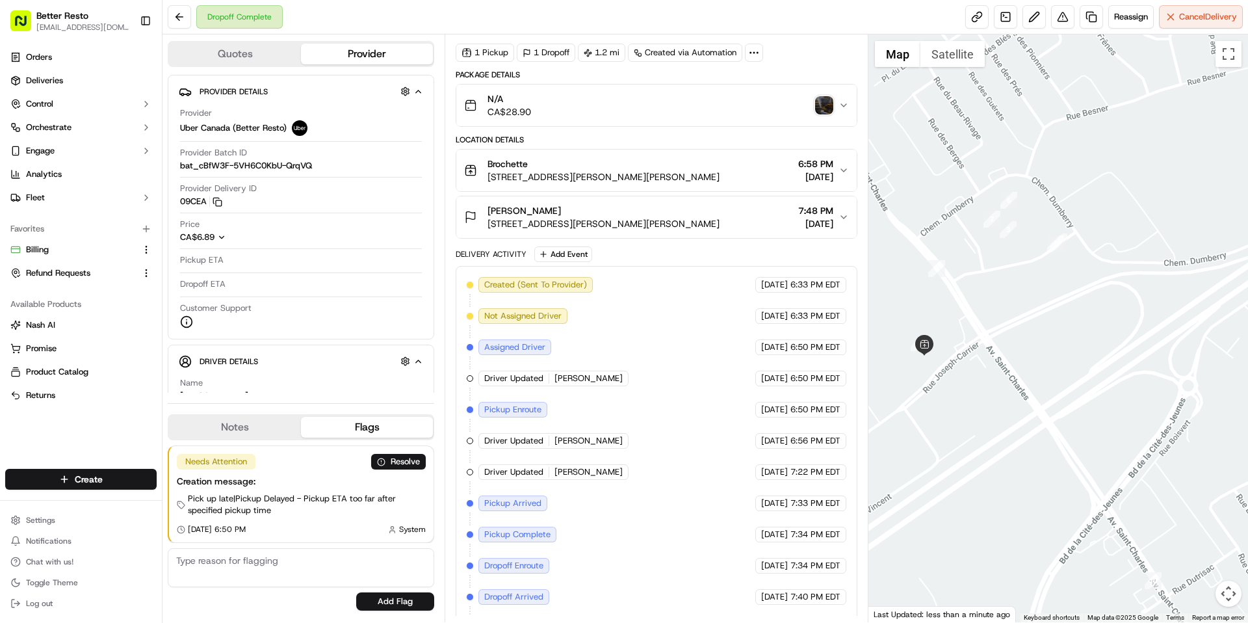
click at [828, 101] on img "button" at bounding box center [824, 105] width 18 height 18
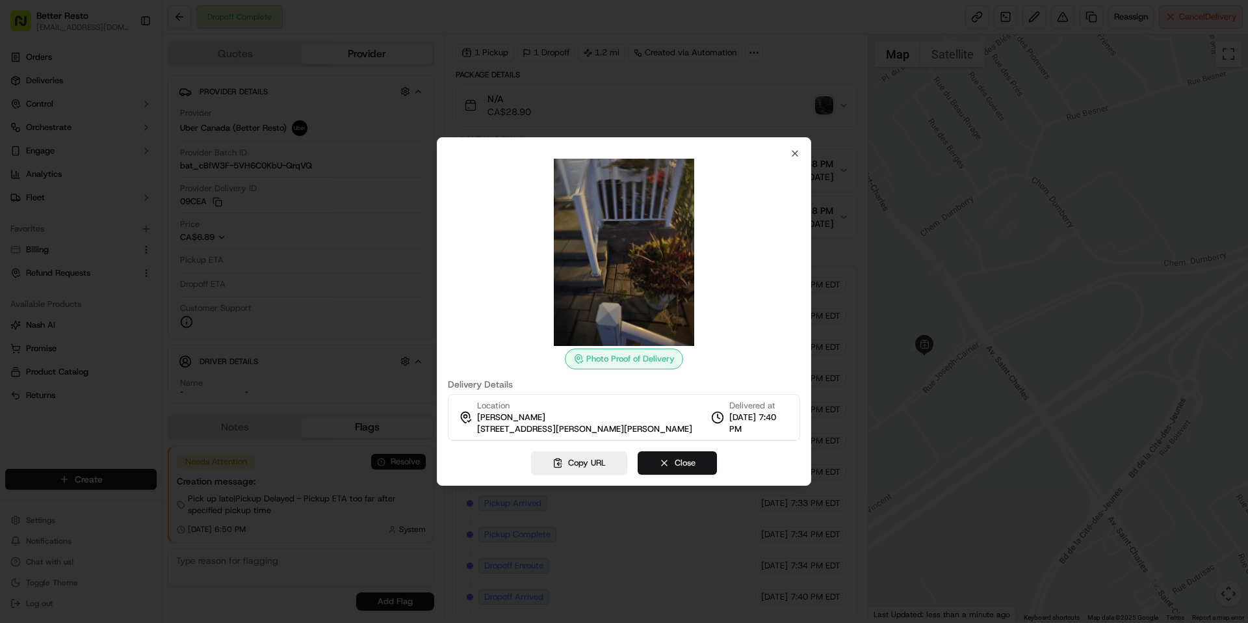
click at [670, 464] on button "Close" at bounding box center [677, 462] width 79 height 23
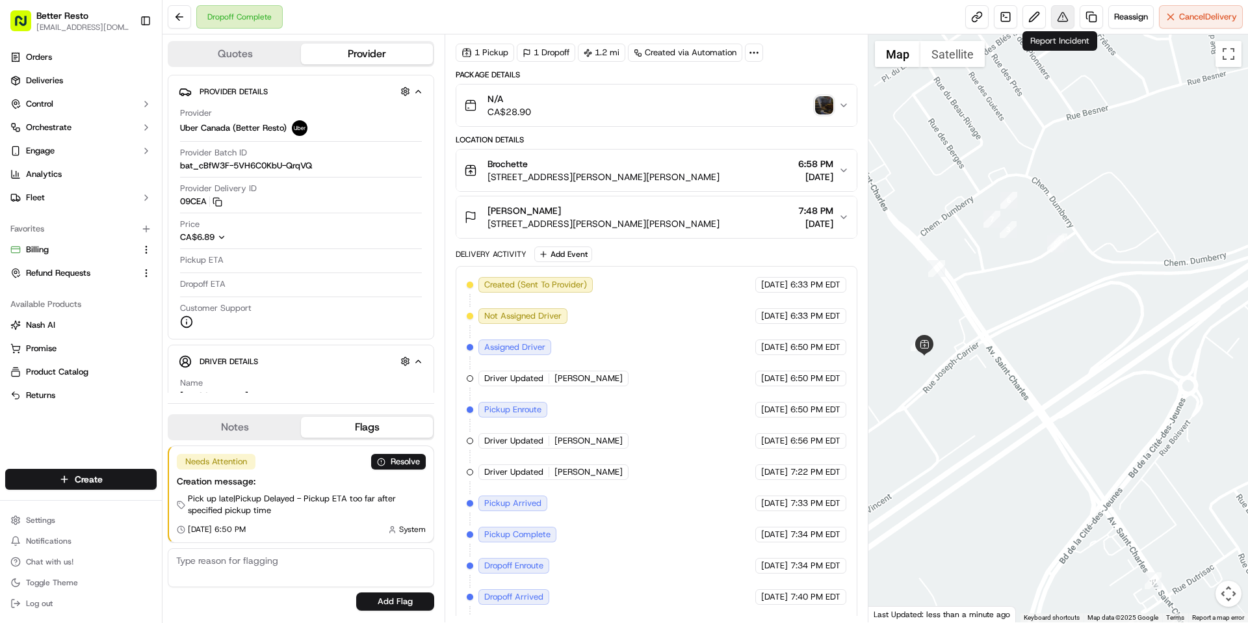
click at [1067, 19] on button at bounding box center [1062, 16] width 23 height 23
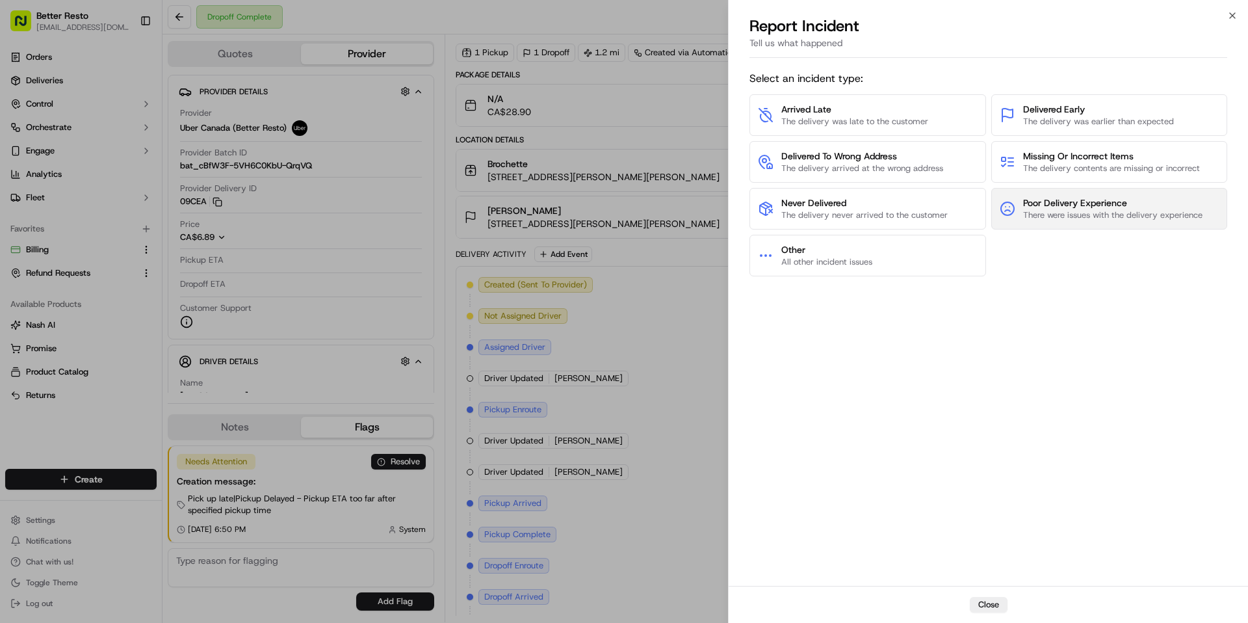
click at [1060, 217] on span "There were issues with the delivery experience" at bounding box center [1112, 215] width 179 height 12
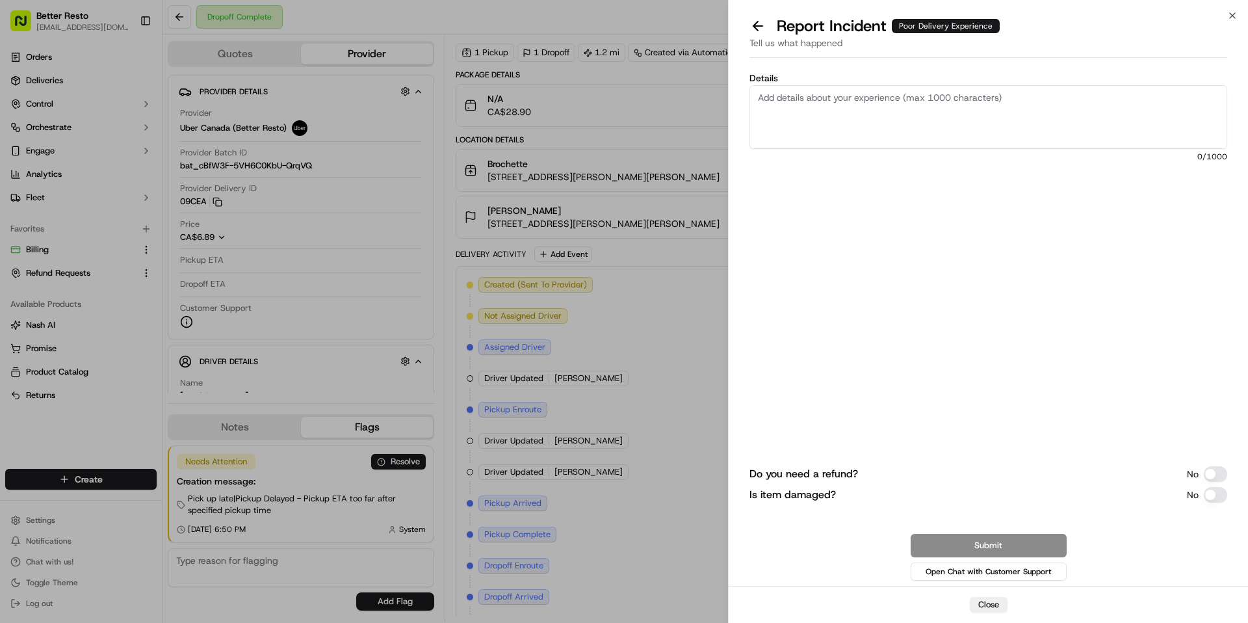
click at [947, 127] on textarea "Details" at bounding box center [989, 117] width 478 height 64
click at [759, 26] on button at bounding box center [757, 26] width 27 height 18
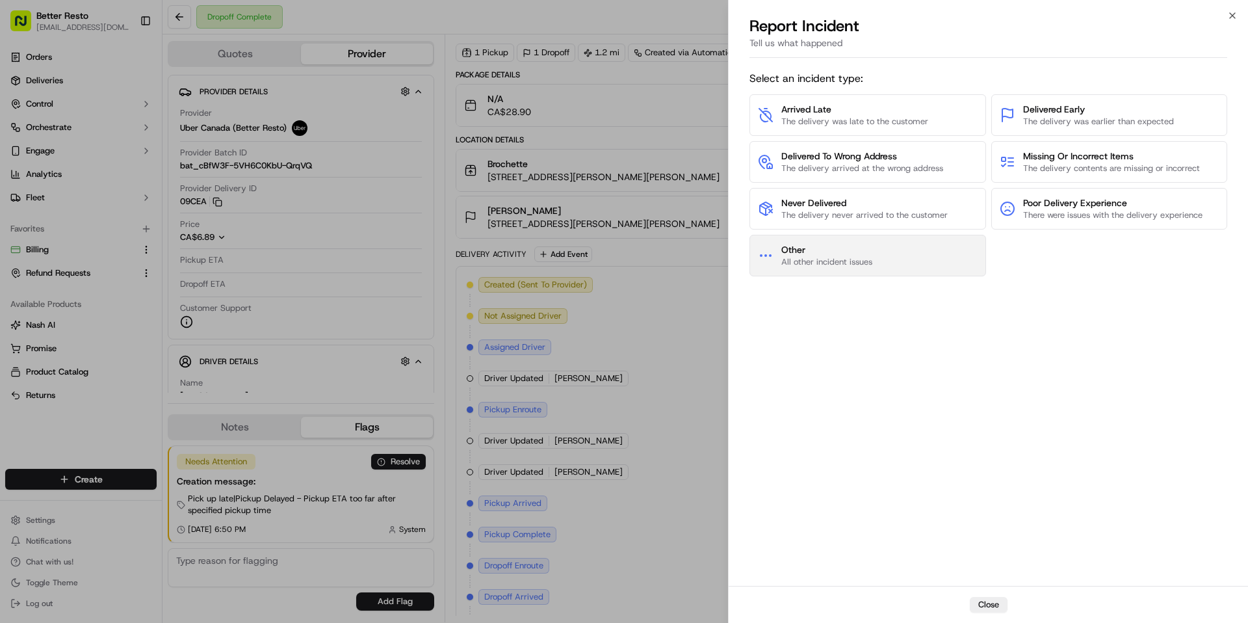
click at [865, 265] on span "All other incident issues" at bounding box center [826, 262] width 91 height 12
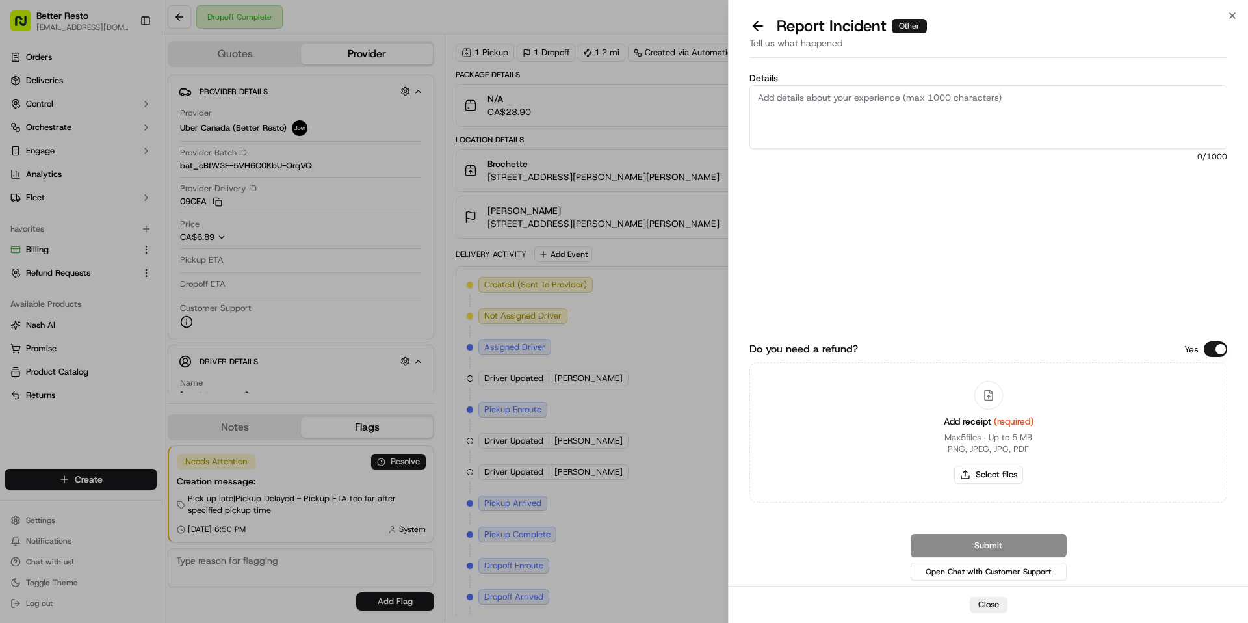
click at [848, 120] on textarea "Details" at bounding box center [989, 117] width 478 height 64
type textarea "The pick up for the delivery was excessively late, and the client wants a refun…"
click at [1001, 470] on button "Select files" at bounding box center [988, 475] width 69 height 18
type input "C:\fakepath\BRCHT2775.pdf"
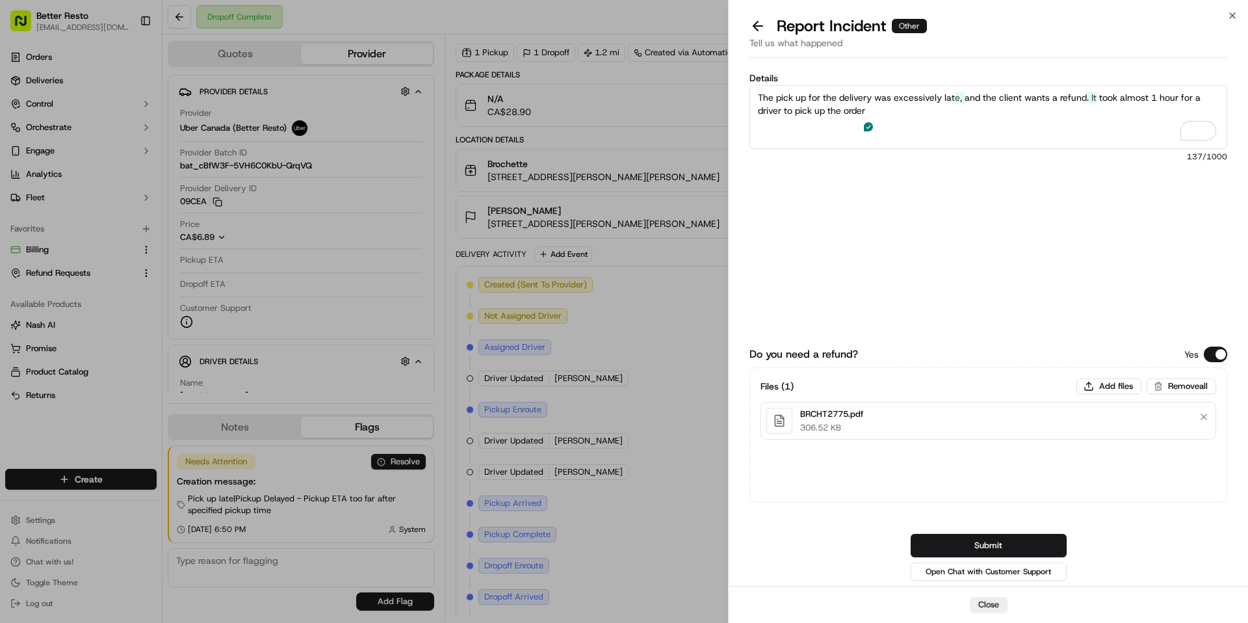
click at [1010, 548] on button "Submit" at bounding box center [989, 545] width 156 height 23
